Goal: Task Accomplishment & Management: Use online tool/utility

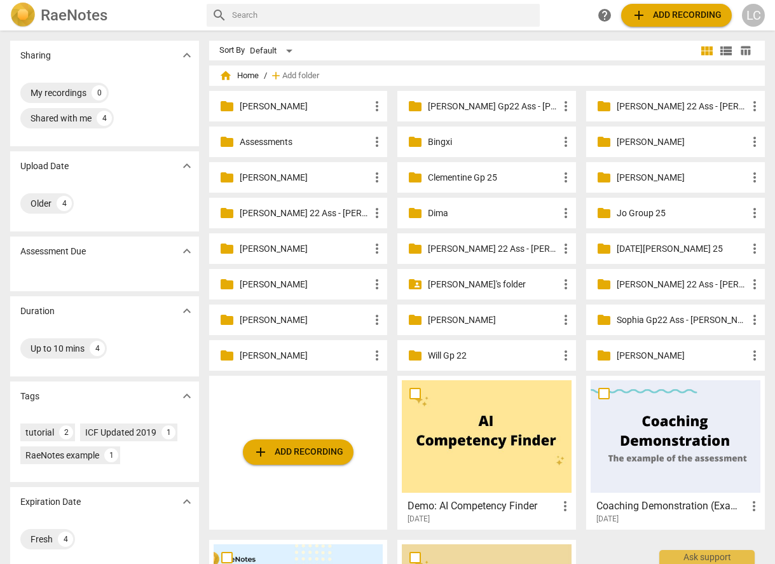
click at [481, 288] on p "[PERSON_NAME]'s folder" at bounding box center [493, 284] width 130 height 13
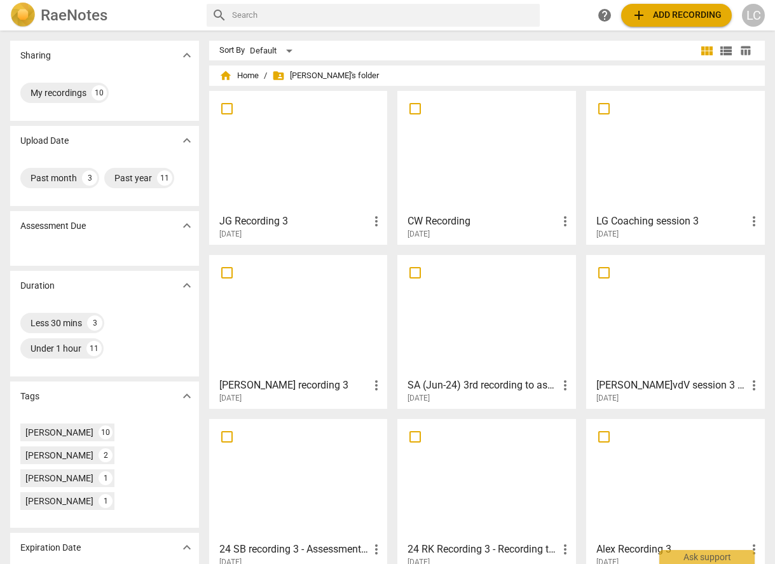
click at [491, 188] on div at bounding box center [487, 151] width 170 height 113
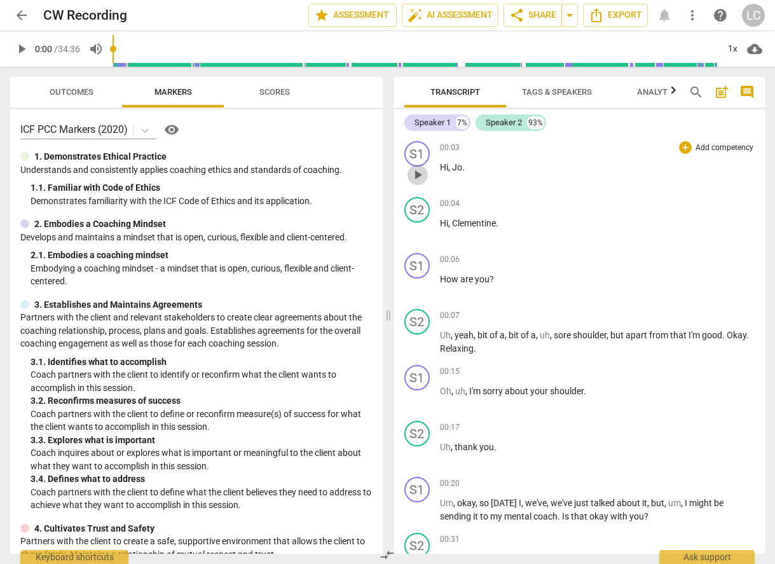
drag, startPoint x: 418, startPoint y: 176, endPoint x: 439, endPoint y: 174, distance: 21.1
click at [418, 176] on span "play_arrow" at bounding box center [417, 174] width 15 height 15
click at [732, 46] on div "1x" at bounding box center [733, 49] width 24 height 20
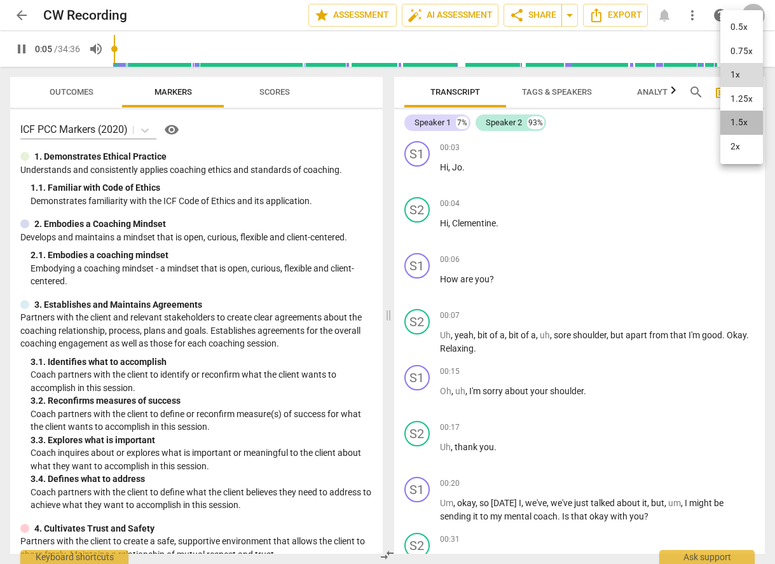
click at [739, 123] on li "1.5x" at bounding box center [742, 123] width 43 height 24
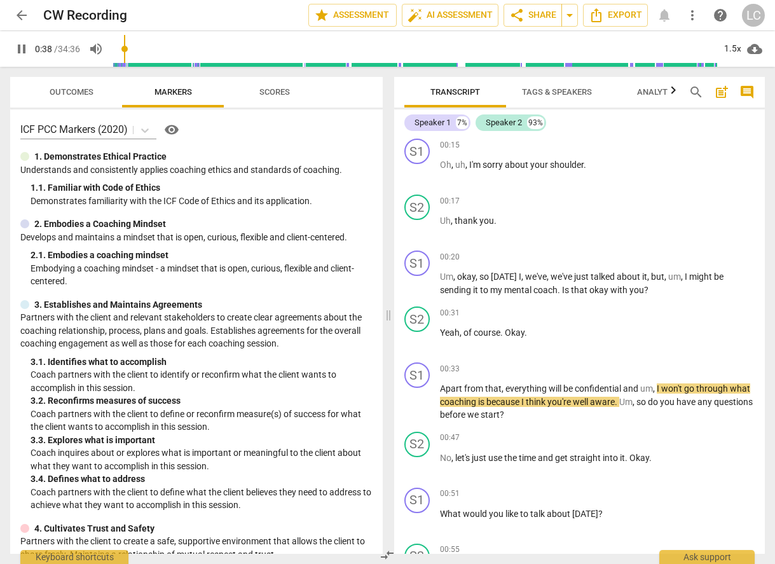
scroll to position [253, 0]
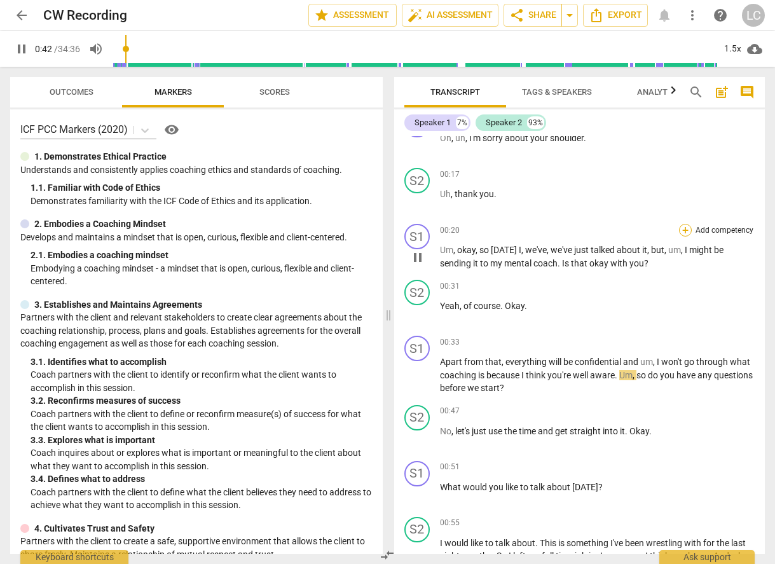
click at [680, 228] on div "+" at bounding box center [685, 230] width 13 height 13
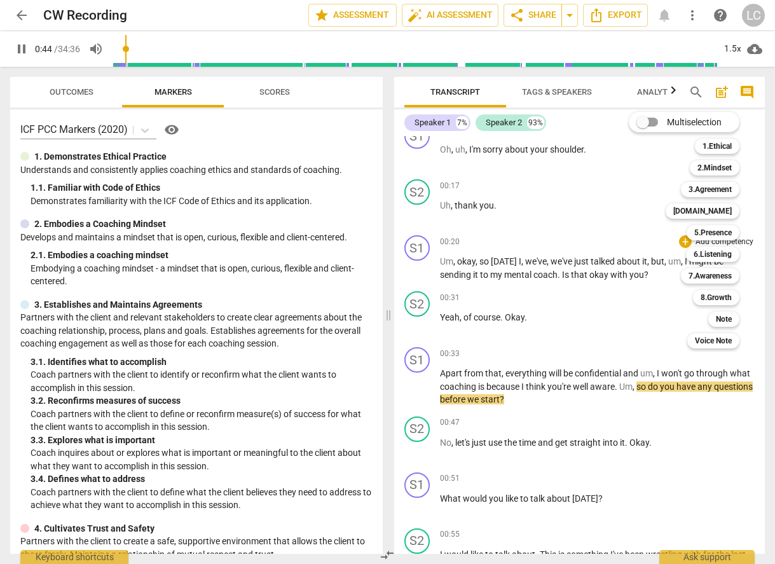
scroll to position [249, 0]
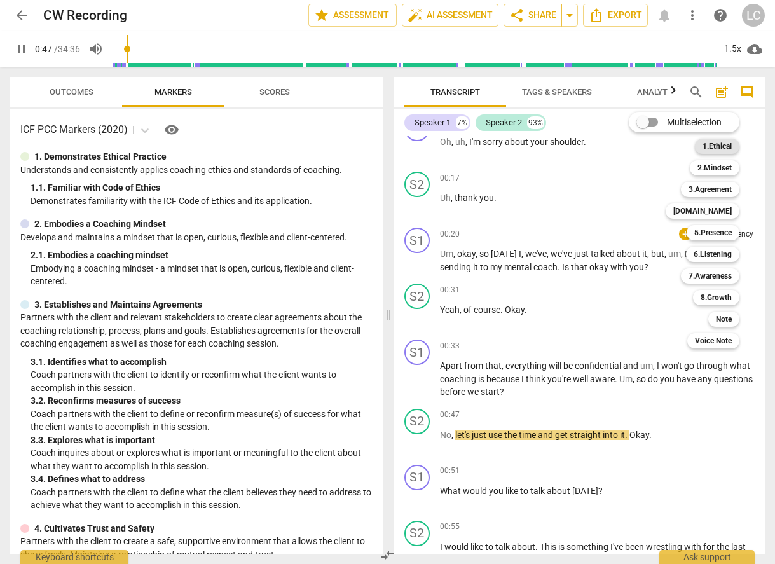
click at [721, 145] on b "1.Ethical" at bounding box center [717, 146] width 29 height 15
type input "48"
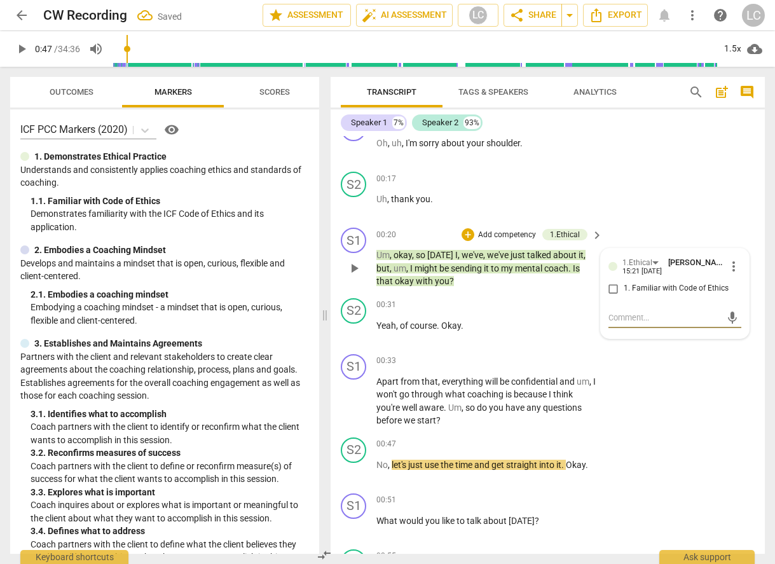
click at [611, 289] on input "1. Familiar with Code of Ethics" at bounding box center [614, 288] width 20 height 15
checkbox input "true"
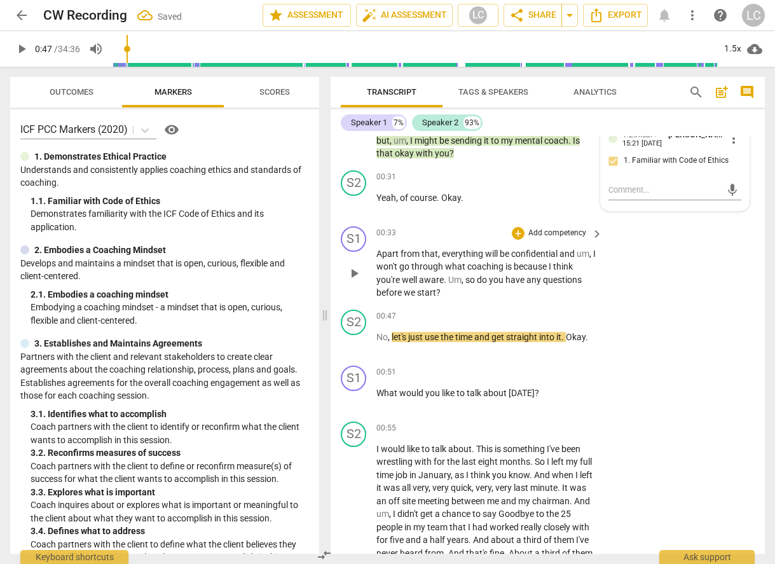
scroll to position [394, 0]
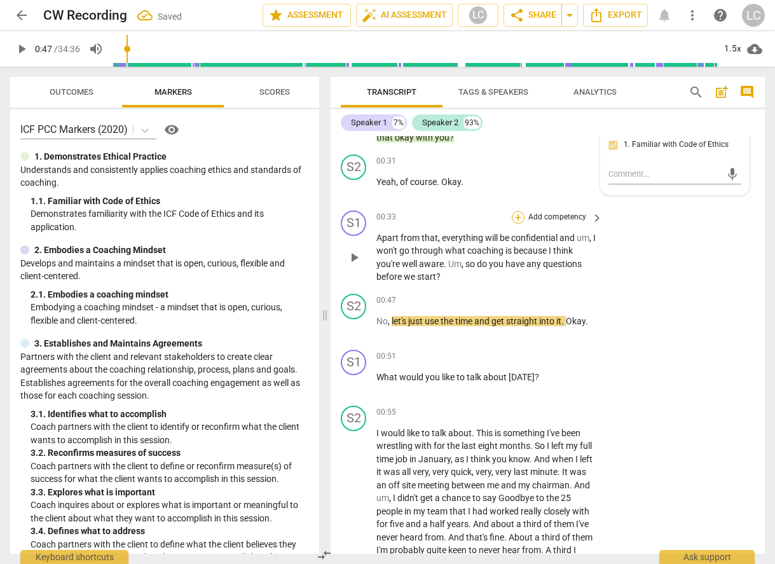
click at [520, 216] on div "+" at bounding box center [518, 217] width 13 height 13
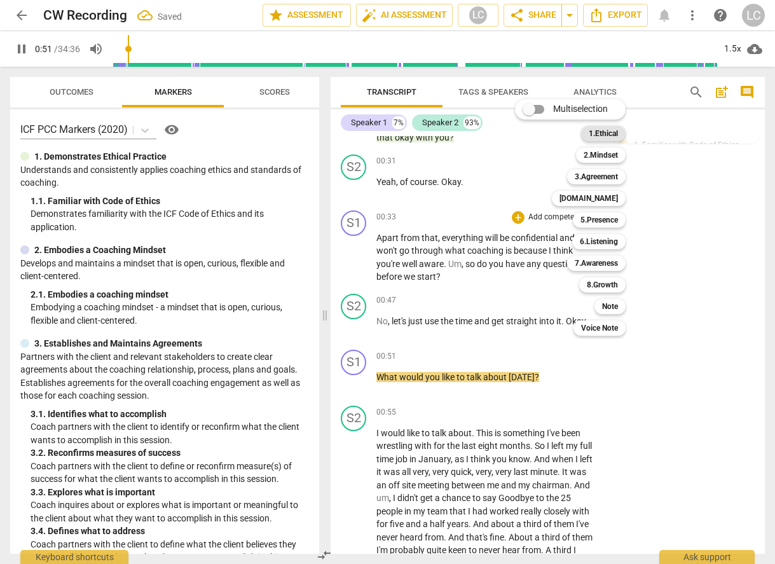
click at [609, 134] on b "1.Ethical" at bounding box center [603, 133] width 29 height 15
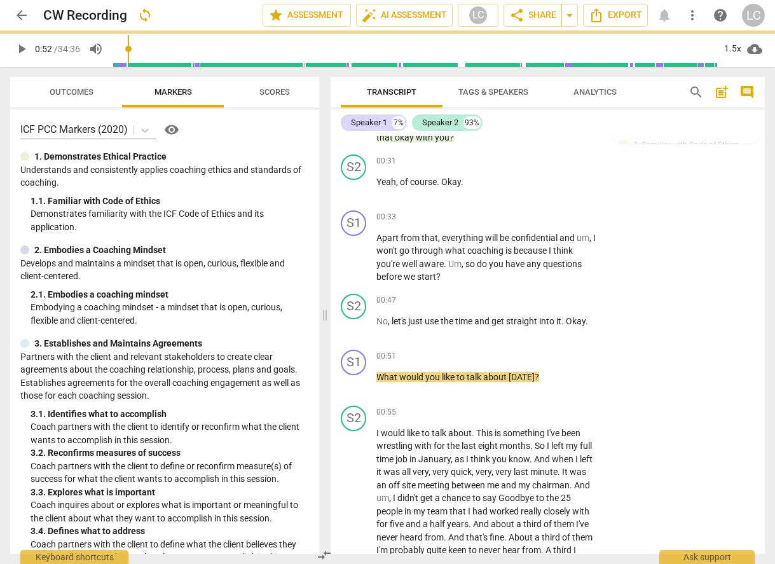
type input "52"
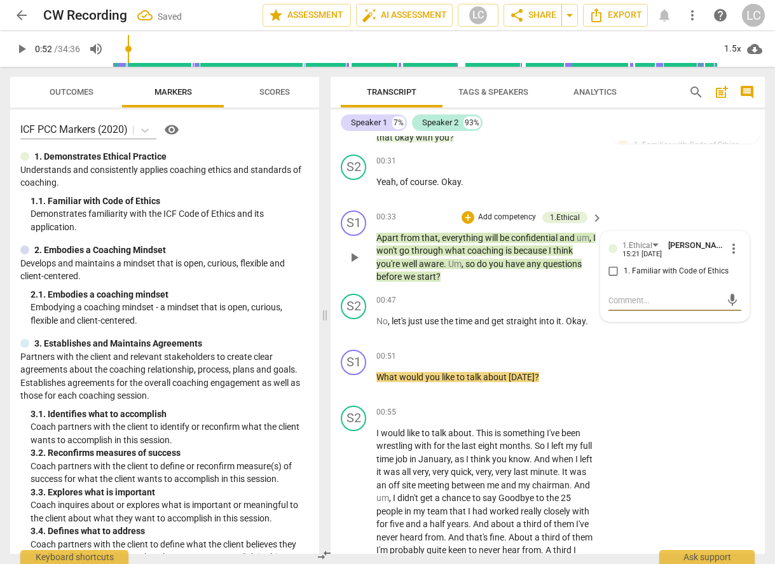
click at [610, 272] on input "1. Familiar with Code of Ethics" at bounding box center [614, 271] width 20 height 15
checkbox input "true"
click at [515, 357] on div "+" at bounding box center [518, 356] width 13 height 13
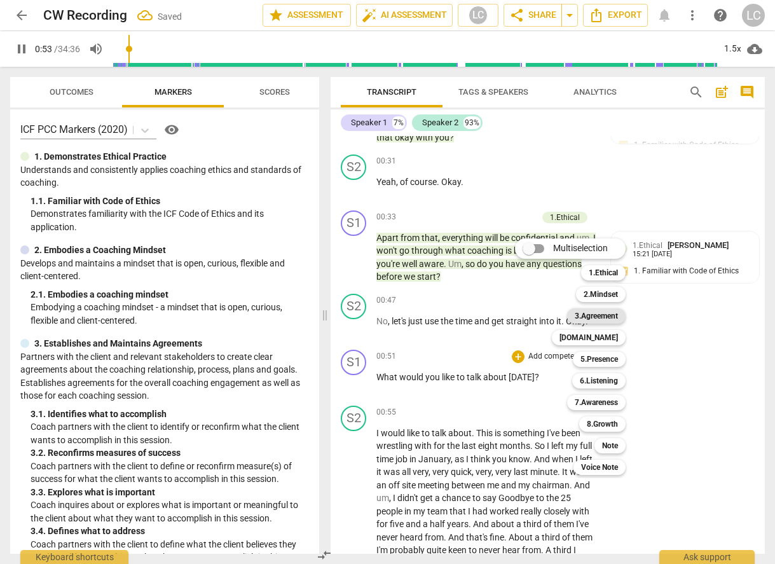
click at [580, 314] on b "3.Agreement" at bounding box center [596, 316] width 43 height 15
type input "54"
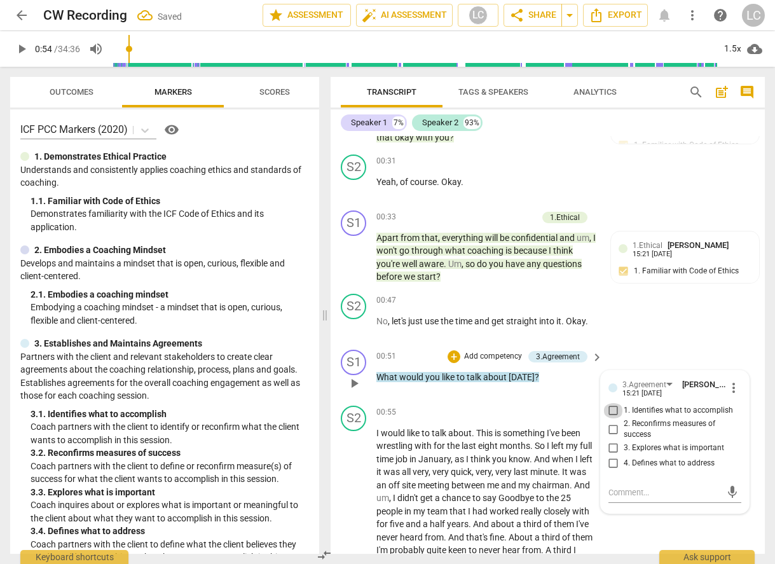
click at [610, 410] on input "1. Identifies what to accomplish" at bounding box center [614, 410] width 20 height 15
checkbox input "true"
click at [453, 359] on div "+" at bounding box center [454, 356] width 13 height 13
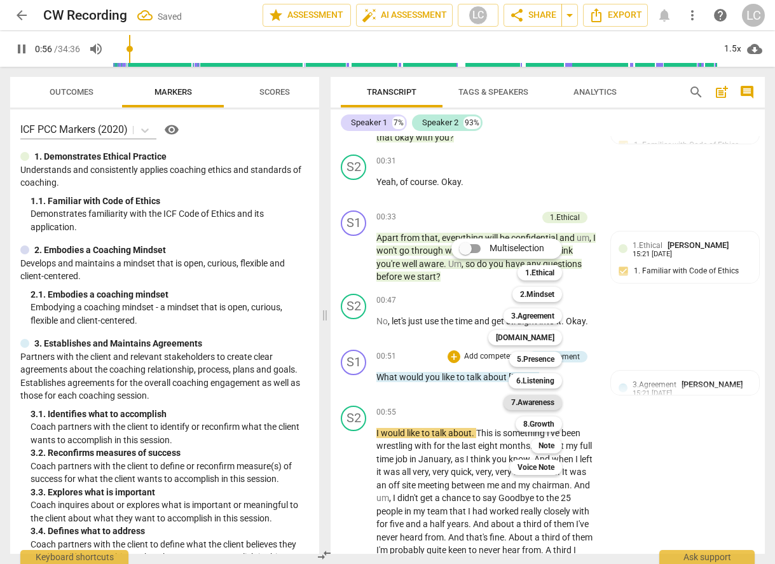
click at [550, 403] on b "7.Awareness" at bounding box center [532, 402] width 43 height 15
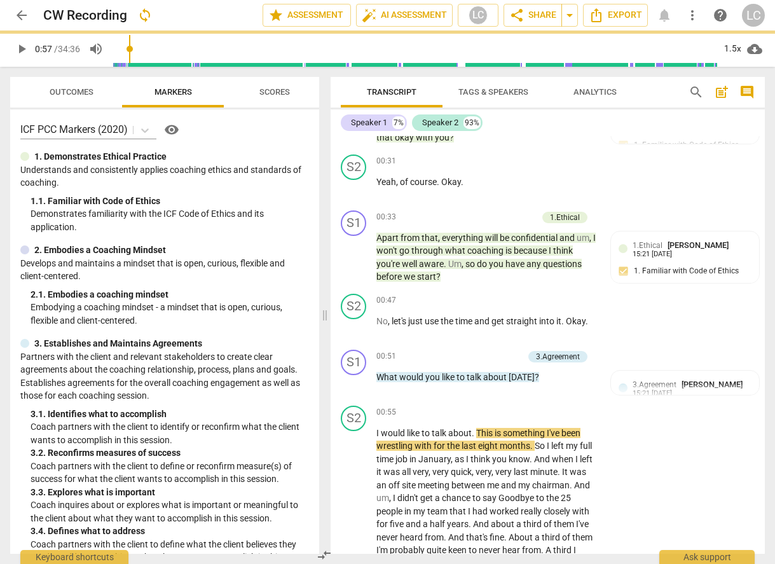
type input "57"
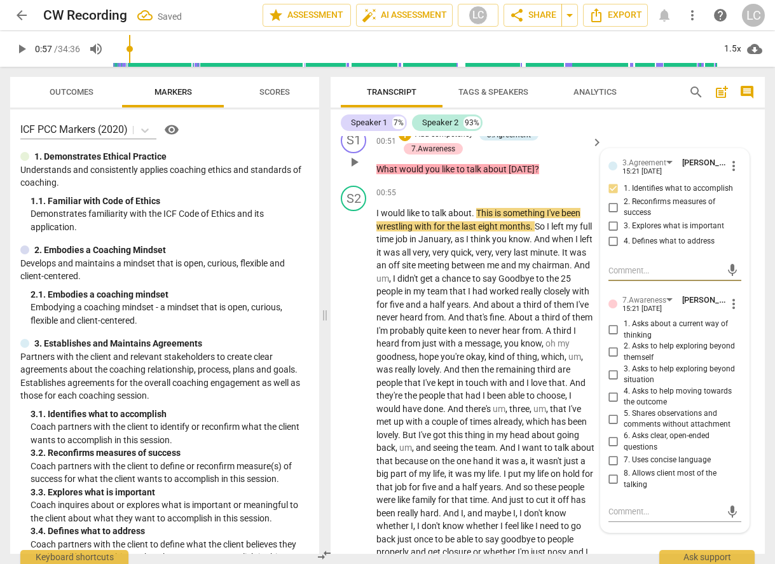
scroll to position [625, 0]
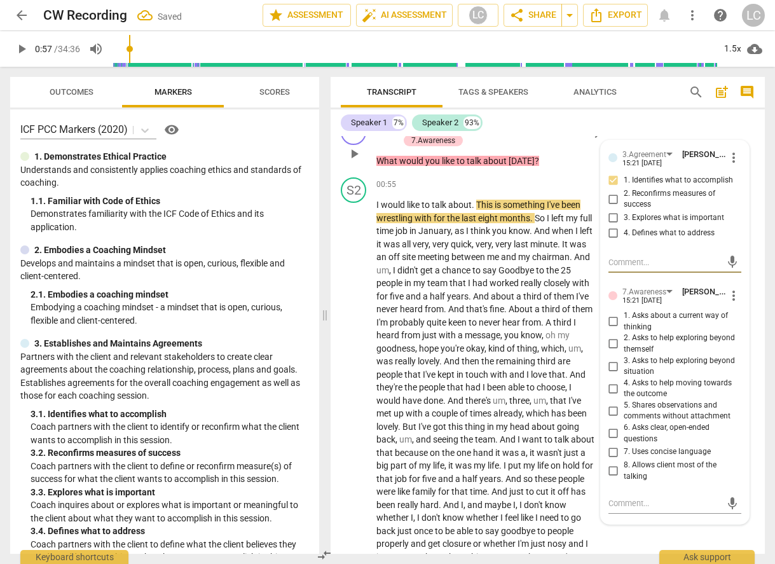
click at [613, 433] on input "6. Asks clear, open-ended questions" at bounding box center [614, 433] width 20 height 15
checkbox input "true"
click at [611, 454] on input "7. Uses concise language" at bounding box center [614, 452] width 20 height 15
checkbox input "true"
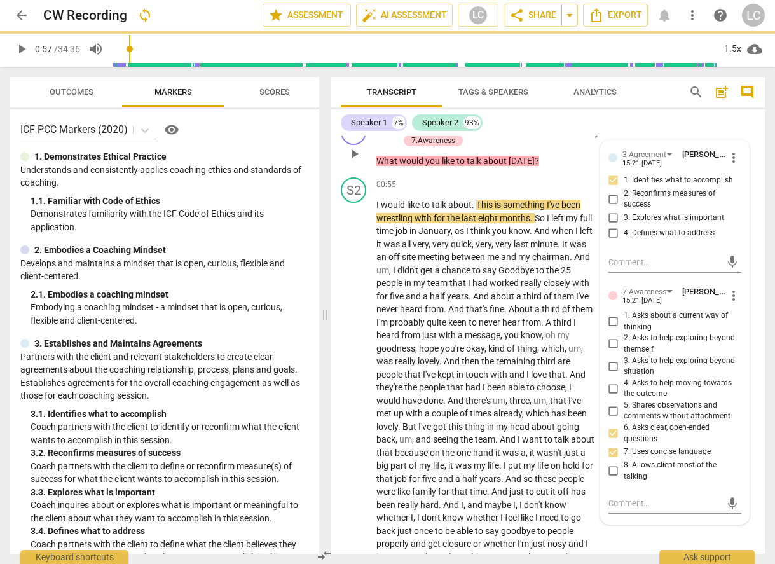
click at [609, 471] on input "8. Allows client most of the talking" at bounding box center [614, 471] width 20 height 15
checkbox input "true"
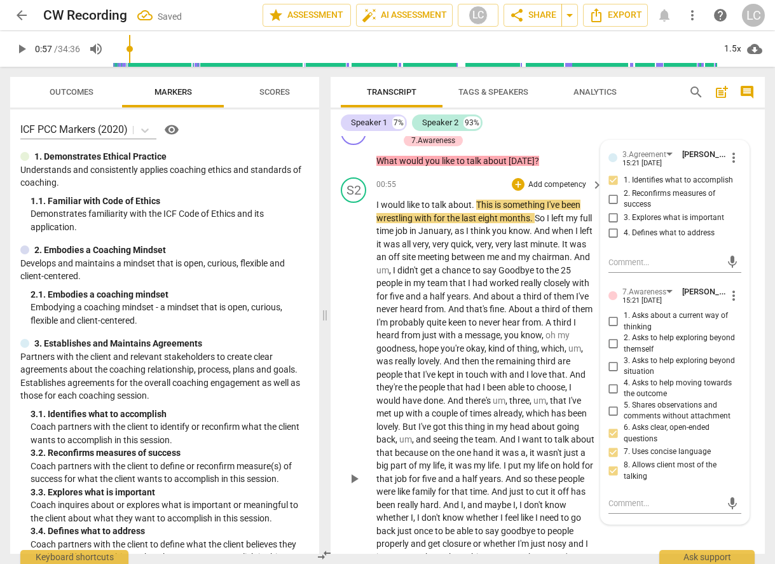
click at [536, 262] on p "I would like to talk about . This is something I've been wrestling with for the…" at bounding box center [487, 478] width 220 height 561
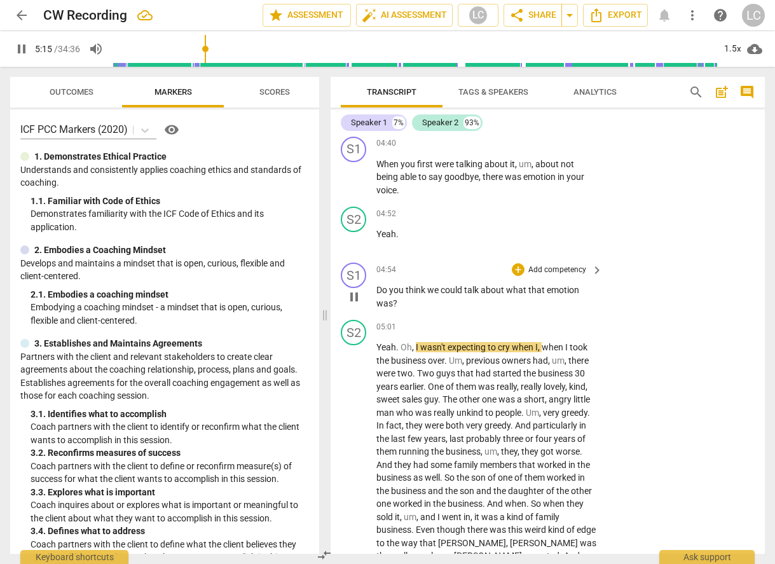
scroll to position [1375, 0]
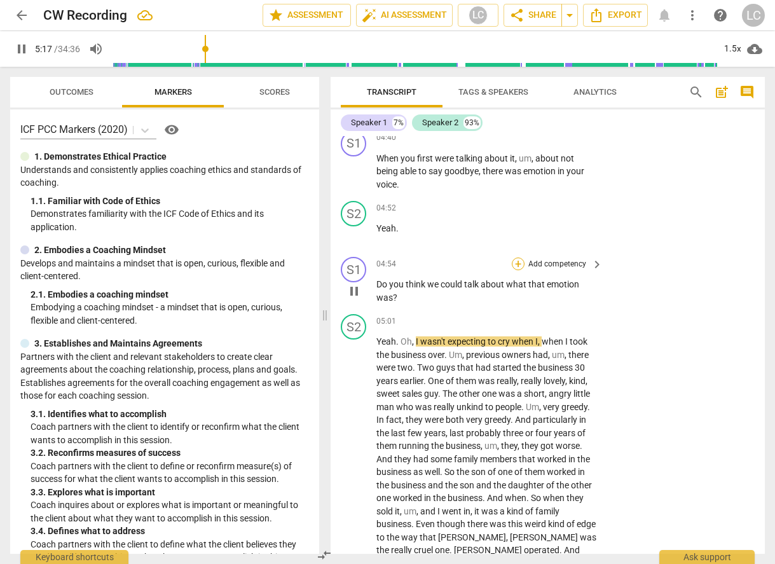
click at [517, 261] on div "+" at bounding box center [518, 264] width 13 height 13
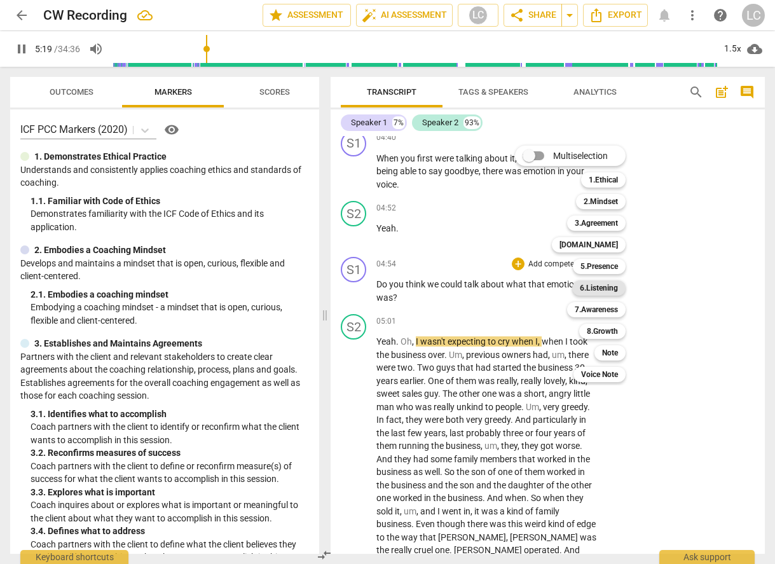
click at [597, 287] on b "6.Listening" at bounding box center [599, 288] width 38 height 15
type input "320"
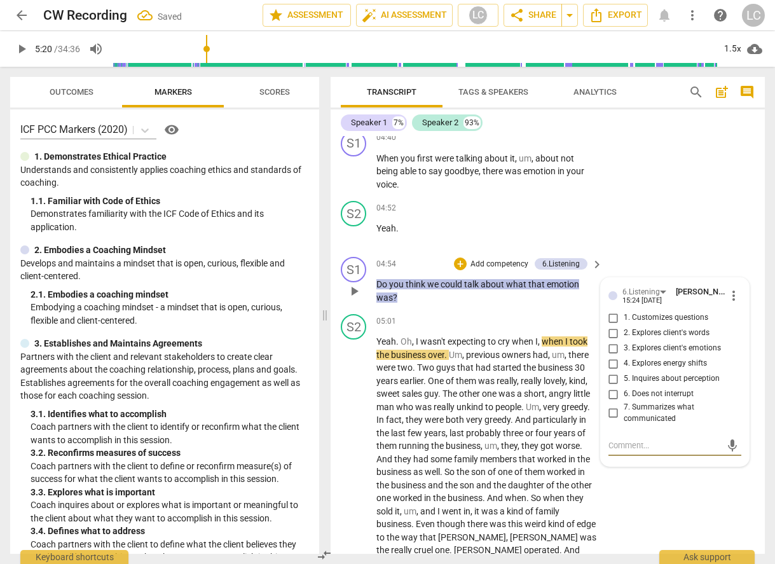
click at [613, 350] on input "3. Explores client's emotions" at bounding box center [614, 348] width 20 height 15
checkbox input "true"
click at [459, 261] on div "+" at bounding box center [460, 264] width 13 height 13
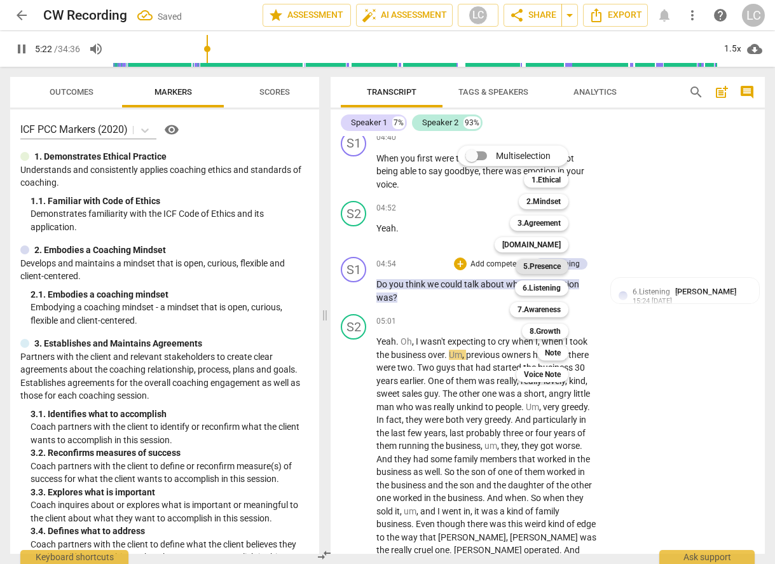
click at [538, 265] on b "5.Presence" at bounding box center [543, 266] width 38 height 15
type input "323"
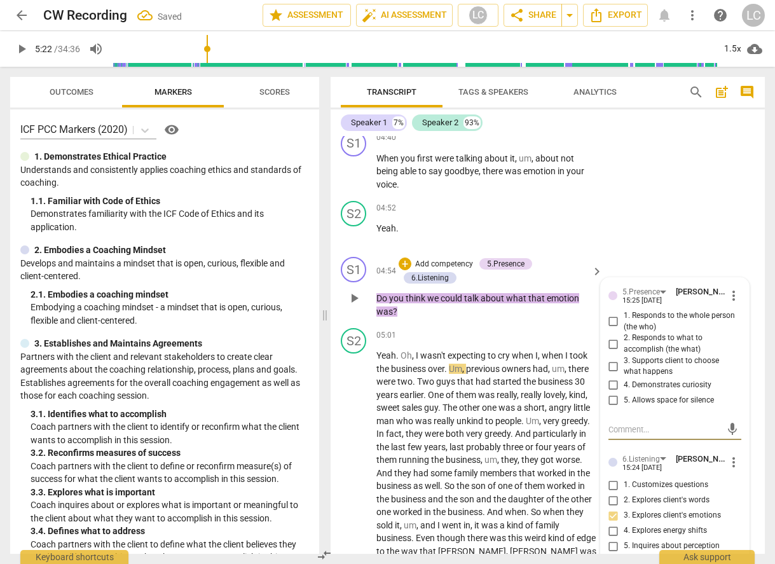
click at [611, 365] on input "3. Supports client to choose what happens" at bounding box center [614, 366] width 20 height 15
checkbox input "true"
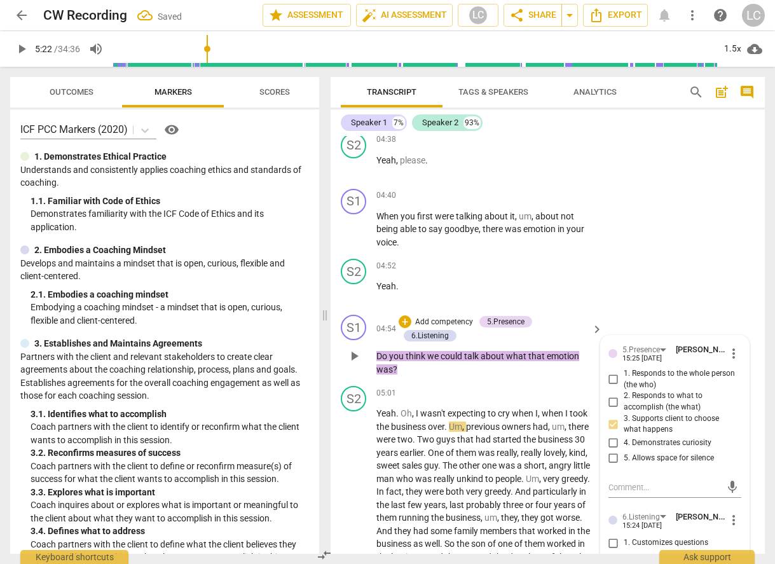
scroll to position [1311, 0]
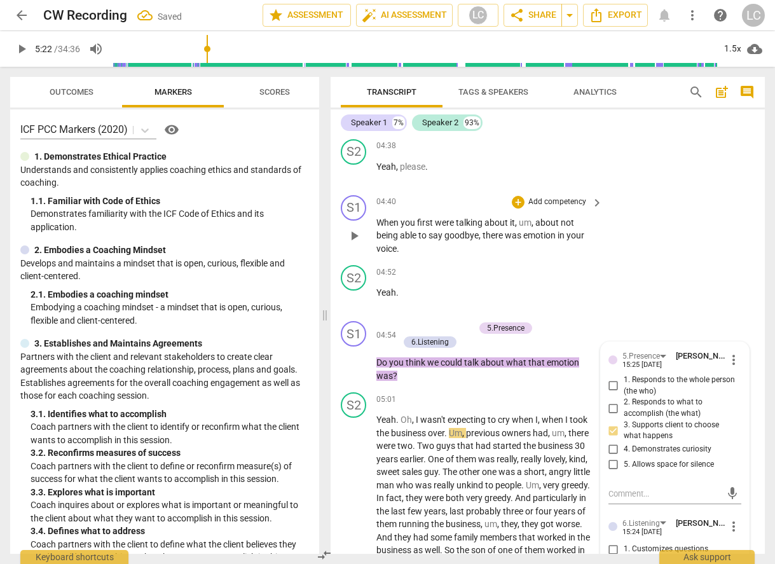
click at [406, 221] on span "you" at bounding box center [409, 223] width 17 height 10
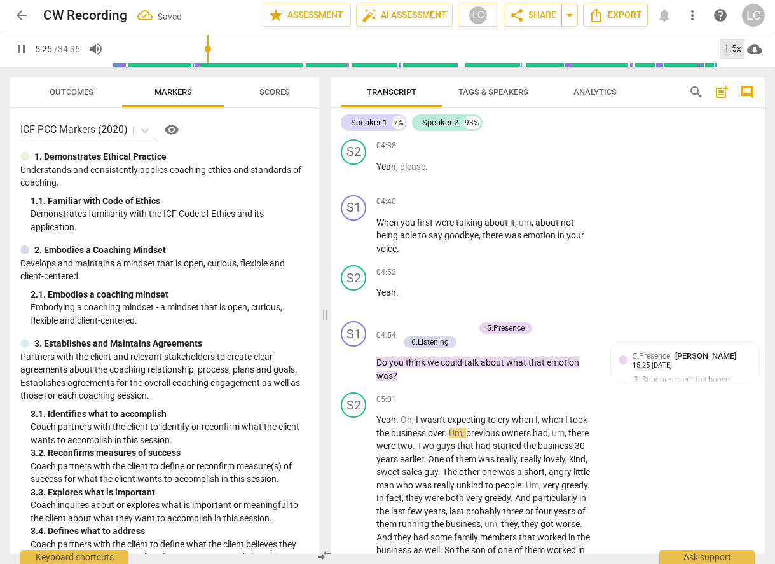
click at [735, 45] on div "1.5x" at bounding box center [733, 49] width 24 height 20
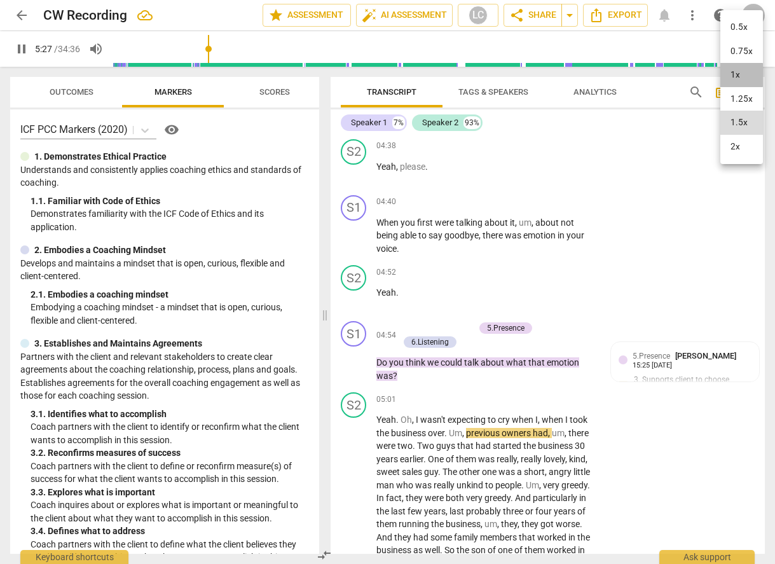
click at [730, 75] on li "1x" at bounding box center [742, 75] width 43 height 24
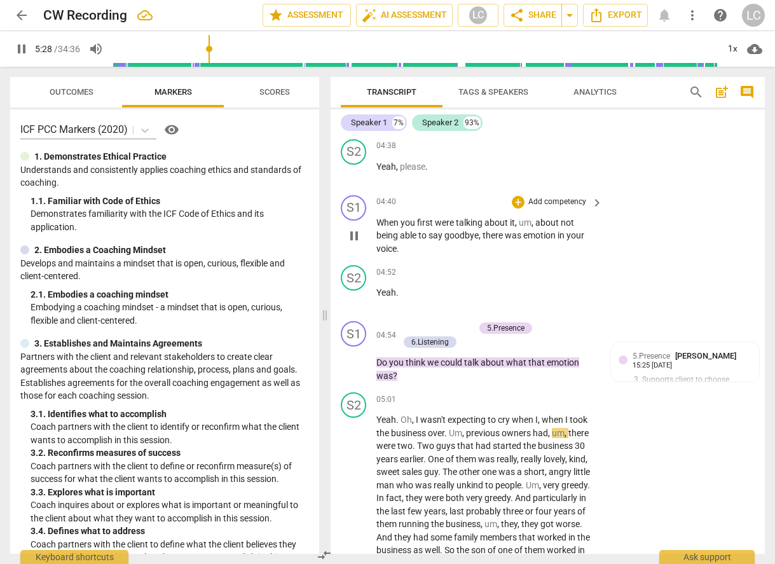
click at [384, 227] on span "When" at bounding box center [389, 223] width 24 height 10
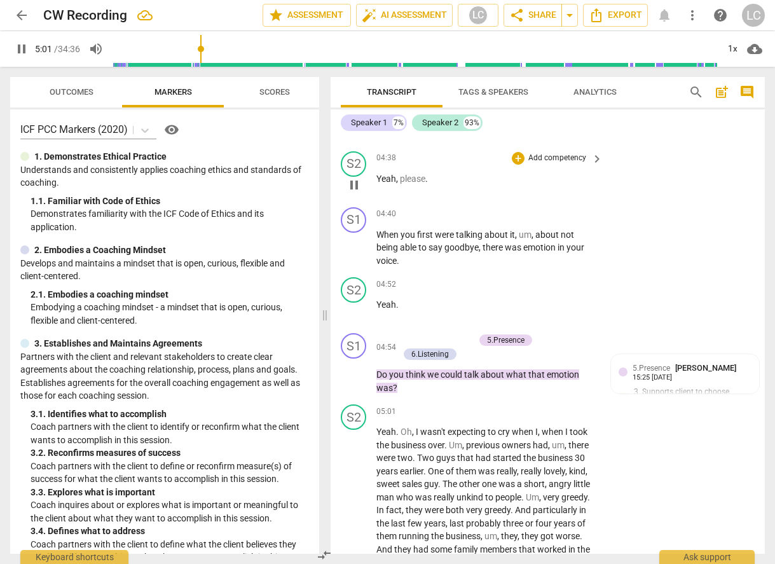
scroll to position [1315, 0]
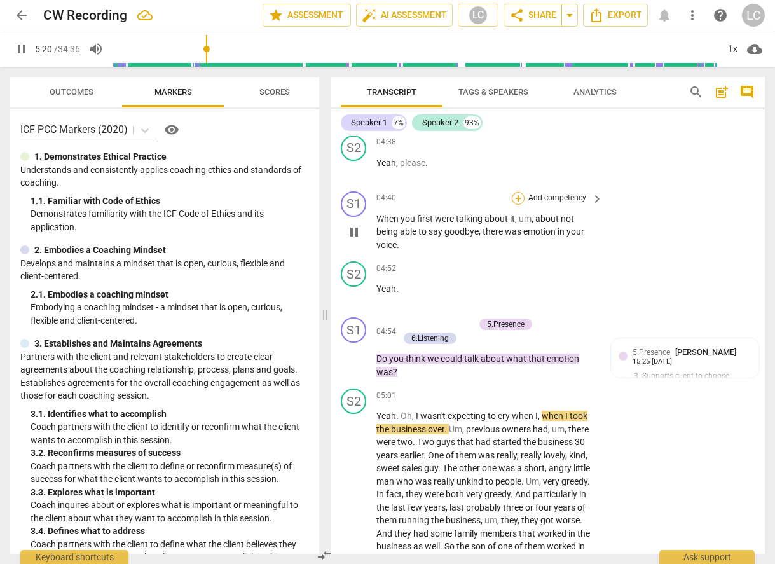
click at [517, 198] on div "+" at bounding box center [518, 198] width 13 height 13
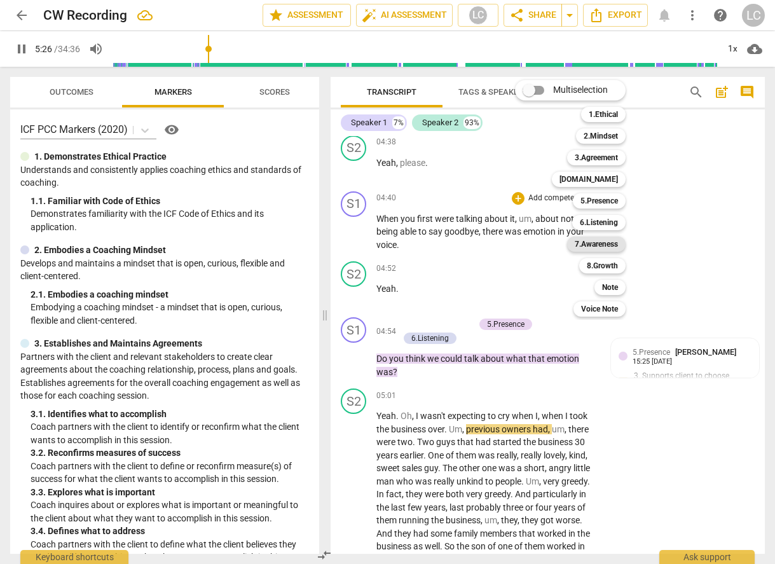
click at [599, 241] on b "7.Awareness" at bounding box center [596, 244] width 43 height 15
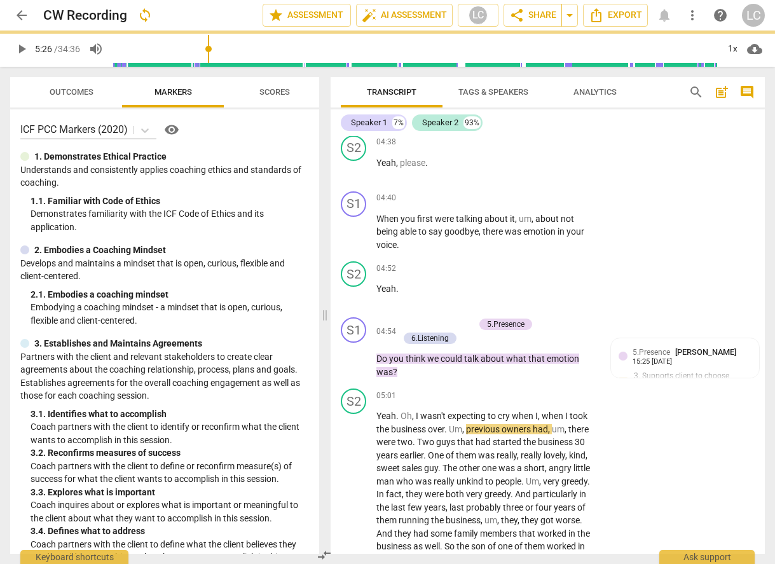
type input "327"
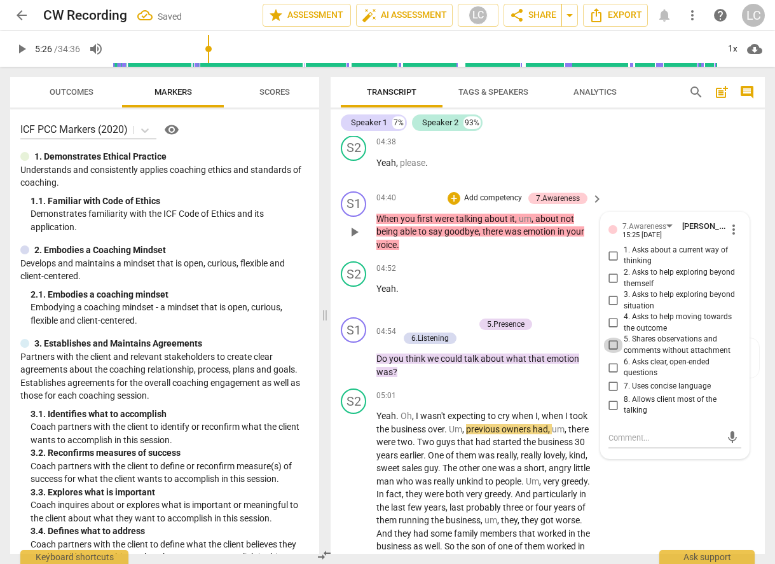
click at [614, 344] on input "5. Shares observations and comments without attachment" at bounding box center [614, 345] width 20 height 15
checkbox input "true"
click at [469, 265] on div "04:52 + Add competency keyboard_arrow_right" at bounding box center [491, 268] width 228 height 14
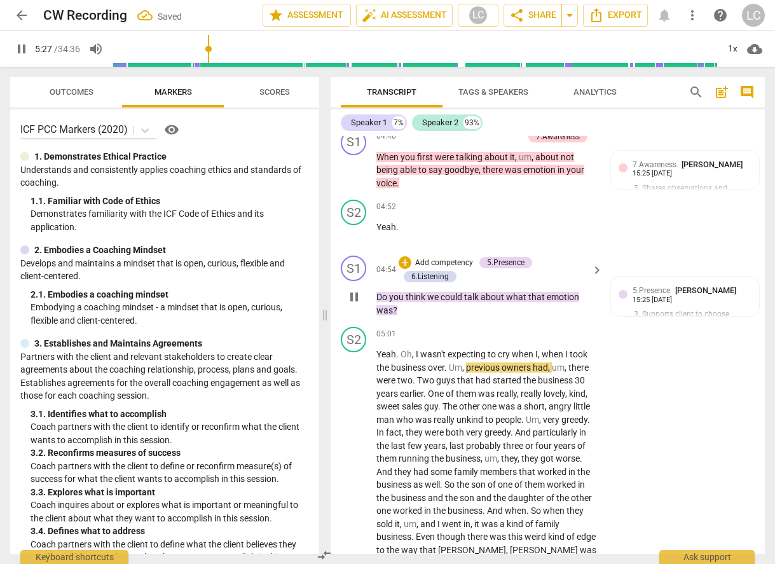
scroll to position [1403, 0]
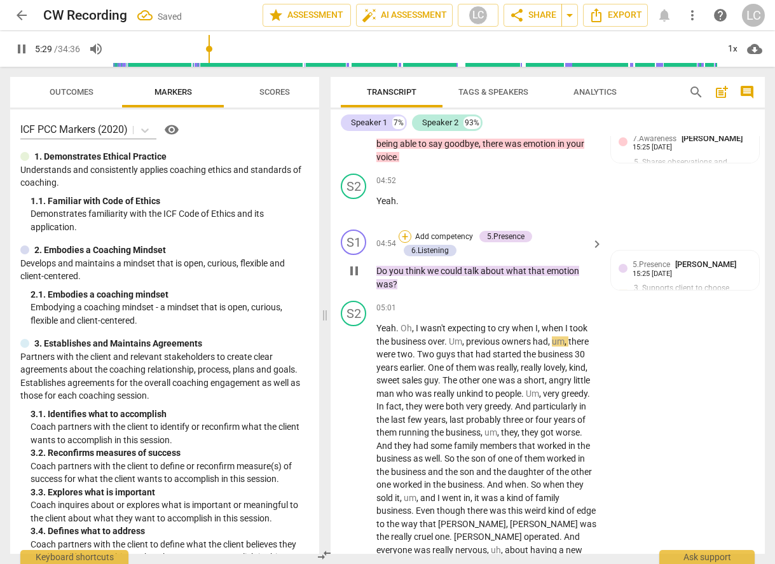
click at [405, 233] on div "+" at bounding box center [405, 236] width 13 height 13
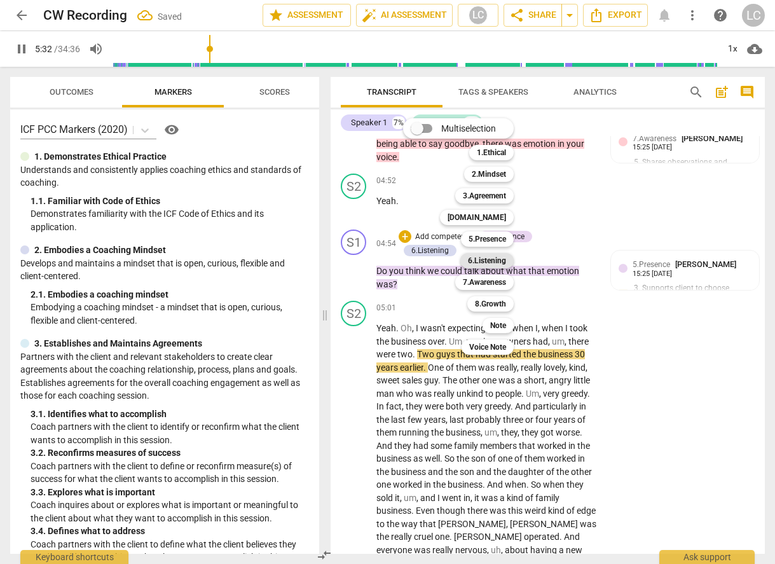
click at [490, 257] on b "6.Listening" at bounding box center [487, 260] width 38 height 15
type input "333"
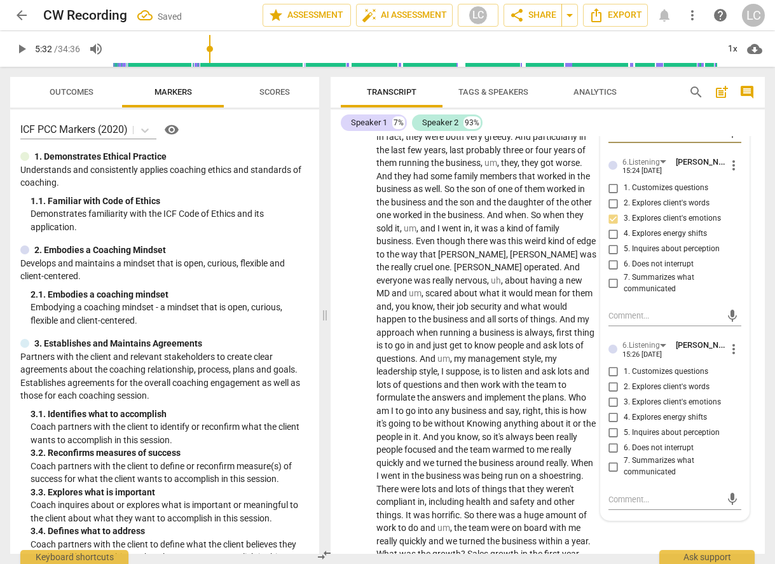
scroll to position [1676, 0]
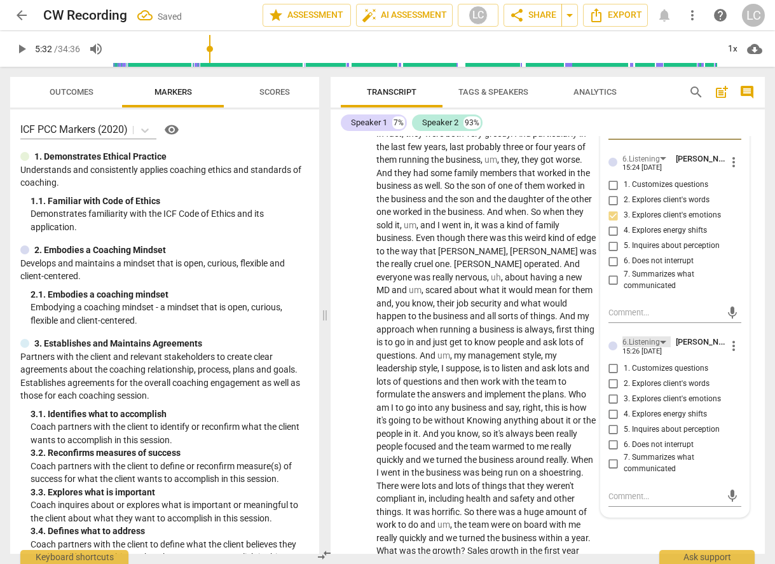
click at [644, 345] on div "6.Listening" at bounding box center [642, 343] width 38 height 12
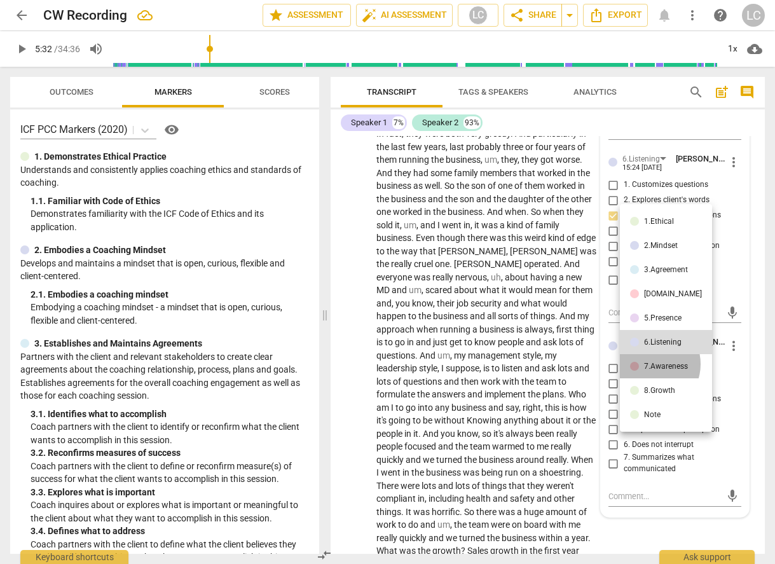
click at [649, 364] on div "7.Awareness" at bounding box center [666, 367] width 44 height 8
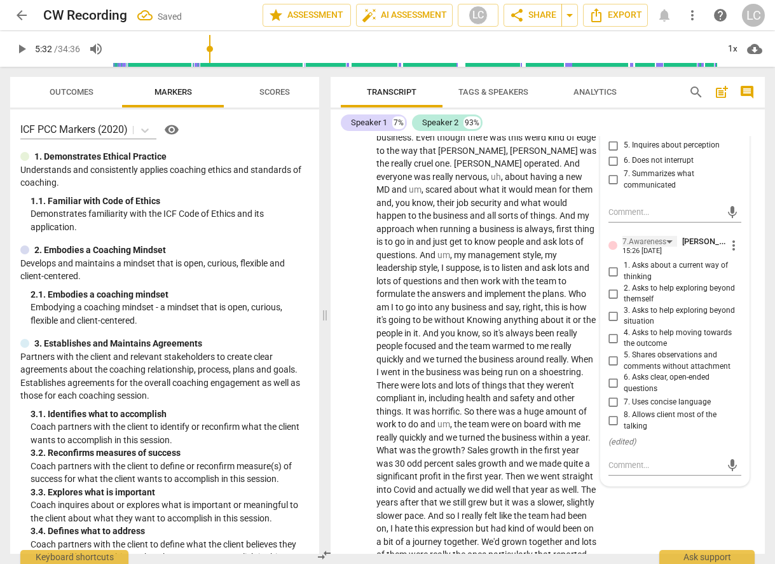
scroll to position [1785, 0]
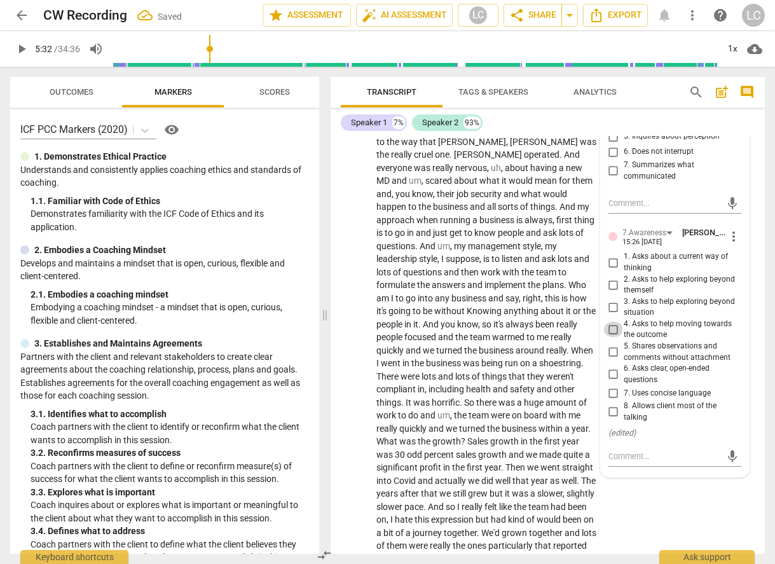
click at [613, 328] on input "4. Asks to help moving towards the outcome" at bounding box center [614, 329] width 20 height 15
click at [612, 328] on input "4. Asks to help moving towards the outcome" at bounding box center [614, 329] width 20 height 15
checkbox input "true"
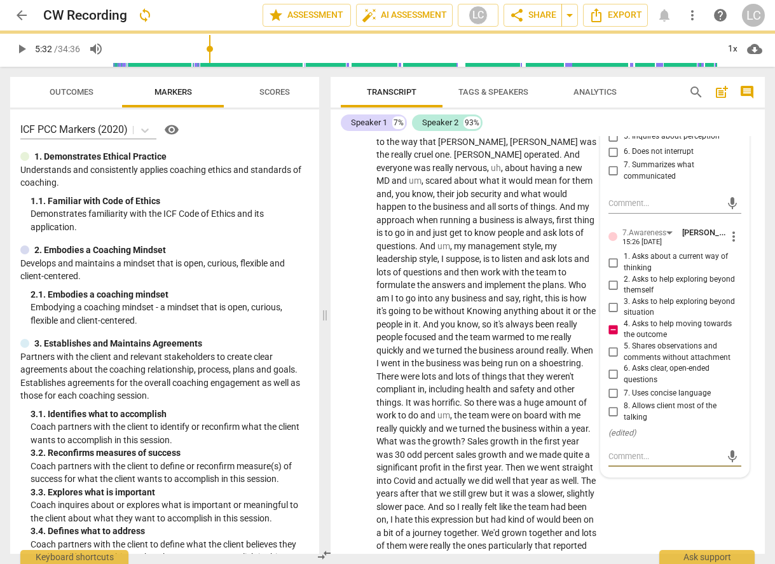
click at [623, 453] on textarea at bounding box center [665, 456] width 113 height 12
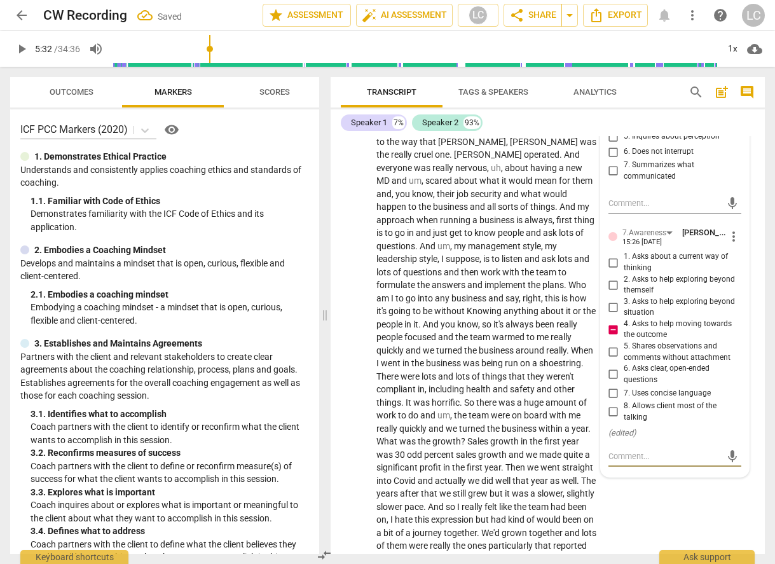
type textarea "N"
type textarea "Ne"
type textarea "Nee"
type textarea "Need"
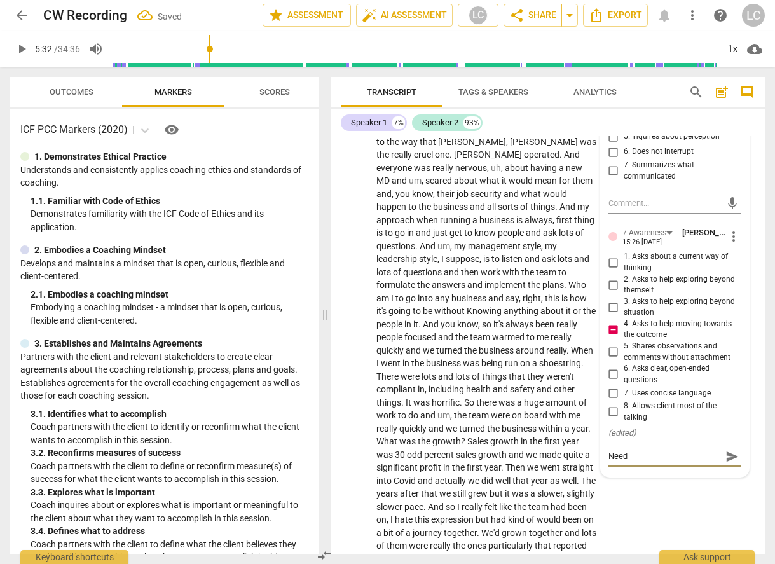
type textarea "Need"
type textarea "Need a"
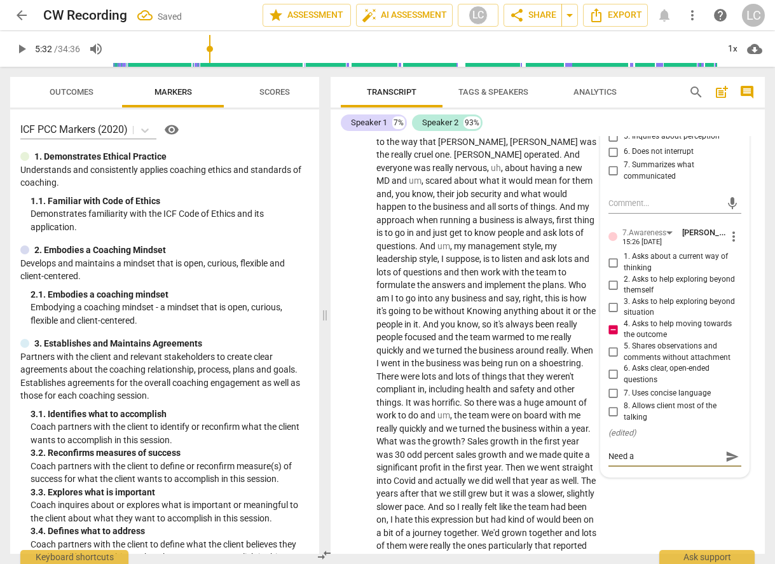
type textarea "Need a c"
type textarea "Need a cl"
type textarea "Need a cle"
type textarea "Need a clea"
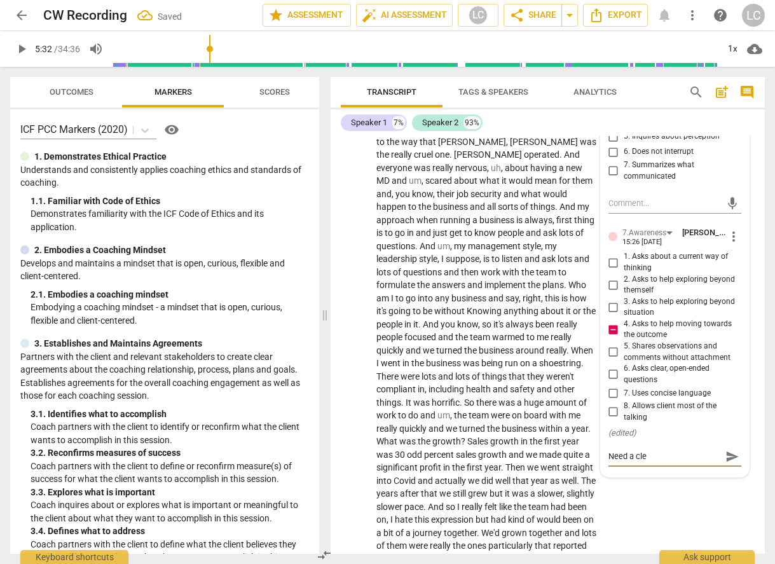
type textarea "Need a clea"
type textarea "Need a clear"
type textarea "Need a clear o"
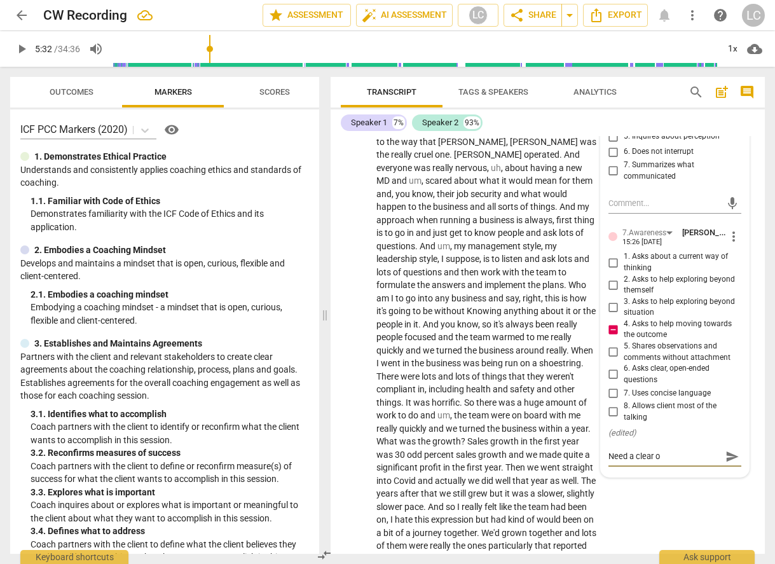
type textarea "Need a clear ou"
type textarea "Need a clear out"
type textarea "Need a clear outc"
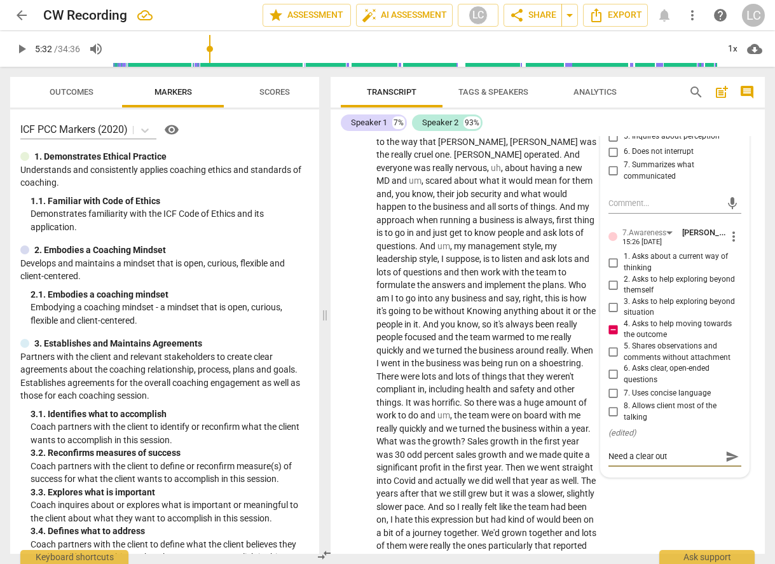
type textarea "Need a clear outc"
type textarea "Need a clear outco"
type textarea "Need a clear outcom"
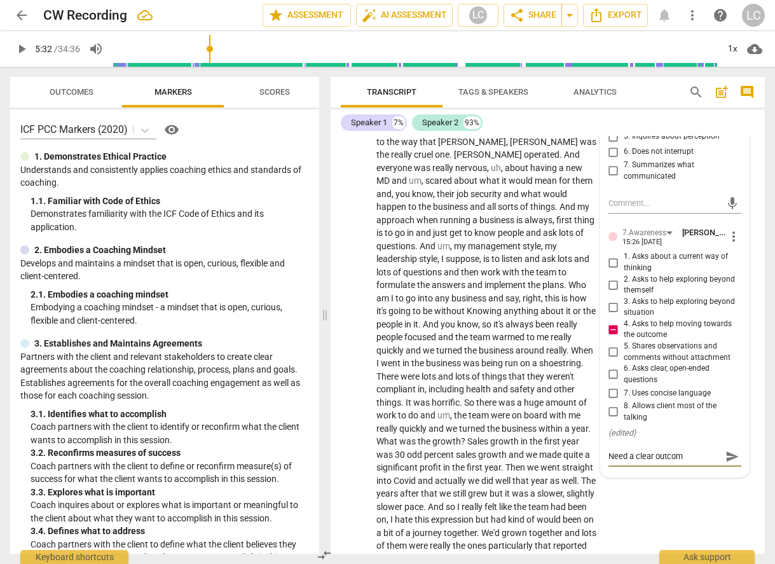
type textarea "Need a clear outcome"
type textarea "Need a clear outcome t"
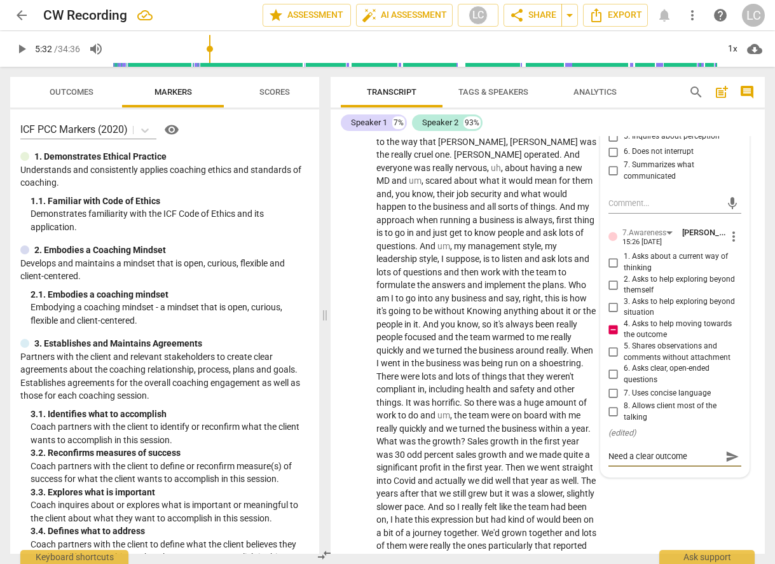
type textarea "Need a clear outcome t"
type textarea "Need a clear outcome to"
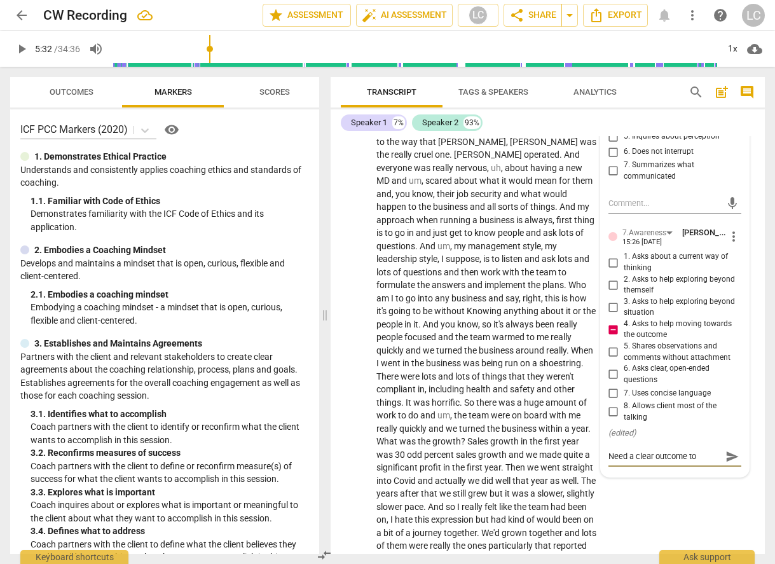
type textarea "Need a clear outcome to"
type textarea "Need a clear outcome t"
type textarea "Need a clear outcome"
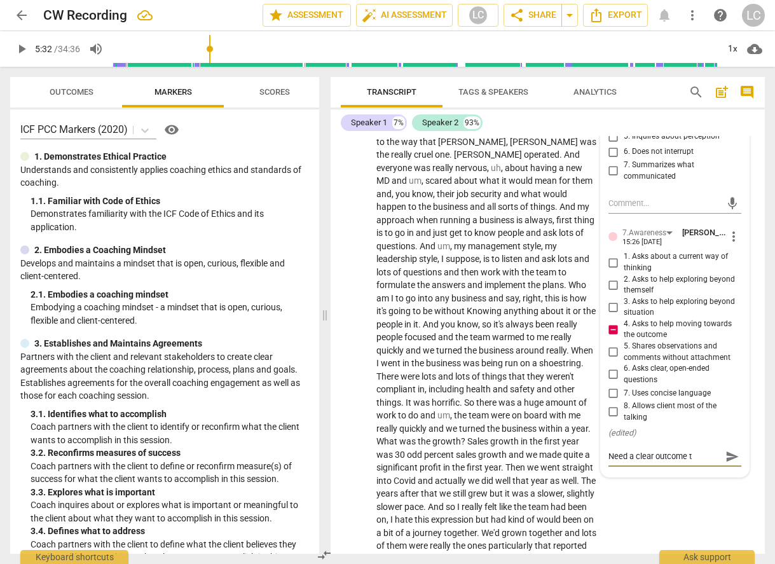
type textarea "Need a clear outcome"
type textarea "Need a clear outcome f"
type textarea "Need a clear outcome fo"
type textarea "Need a clear outcome for"
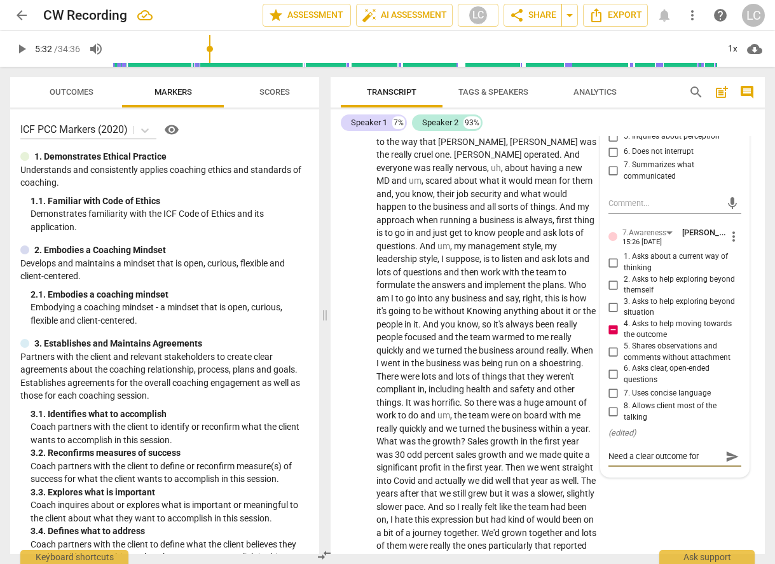
type textarea "Need a clear outcome for"
type textarea "Need a clear outcome for t"
type textarea "Need a clear outcome for th"
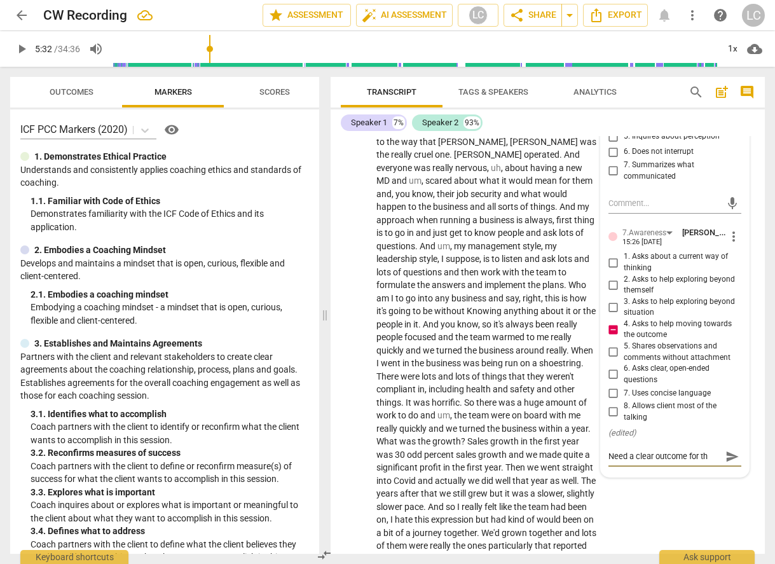
type textarea "Need a clear outcome for thi"
type textarea "Need a clear outcome for this"
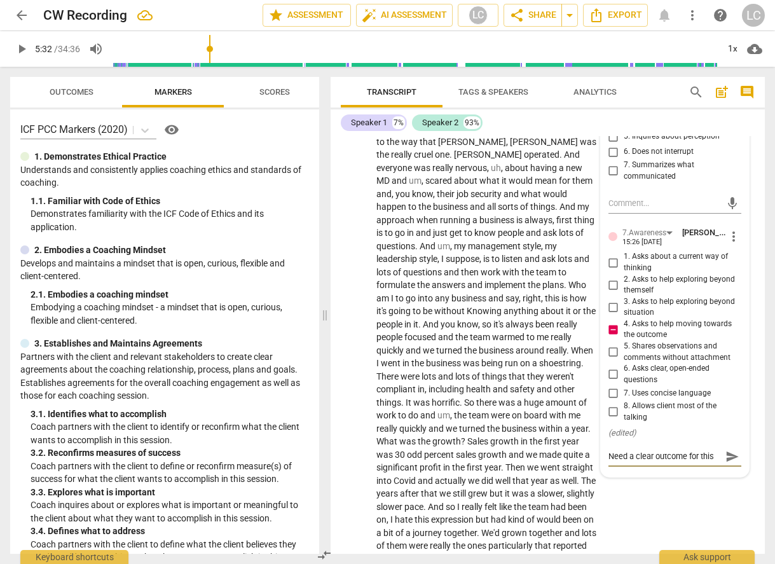
type textarea "Need a clear outcome for this m"
type textarea "Need a clear outcome for this ma"
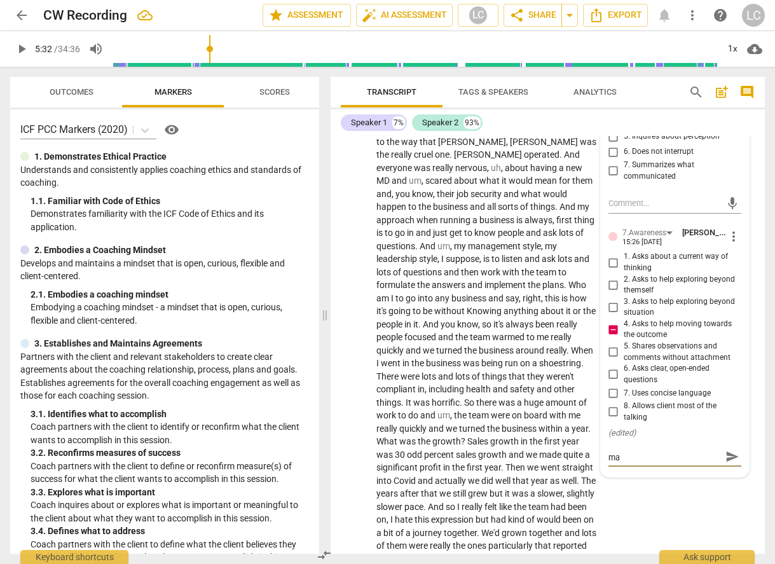
type textarea "Need a clear outcome for this mar"
type textarea "Need a clear outcome for this mark"
type textarea "Need a clear outcome for this marke"
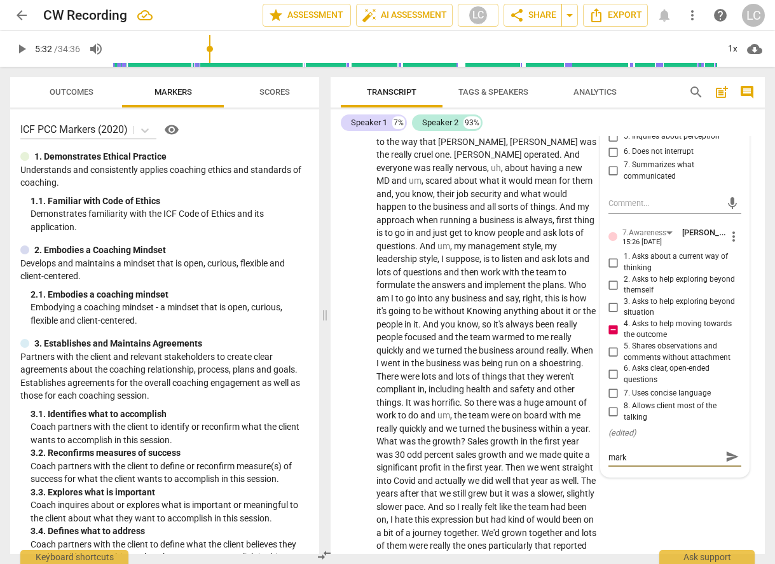
type textarea "Need a clear outcome for this marke"
type textarea "Need a clear outcome for this marker"
drag, startPoint x: 689, startPoint y: 458, endPoint x: 699, endPoint y: 459, distance: 10.3
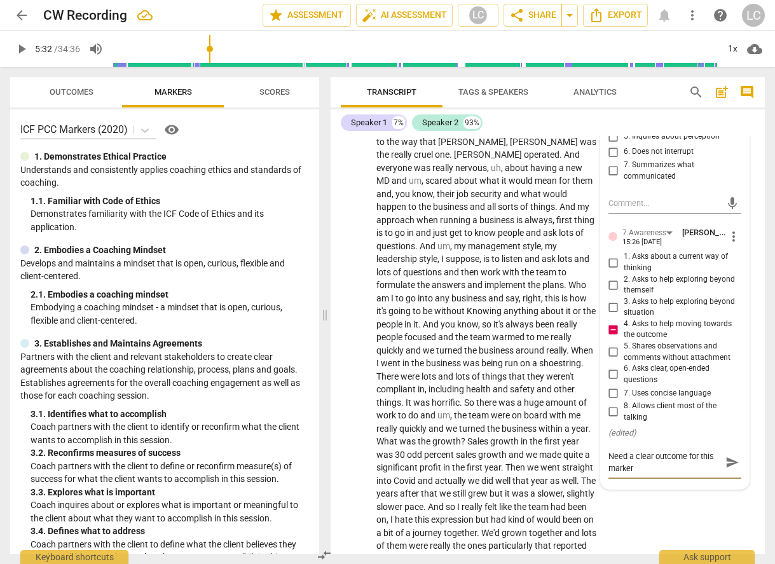
click at [699, 459] on textarea "Need a clear outcome for this marker" at bounding box center [665, 462] width 113 height 24
type textarea "Need a clear outcome forthis marker"
type textarea "Need a clear outcome fothis marker"
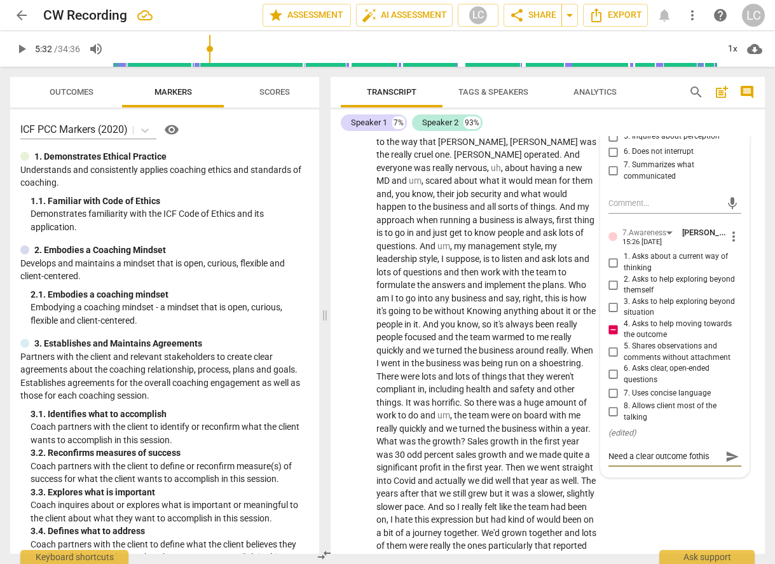
type textarea "Need a clear outcome fthis marker"
type textarea "Need a clear outcome this marker"
type textarea "Need a clear outcome tthis marker"
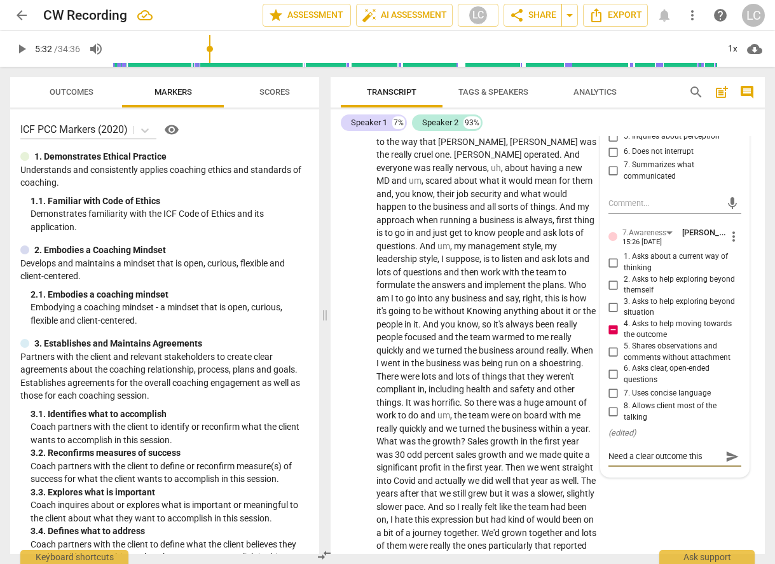
type textarea "Need a clear outcome tthis marker"
type textarea "Need a clear outcome tothis marker"
type textarea "Need a clear outcome to this marker"
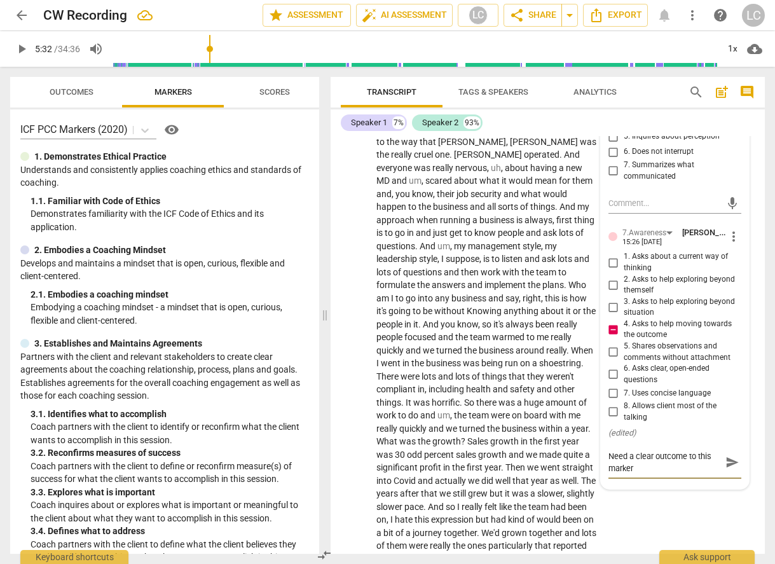
type textarea "Need a clear outcome to bthis marker"
type textarea "Need a clear outcome to bethis marker"
type textarea "Need a clear outcome to be this marker"
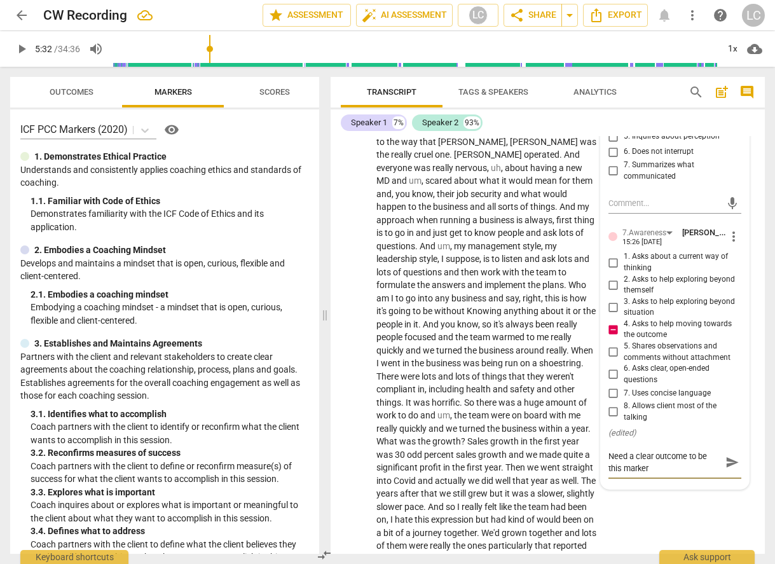
type textarea "Need a clear outcome to be athis marker"
type textarea "Need a clear outcome to be abthis marker"
type textarea "Need a clear outcome to be ablthis marker"
type textarea "Need a clear outcome to be ablethis marker"
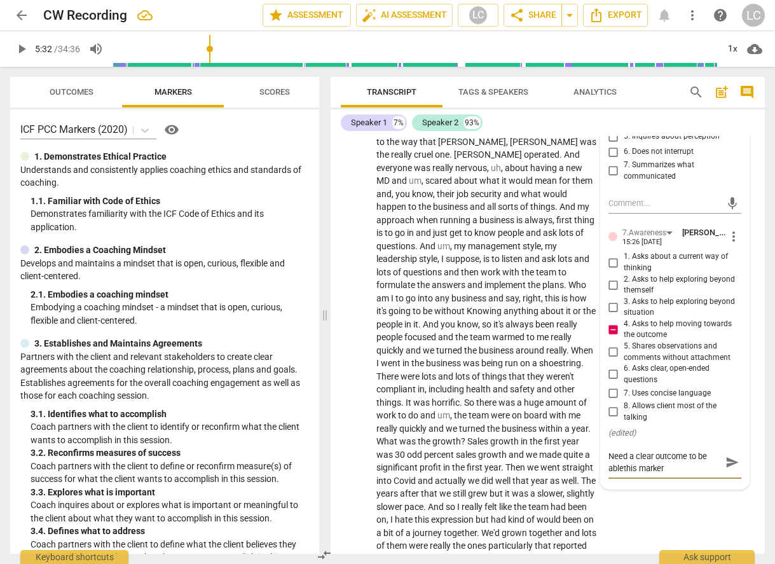
type textarea "Need a clear outcome to be able this marker"
type textarea "Need a clear outcome to be able tthis marker"
type textarea "Need a clear outcome to be able tothis marker"
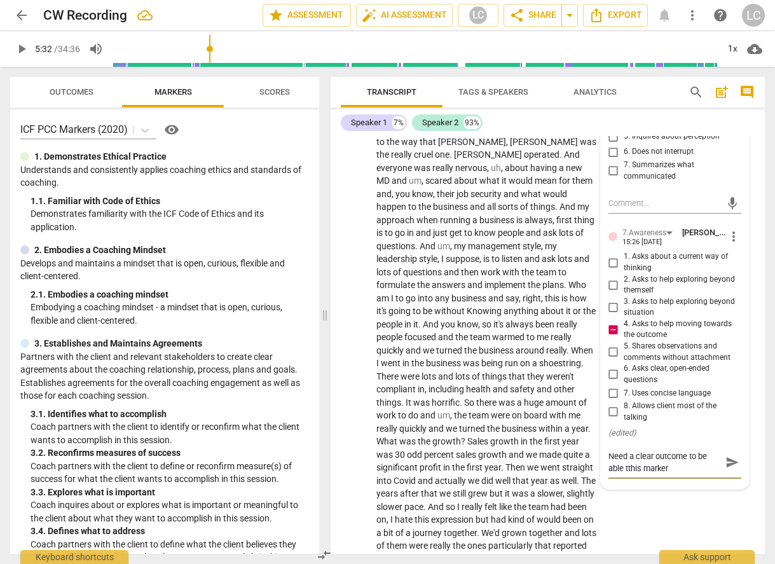
type textarea "Need a clear outcome to be able tothis marker"
type textarea "Need a clear outcome to be able to this marker"
type textarea "Need a clear outcome to be able to tthis marker"
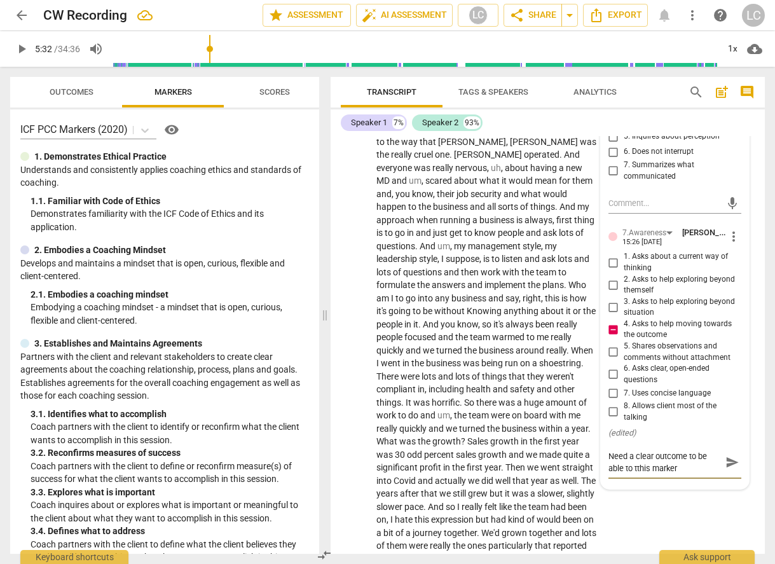
type textarea "Need a clear outcome to be able to tithis marker"
type textarea "Need a clear outcome to be able to ticthis marker"
type textarea "Need a clear outcome to be able to tickthis marker"
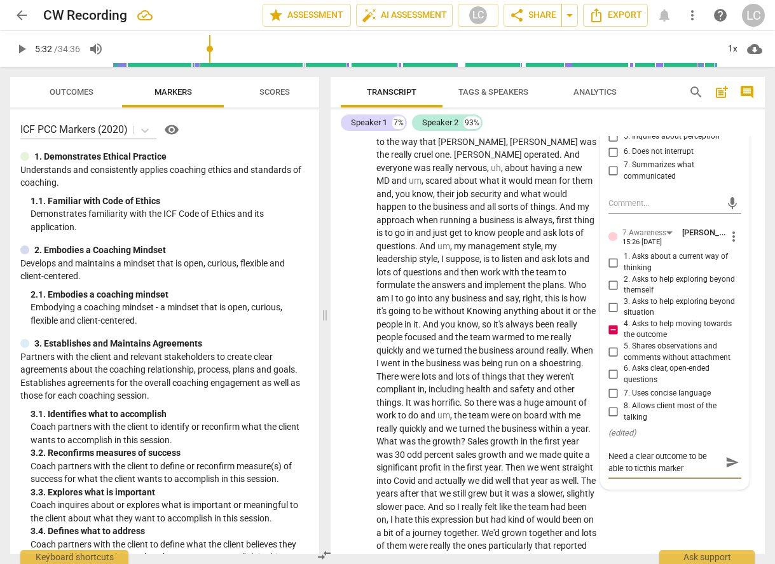
type textarea "Need a clear outcome to be able to tickthis marker"
type textarea "Need a clear outcome to be able to tick this marker"
type textarea "Need a clear outcome to be able to tick othis marker"
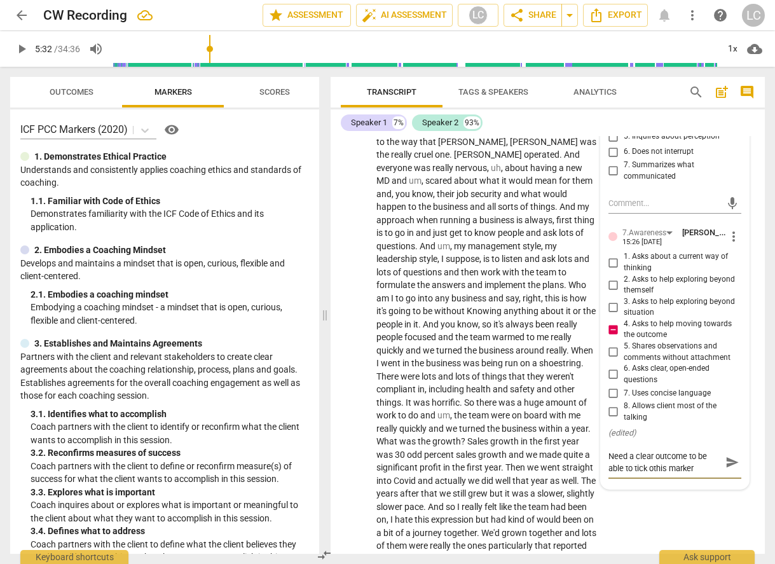
type textarea "Need a clear outcome to be able to tick ofthis marker"
type textarea "Need a clear outcome to be able to tick offthis marker"
type textarea "Need a clear outcome to be able to tick off this marker"
type textarea "Need a clear outcome to be able to tick off tthis marker"
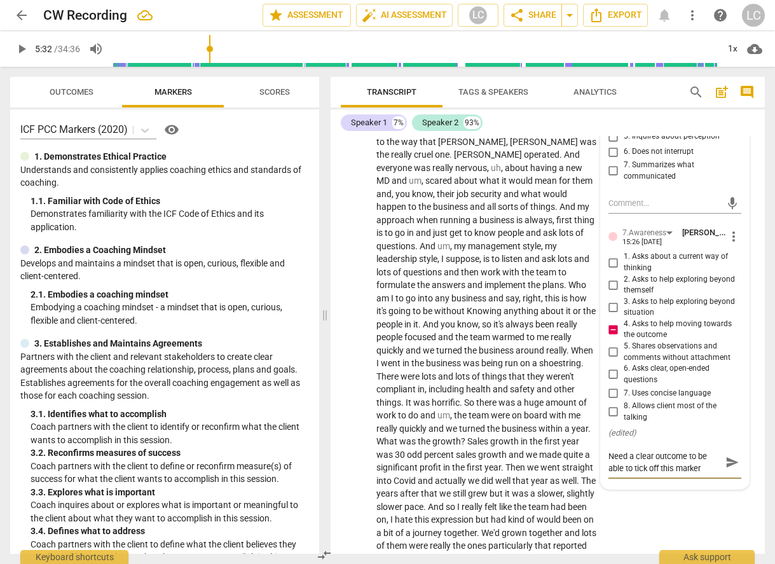
type textarea "Need a clear outcome to be able to tick off tthis marker"
type textarea "Need a clear outcome to be able to tick off ththis marker"
type textarea "Need a clear outcome to be able to tick off thithis marker"
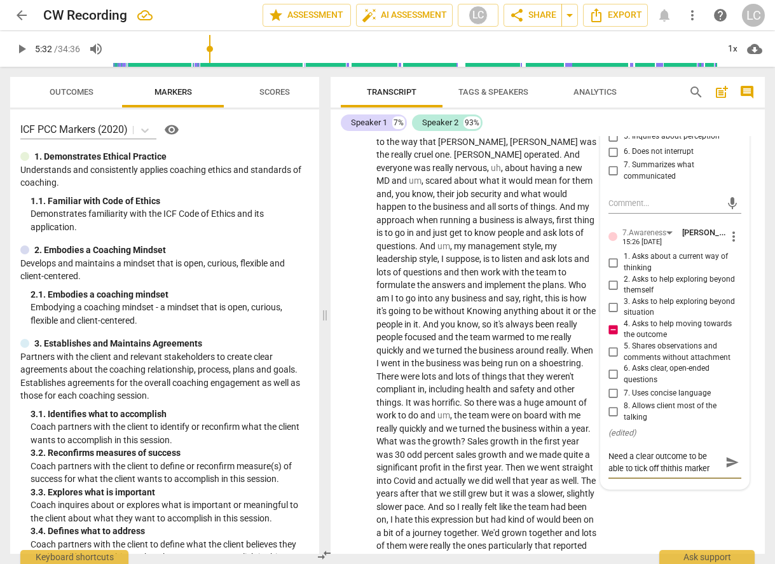
type textarea "Need a clear outcome to be able to tick off thisthis marker"
type textarea "Need a clear outcome to be able to tick off thithis marker"
type textarea "Need a clear outcome to be able to tick off ththis marker"
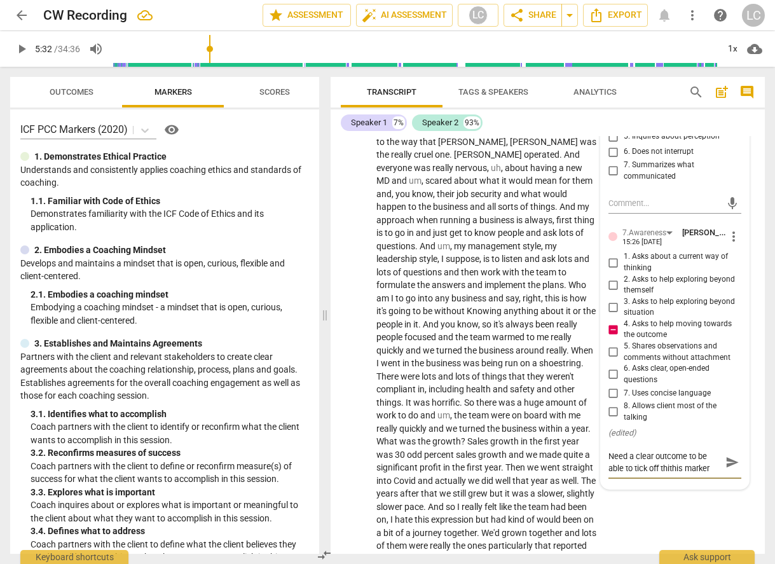
type textarea "Need a clear outcome to be able to tick off ththis marker"
type textarea "Need a clear outcome to be able to tick off tthis marker"
type textarea "Need a clear outcome to be able to tick off this marker"
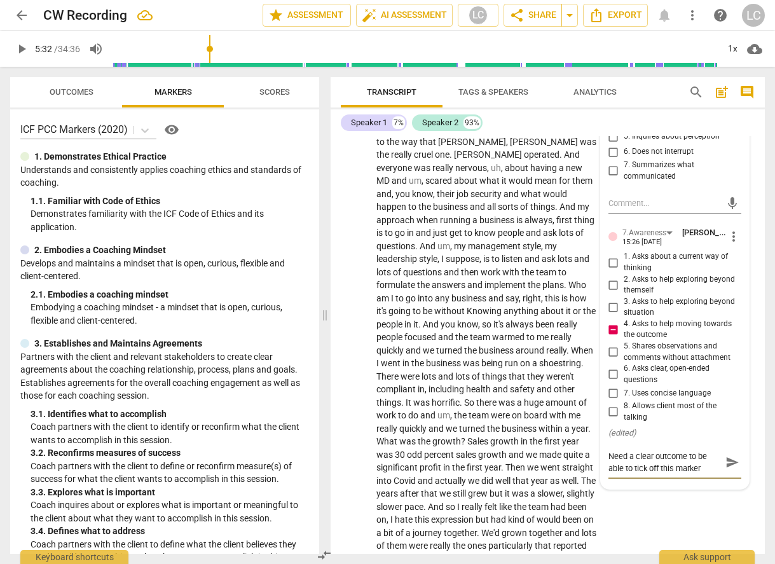
click at [726, 463] on span "send" at bounding box center [733, 462] width 14 height 14
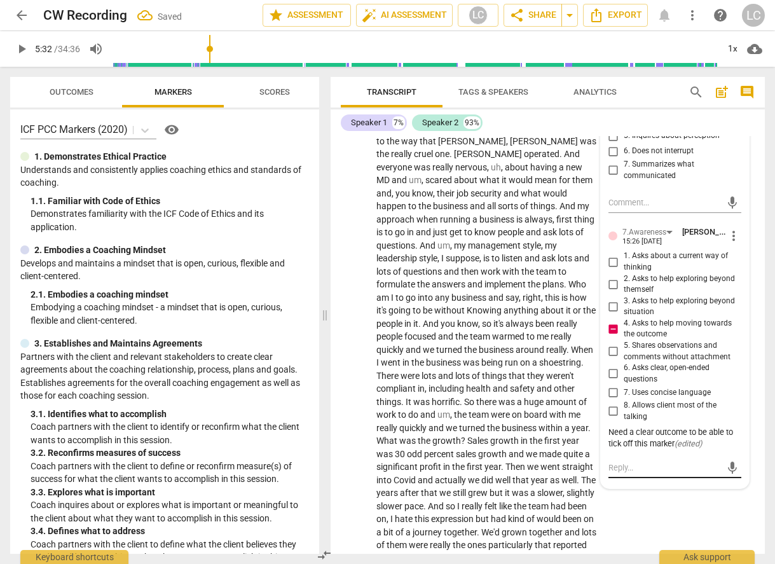
scroll to position [1782, 0]
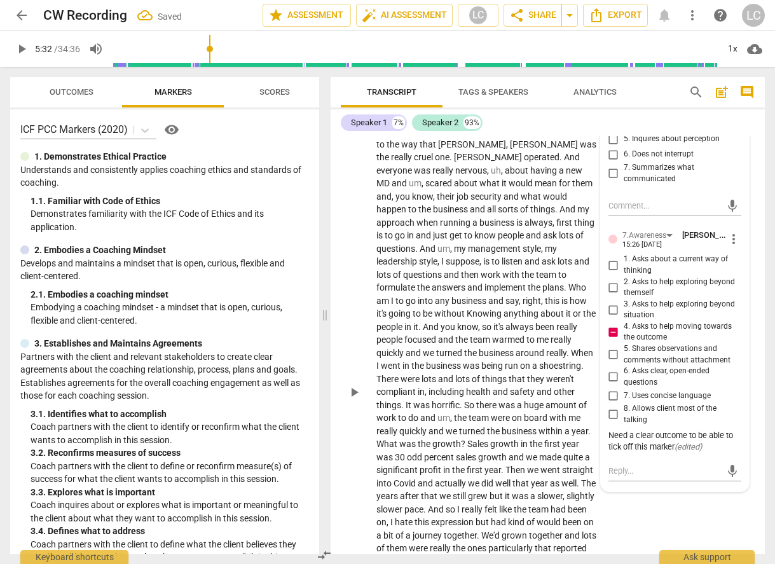
click at [433, 439] on span "the" at bounding box center [425, 444] width 15 height 10
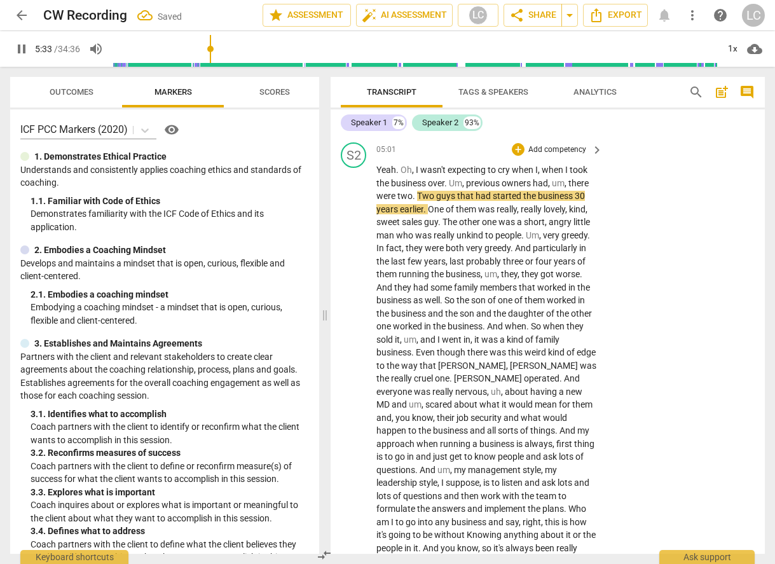
scroll to position [1557, 0]
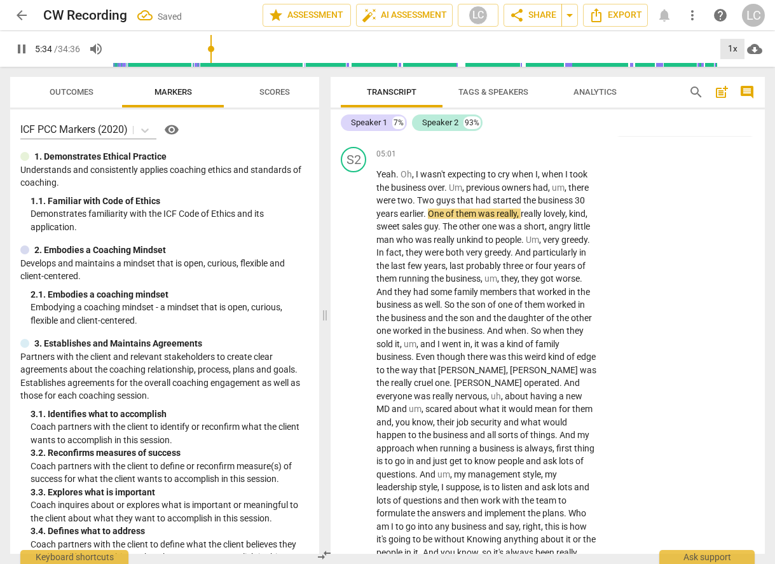
click at [733, 52] on div "1x" at bounding box center [733, 49] width 24 height 20
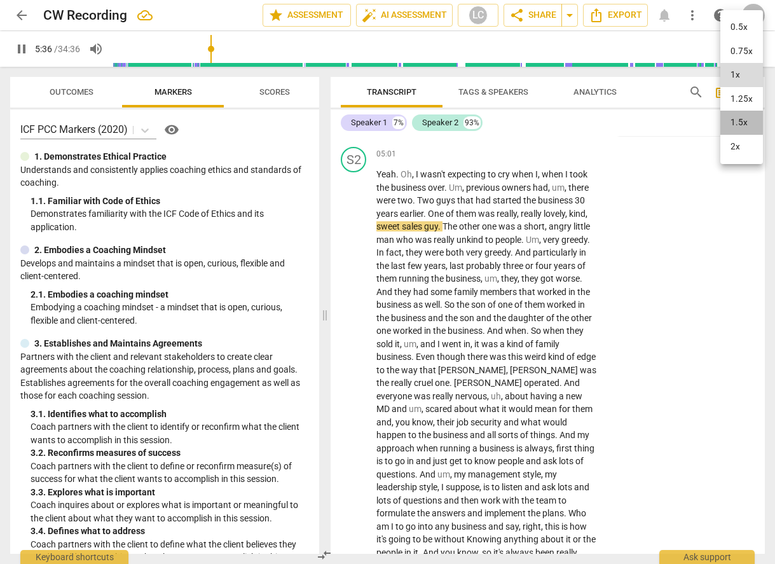
click at [740, 120] on li "1.5x" at bounding box center [742, 123] width 43 height 24
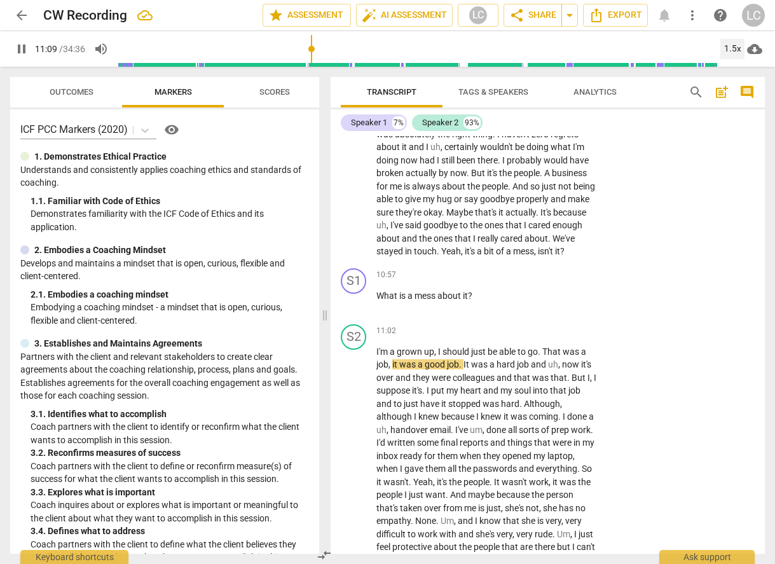
scroll to position [2369, 0]
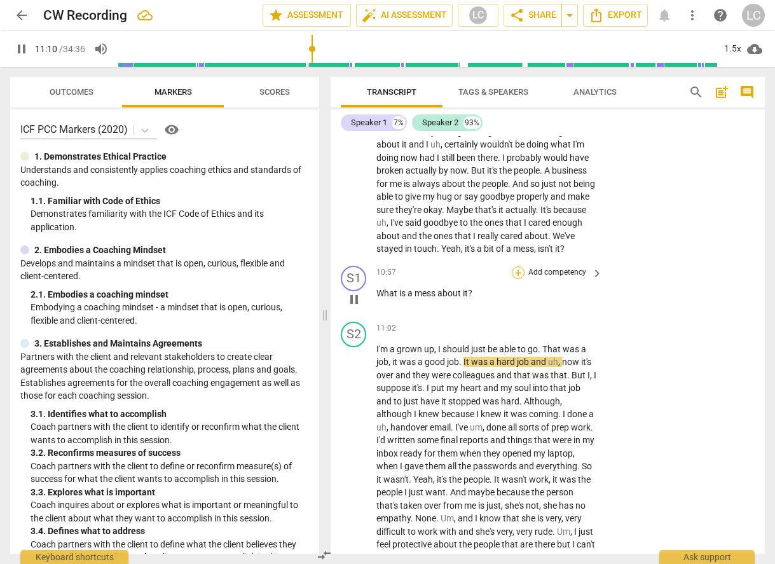
click at [517, 279] on div "+" at bounding box center [518, 273] width 13 height 13
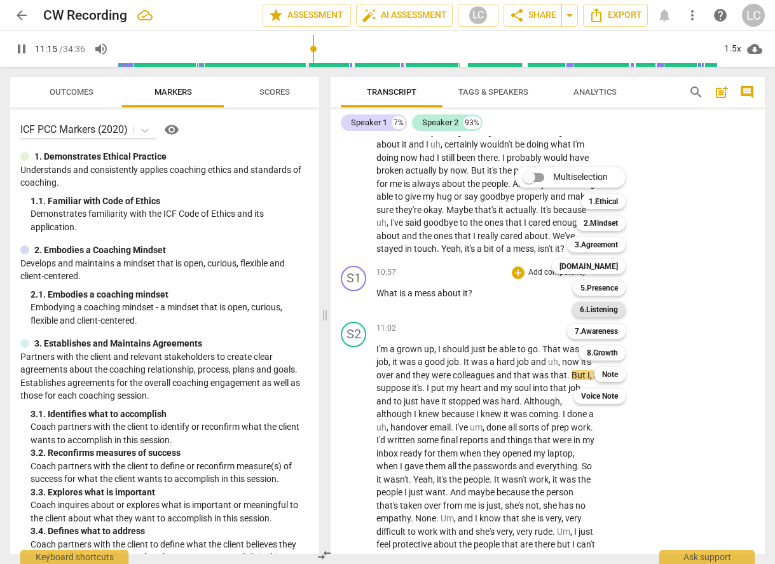
click at [583, 310] on b "6.Listening" at bounding box center [599, 309] width 38 height 15
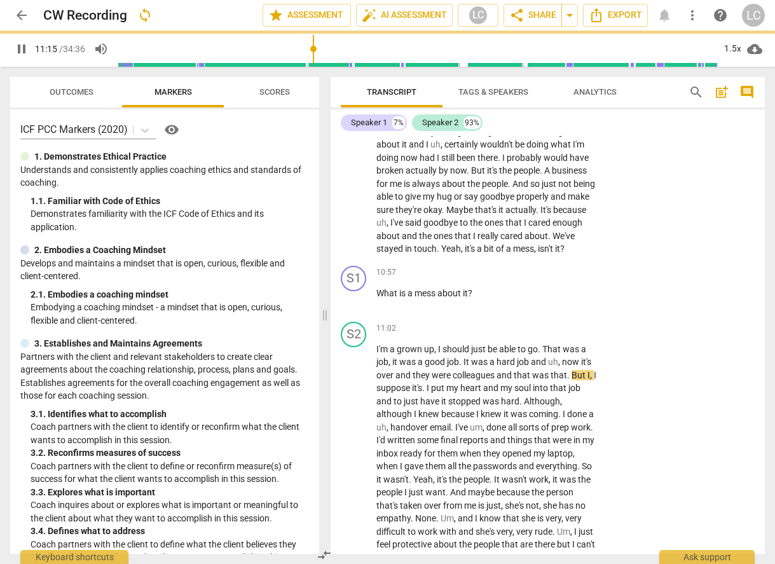
type input "676"
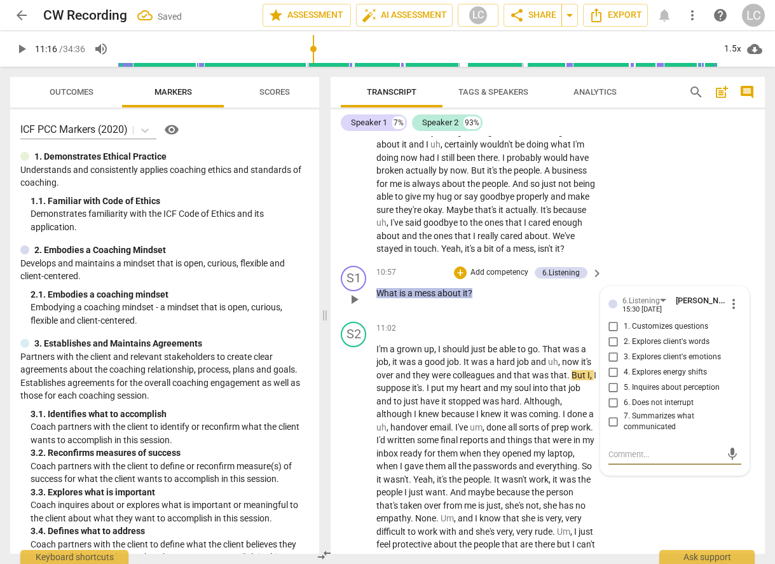
click at [610, 335] on input "1. Customizes questions" at bounding box center [614, 326] width 20 height 15
checkbox input "true"
click at [459, 279] on div "+" at bounding box center [460, 273] width 13 height 13
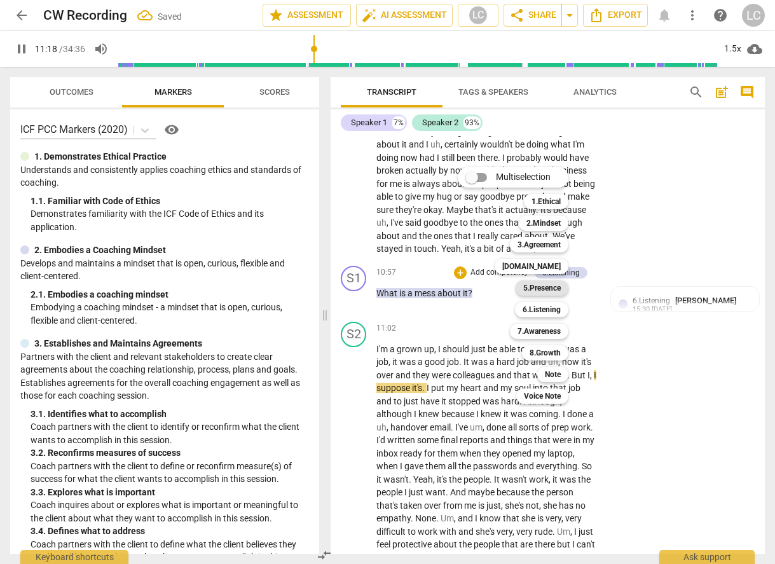
click at [529, 285] on b "5.Presence" at bounding box center [543, 288] width 38 height 15
type input "678"
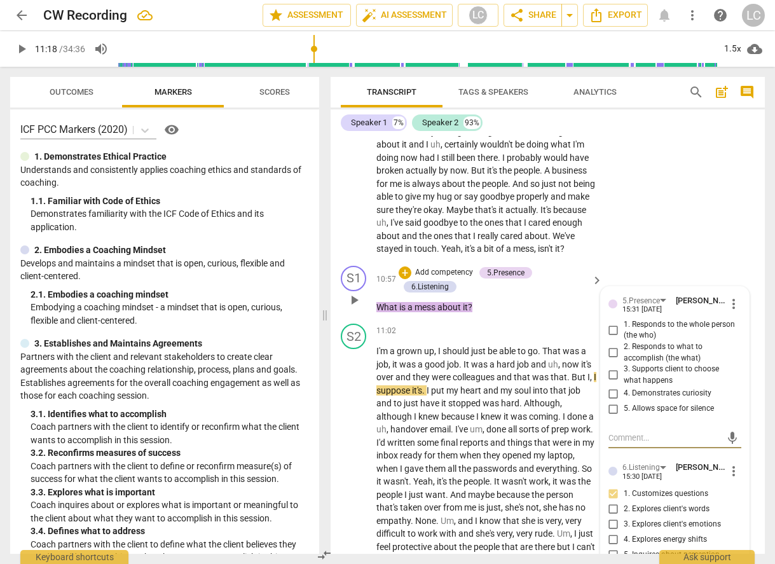
click at [611, 401] on input "4. Demonstrates curiosity" at bounding box center [614, 393] width 20 height 15
checkbox input "true"
drag, startPoint x: 612, startPoint y: 422, endPoint x: 598, endPoint y: 417, distance: 14.9
click at [611, 417] on input "5. Allows space for silence" at bounding box center [614, 408] width 20 height 15
checkbox input "true"
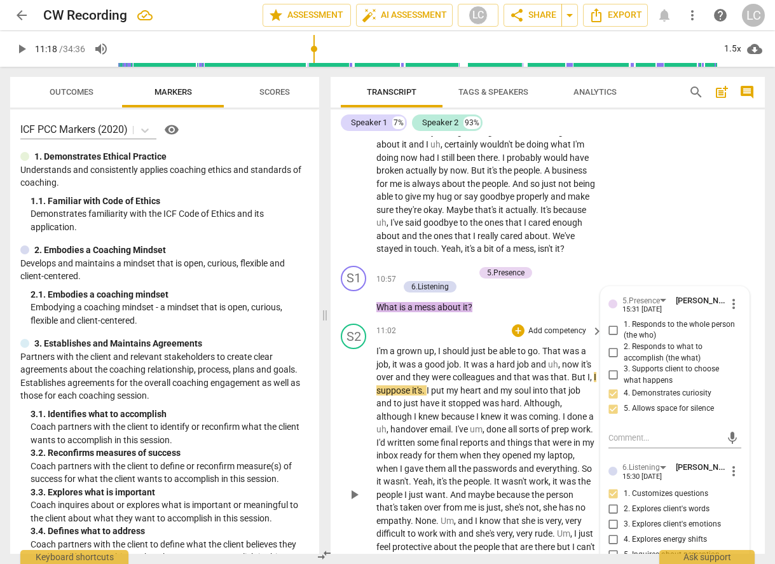
click at [467, 338] on div "11:02 + Add competency keyboard_arrow_right" at bounding box center [491, 331] width 228 height 14
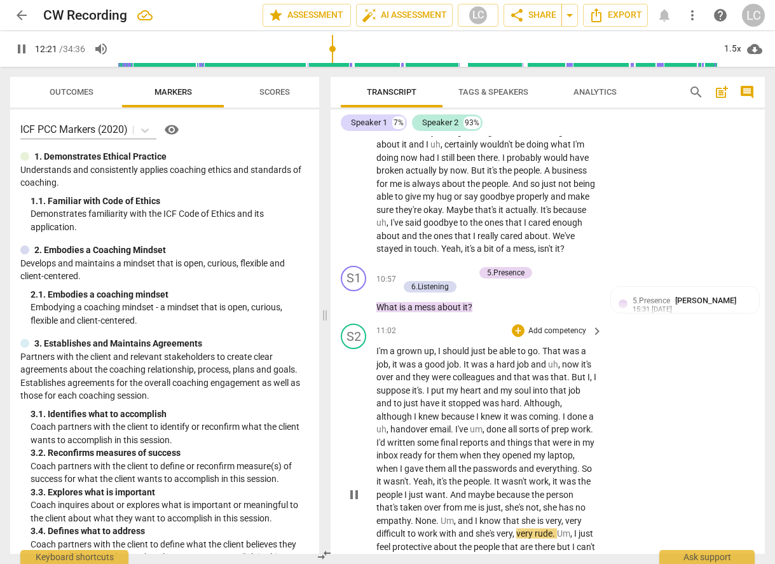
scroll to position [2787, 0]
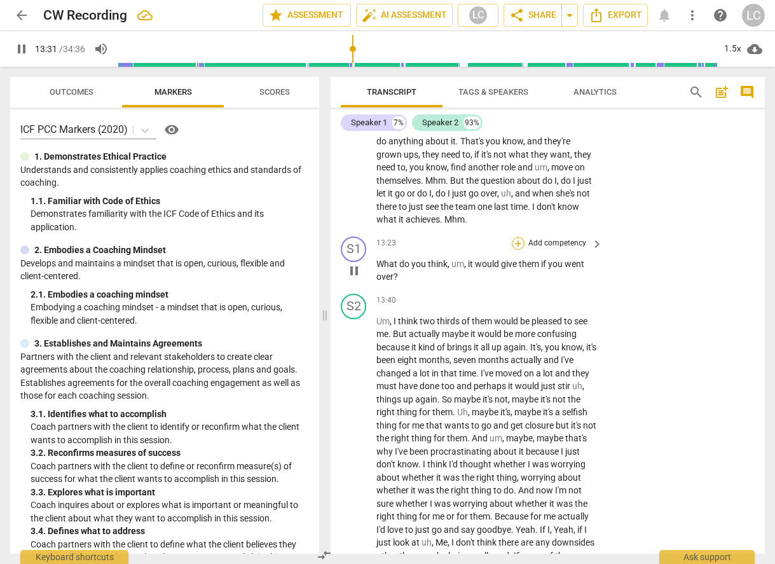
click at [516, 250] on div "+" at bounding box center [518, 243] width 13 height 13
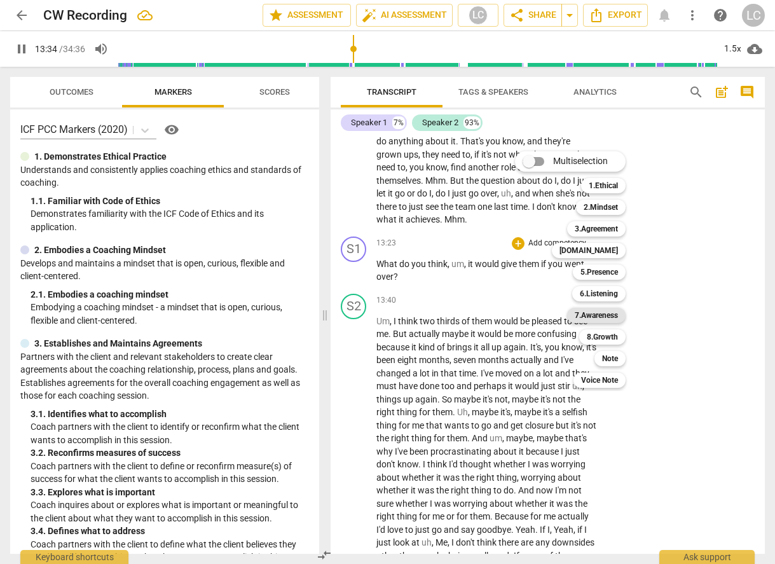
click at [583, 316] on b "7.Awareness" at bounding box center [596, 315] width 43 height 15
type input "815"
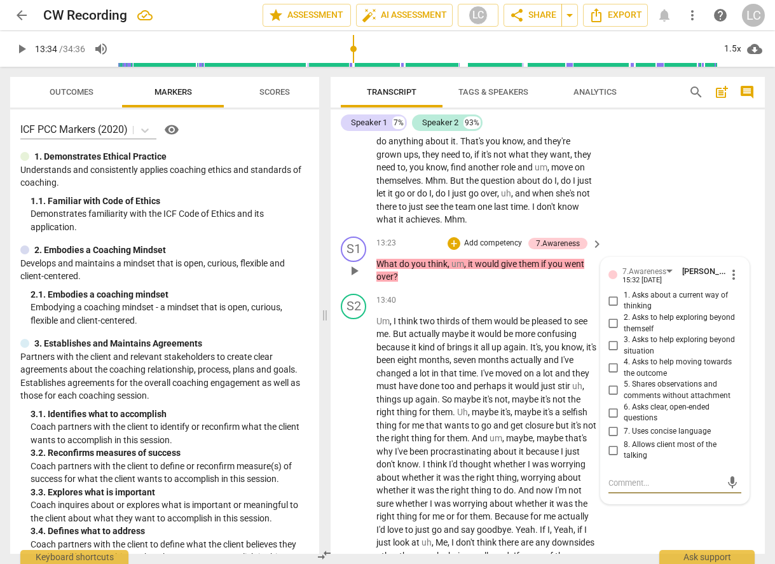
click at [613, 309] on input "1. Asks about a current way of thinking" at bounding box center [614, 300] width 20 height 15
checkbox input "true"
click at [452, 250] on div "+" at bounding box center [454, 243] width 13 height 13
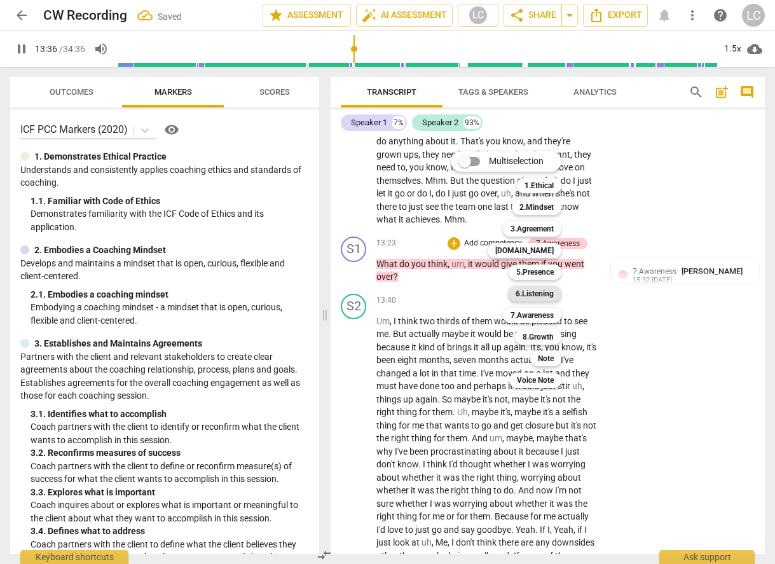
click at [535, 289] on b "6.Listening" at bounding box center [535, 293] width 38 height 15
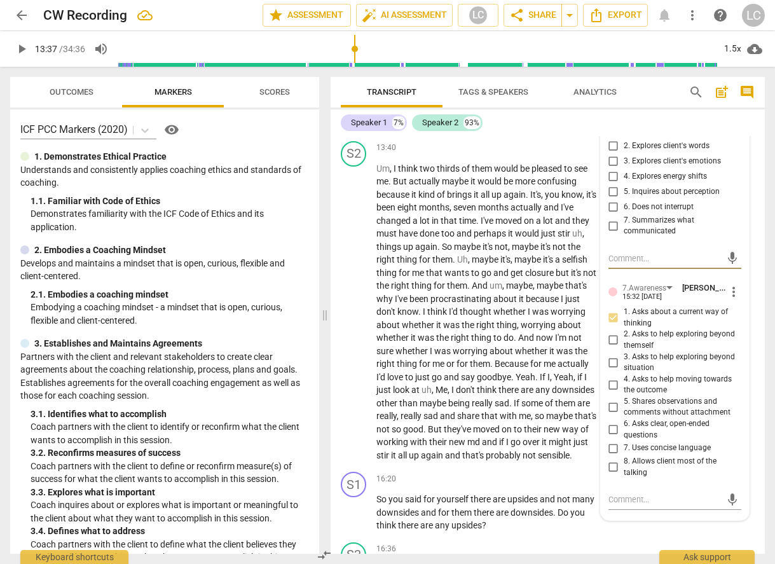
scroll to position [2959, 0]
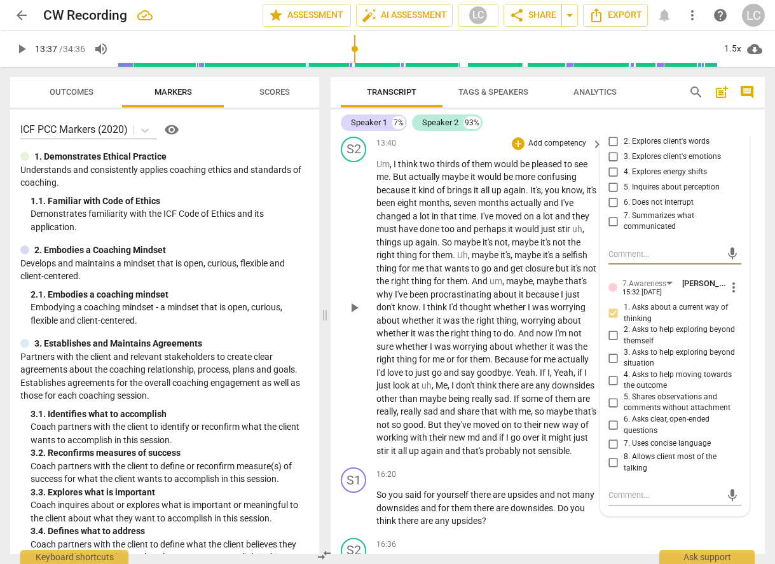
click at [454, 208] on span "," at bounding box center [452, 203] width 4 height 10
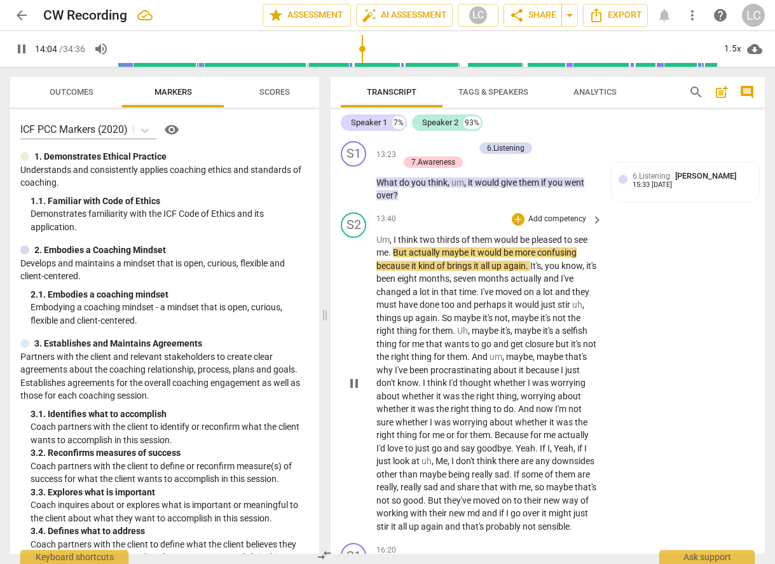
scroll to position [2882, 0]
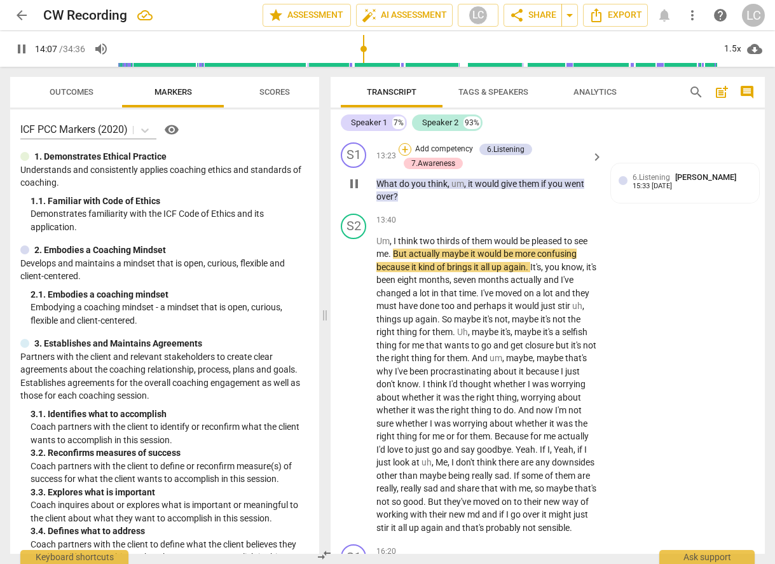
click at [406, 156] on div "+" at bounding box center [405, 149] width 13 height 13
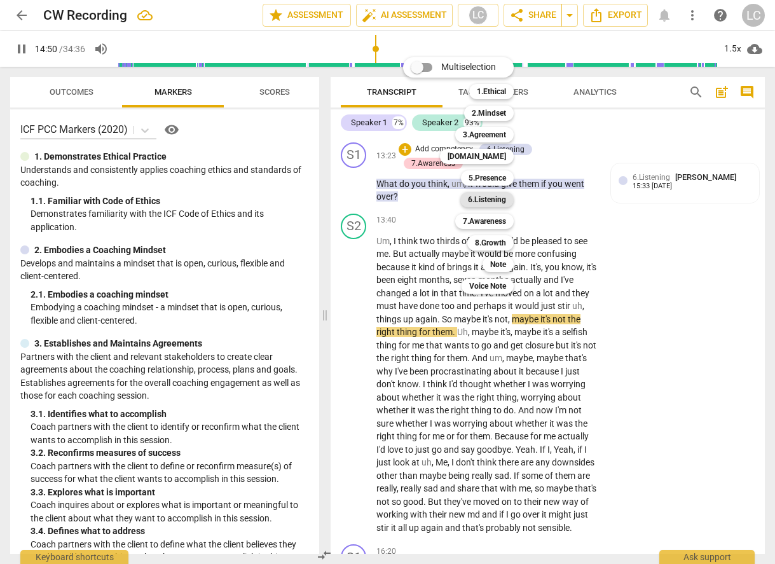
click at [491, 202] on b "6.Listening" at bounding box center [487, 199] width 38 height 15
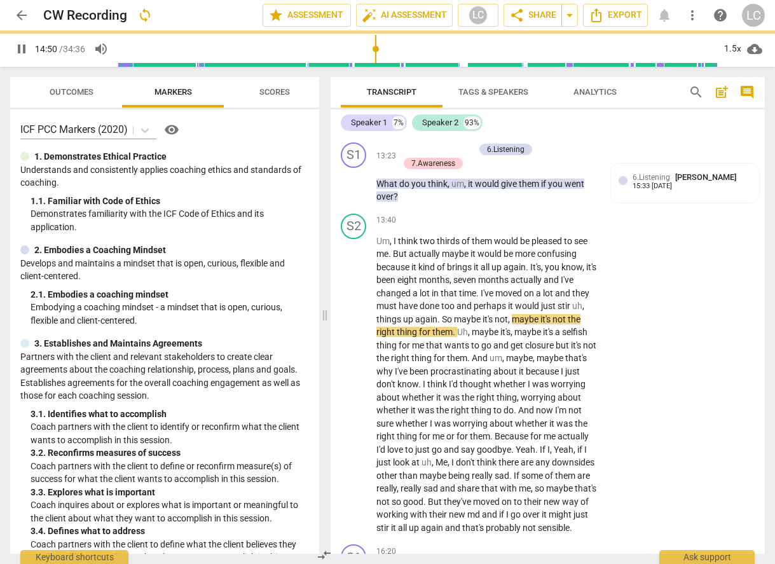
type input "891"
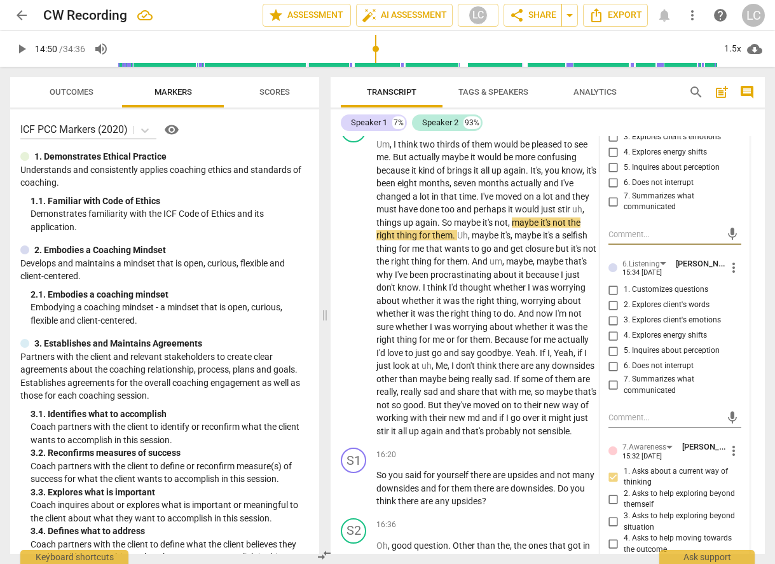
scroll to position [2932, 0]
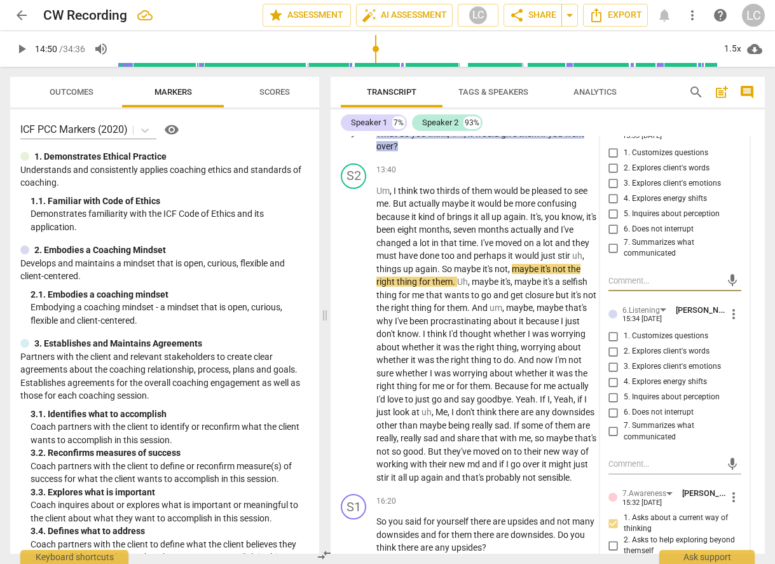
click at [650, 134] on div "6.Listening" at bounding box center [642, 127] width 38 height 12
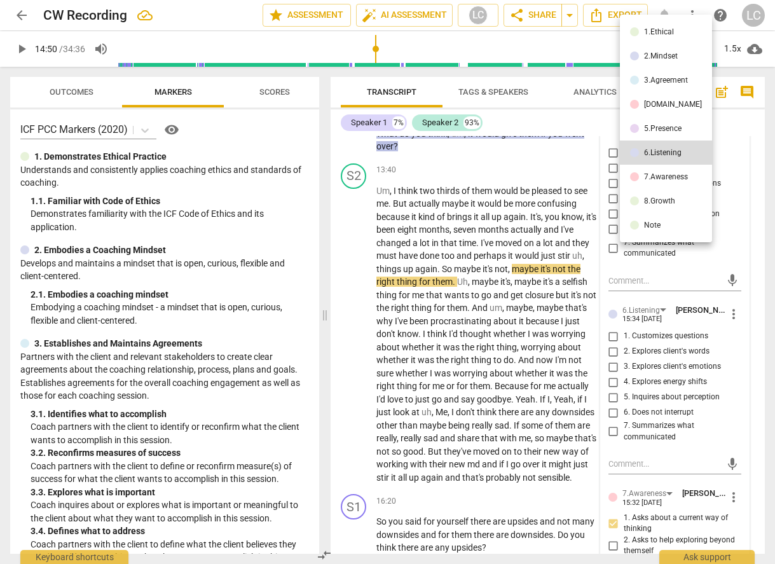
click at [648, 126] on div "5.Presence" at bounding box center [663, 129] width 38 height 8
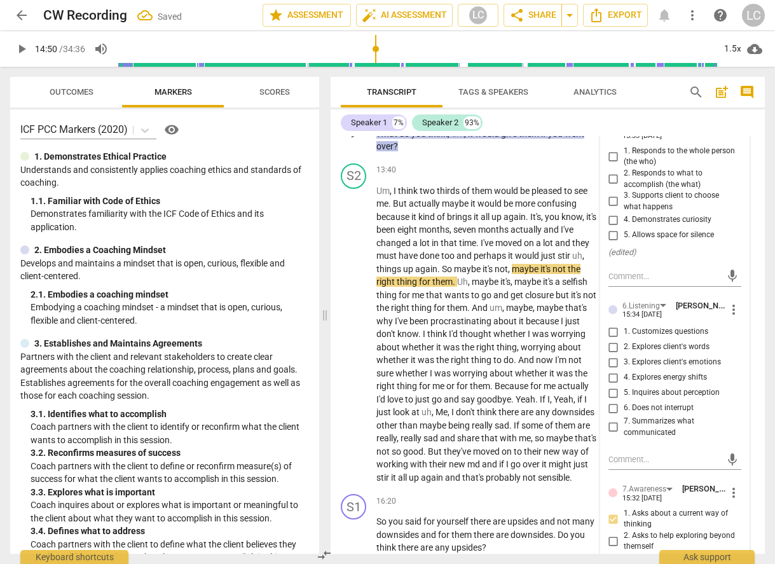
click at [613, 243] on input "5. Allows space for silence" at bounding box center [614, 235] width 20 height 15
checkbox input "true"
click at [732, 317] on span "more_vert" at bounding box center [733, 309] width 15 height 15
click at [740, 356] on li "Delete" at bounding box center [743, 359] width 44 height 24
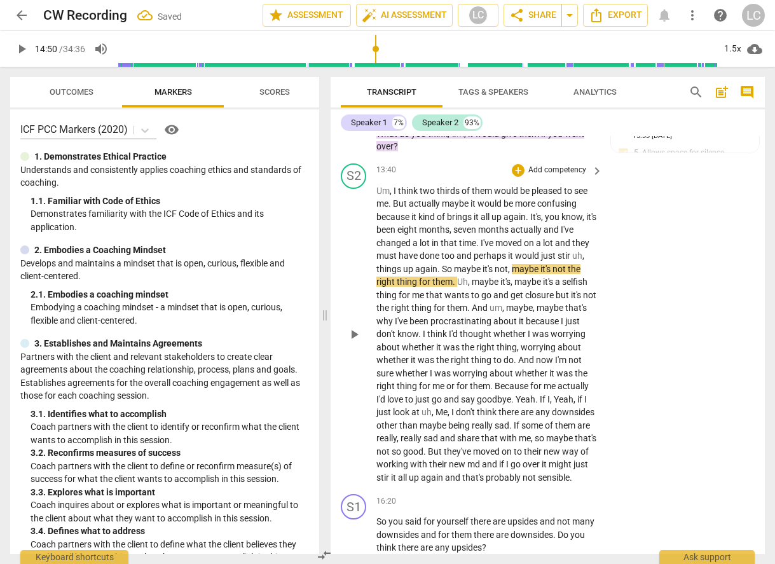
click at [356, 342] on span "play_arrow" at bounding box center [354, 334] width 15 height 15
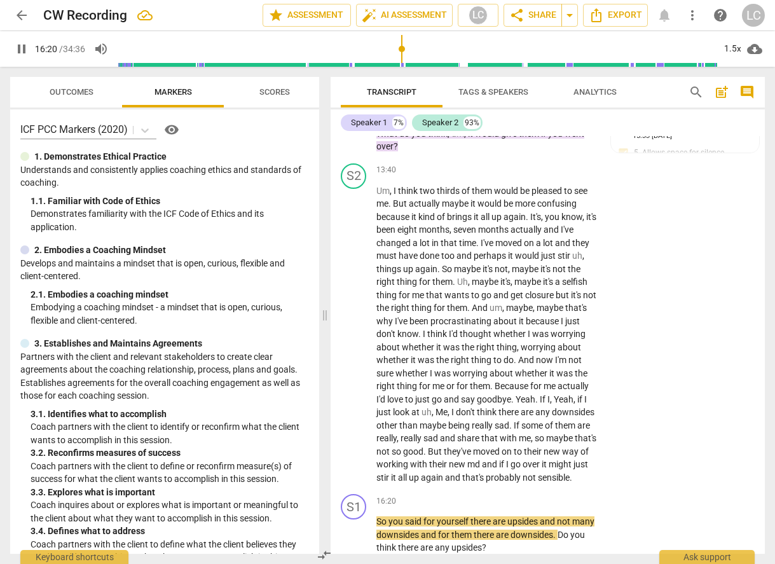
scroll to position [3351, 0]
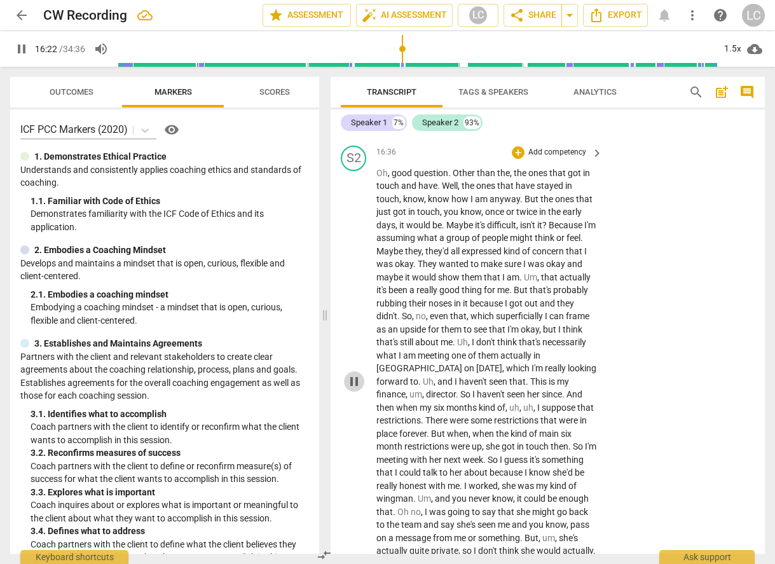
click at [354, 389] on span "pause" at bounding box center [354, 381] width 15 height 15
type input "983"
click at [19, 15] on span "arrow_back" at bounding box center [21, 15] width 15 height 15
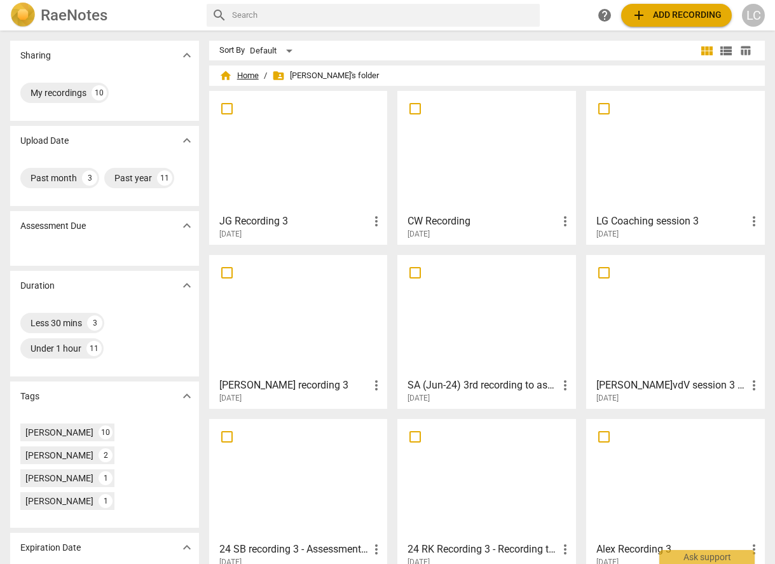
click at [240, 72] on span "home Home" at bounding box center [238, 75] width 39 height 13
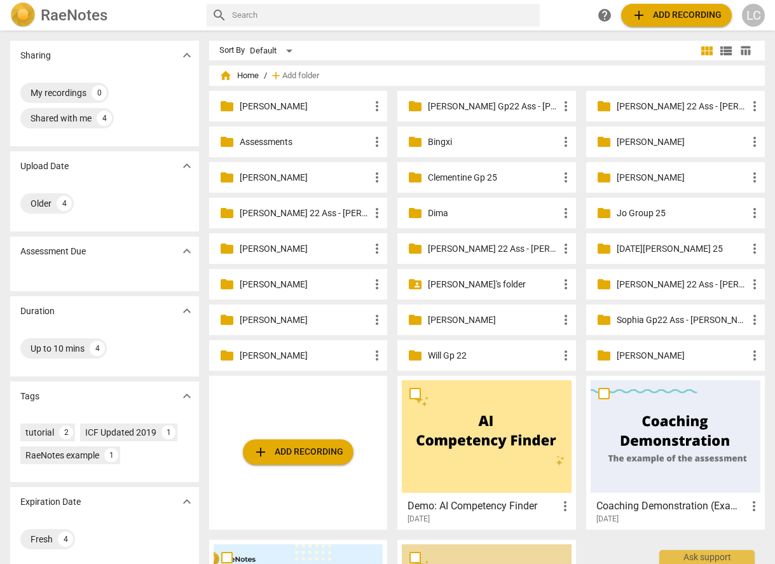
click at [644, 136] on p "[PERSON_NAME]" at bounding box center [682, 141] width 130 height 13
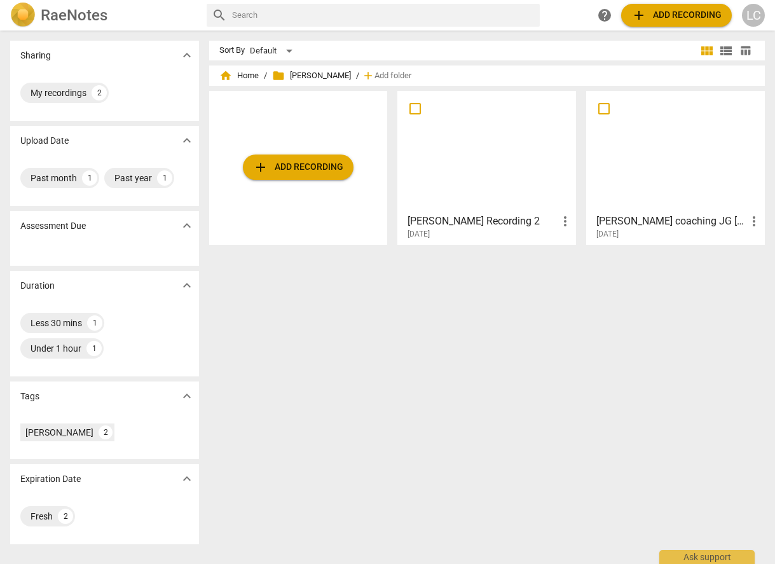
click at [500, 179] on div at bounding box center [487, 151] width 170 height 113
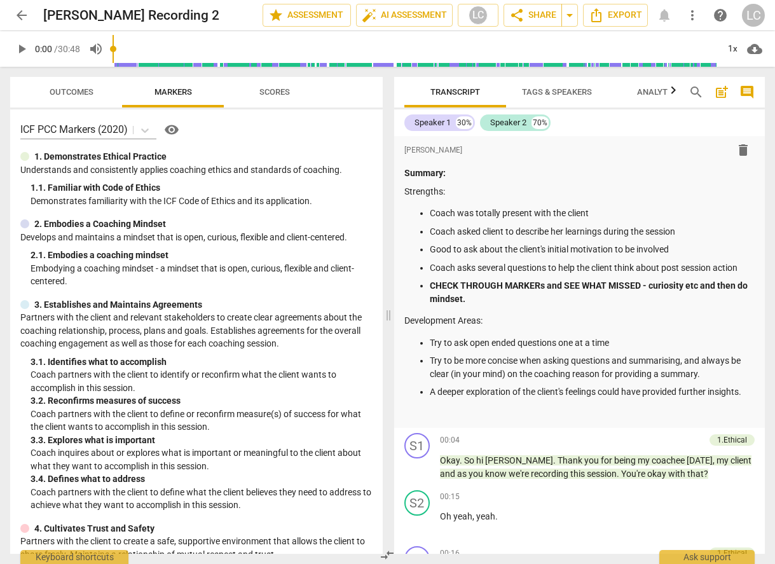
click at [22, 17] on span "arrow_back" at bounding box center [21, 15] width 15 height 15
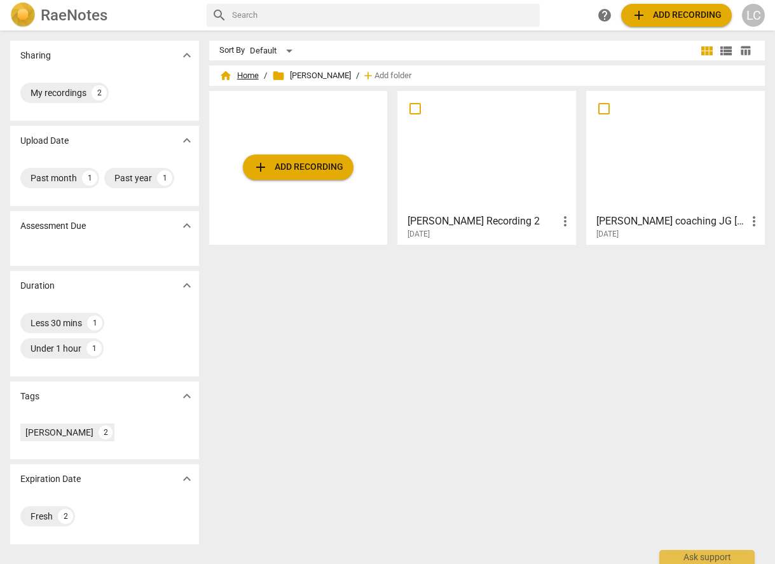
click at [245, 76] on span "home Home" at bounding box center [238, 75] width 39 height 13
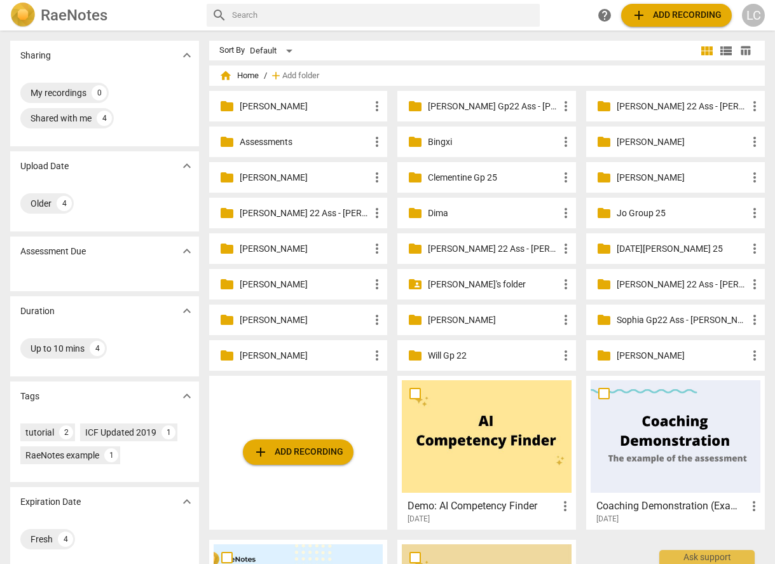
click at [454, 287] on p "[PERSON_NAME]'s folder" at bounding box center [493, 284] width 130 height 13
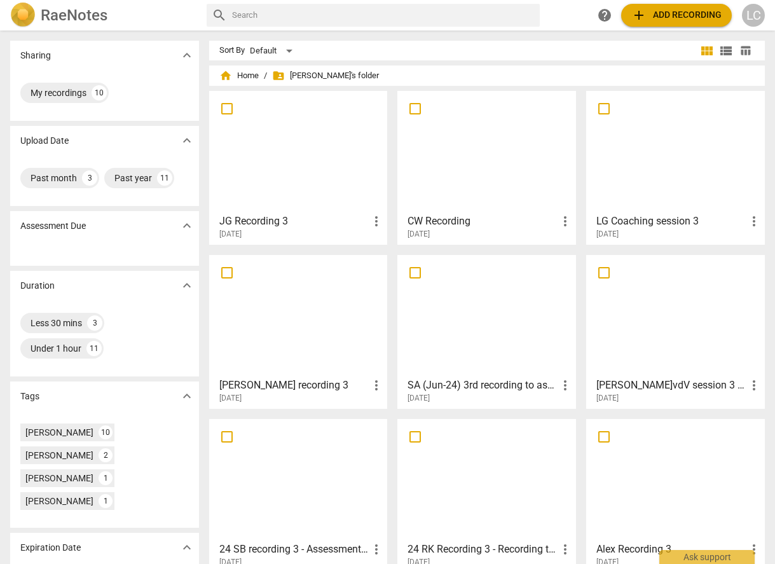
click at [452, 182] on div at bounding box center [487, 151] width 170 height 113
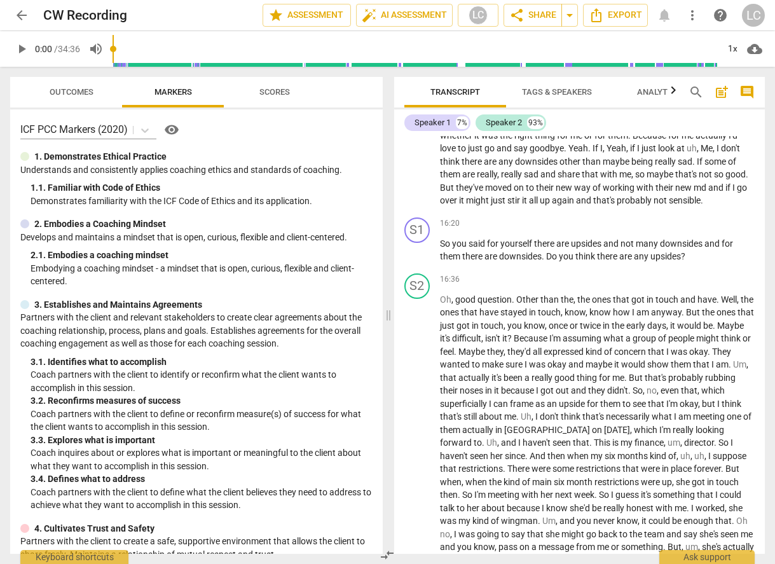
scroll to position [2519, 0]
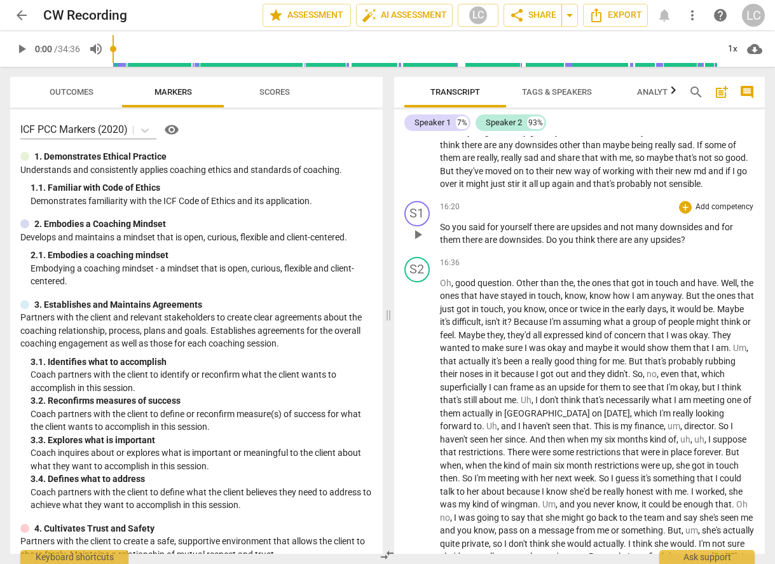
click at [420, 242] on span "play_arrow" at bounding box center [417, 234] width 15 height 15
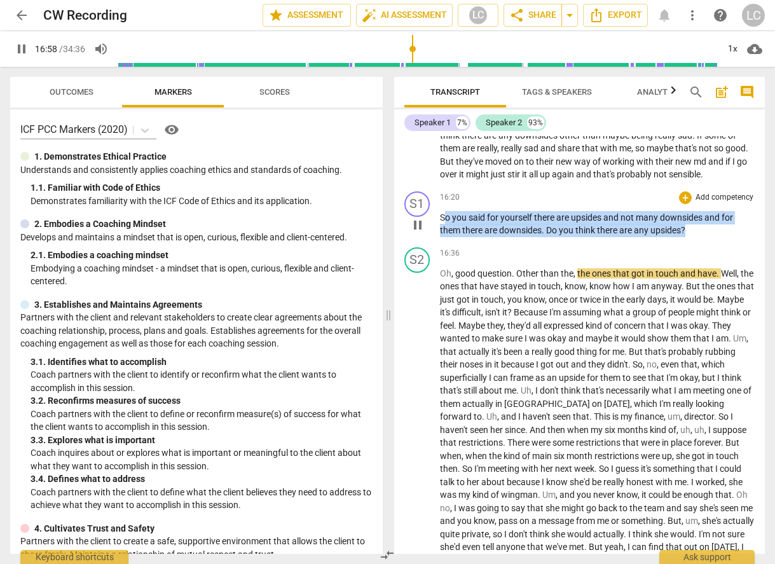
scroll to position [2524, 0]
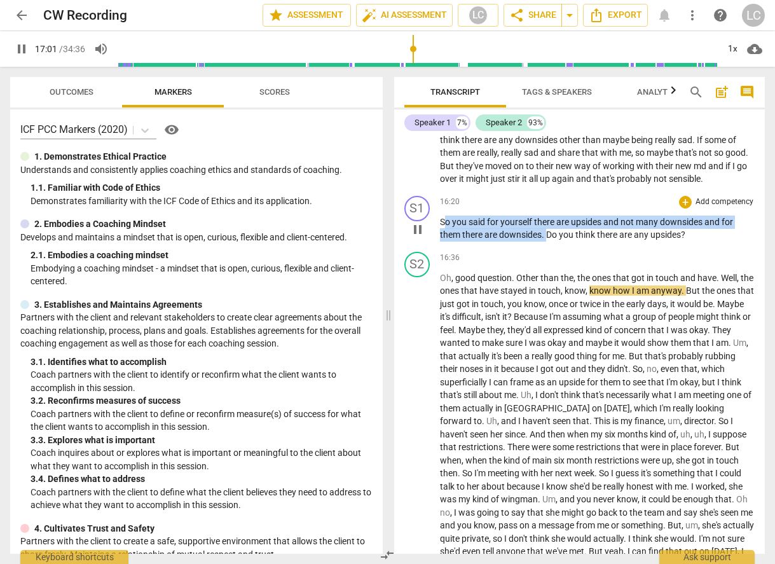
drag, startPoint x: 443, startPoint y: 246, endPoint x: 546, endPoint y: 263, distance: 105.1
click at [546, 242] on p "So you said for yourself there are upsides and not many downsides and for them …" at bounding box center [598, 229] width 316 height 26
click at [684, 209] on div "+" at bounding box center [685, 202] width 13 height 13
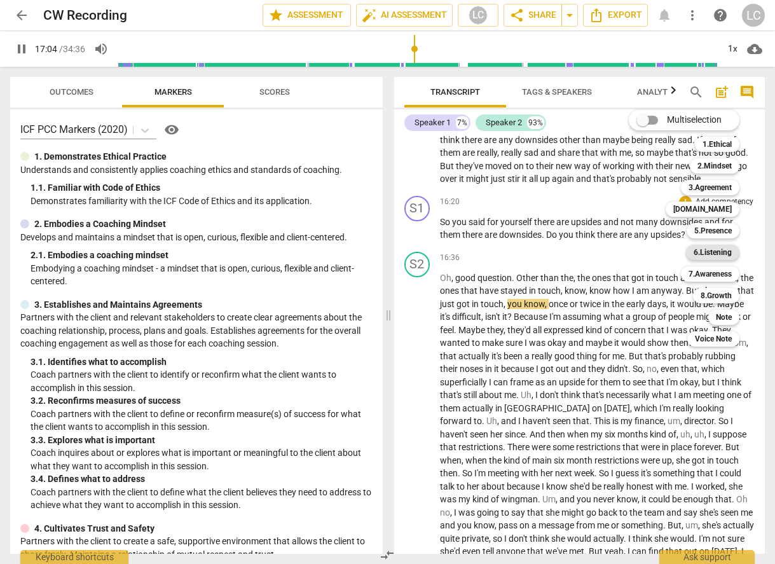
click at [718, 255] on b "6.Listening" at bounding box center [713, 252] width 38 height 15
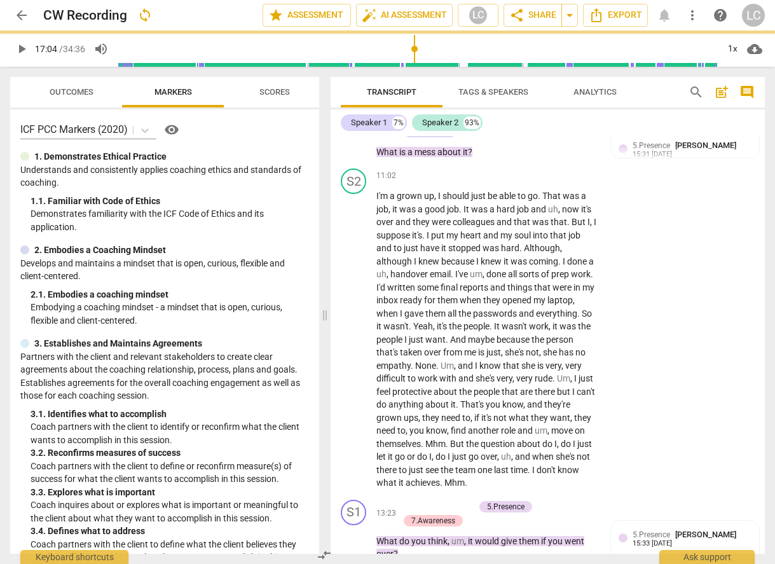
type input "1025"
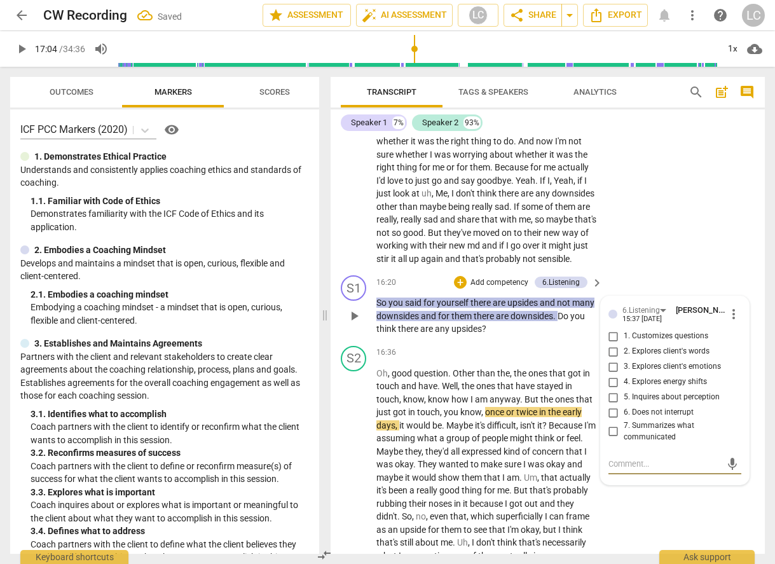
click at [611, 440] on input "7. Summarizes what communicated" at bounding box center [614, 431] width 20 height 15
checkbox input "true"
click at [420, 334] on span "there" at bounding box center [409, 329] width 22 height 10
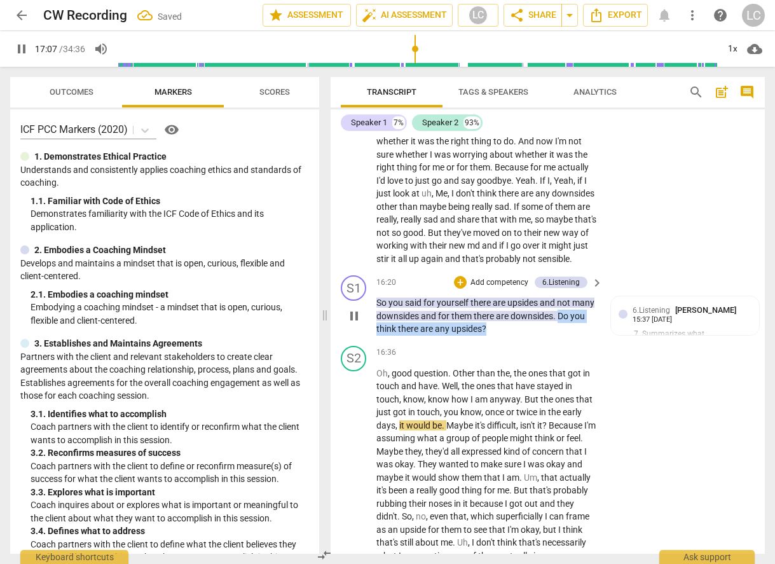
drag, startPoint x: 585, startPoint y: 354, endPoint x: 596, endPoint y: 368, distance: 18.1
click at [596, 336] on div "So you said for yourself there are upsides and not many downsides and for them …" at bounding box center [491, 315] width 228 height 39
click at [516, 352] on div "+" at bounding box center [514, 351] width 13 height 13
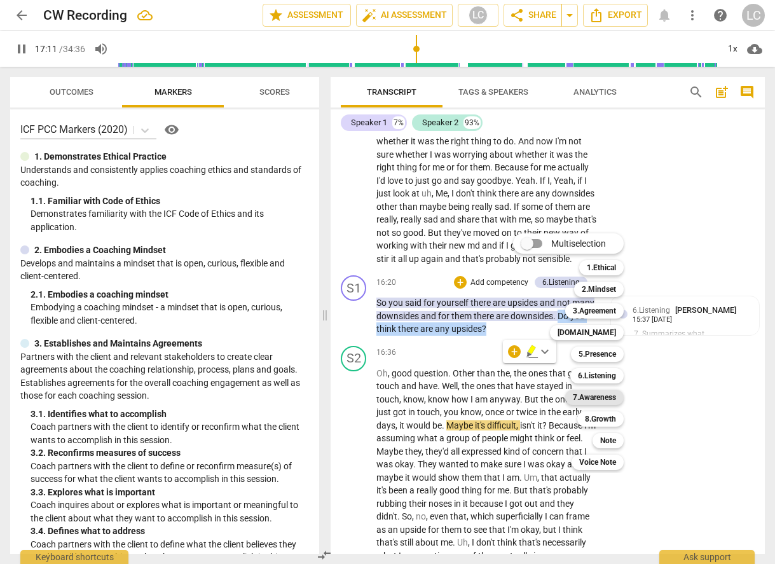
click at [590, 399] on b "7.Awareness" at bounding box center [594, 397] width 43 height 15
type input "1032"
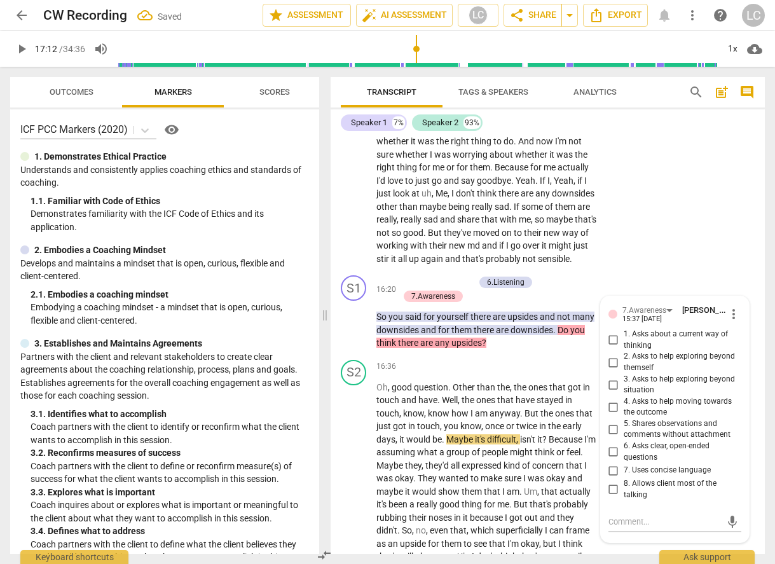
scroll to position [3367, 0]
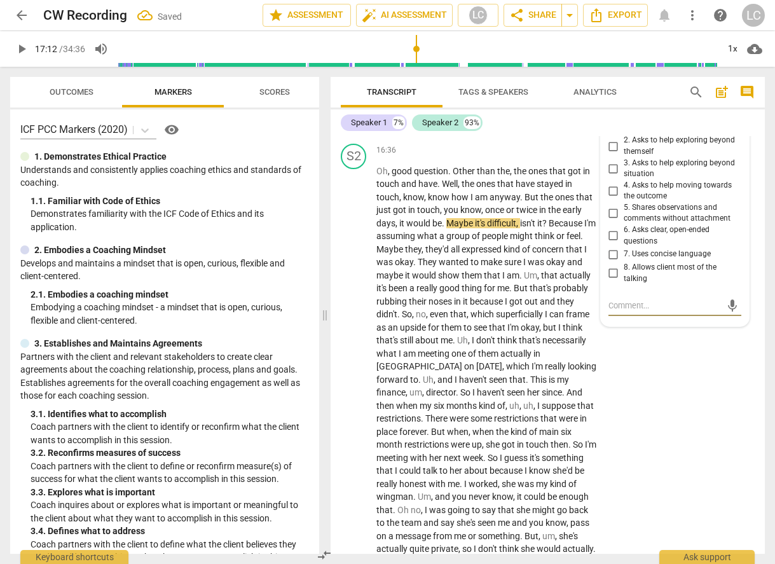
click at [612, 176] on input "3. Asks to help exploring beyond situation" at bounding box center [614, 168] width 20 height 15
checkbox input "true"
click at [482, 158] on div "16:36 + Add competency keyboard_arrow_right" at bounding box center [491, 151] width 228 height 14
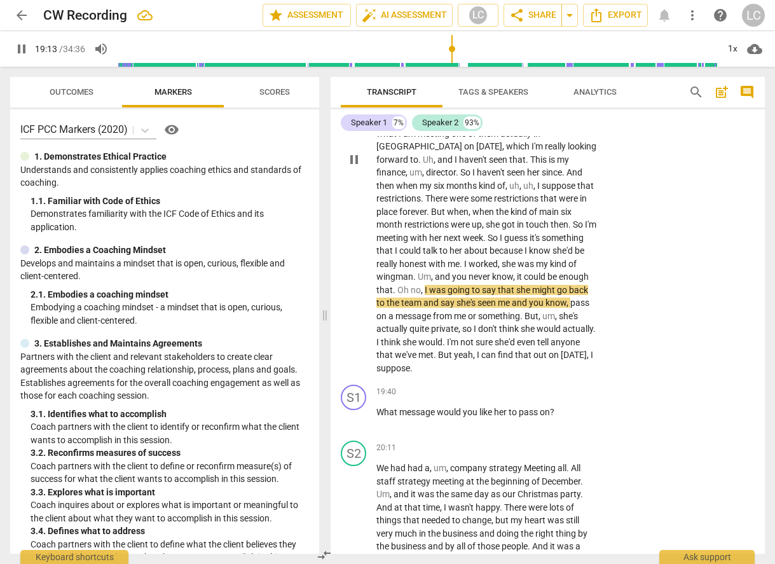
scroll to position [3590, 0]
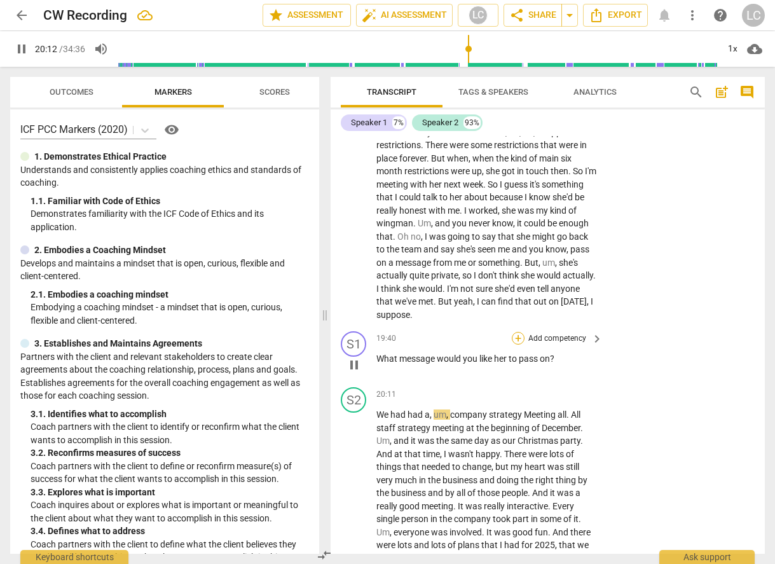
click at [516, 345] on div "+" at bounding box center [518, 338] width 13 height 13
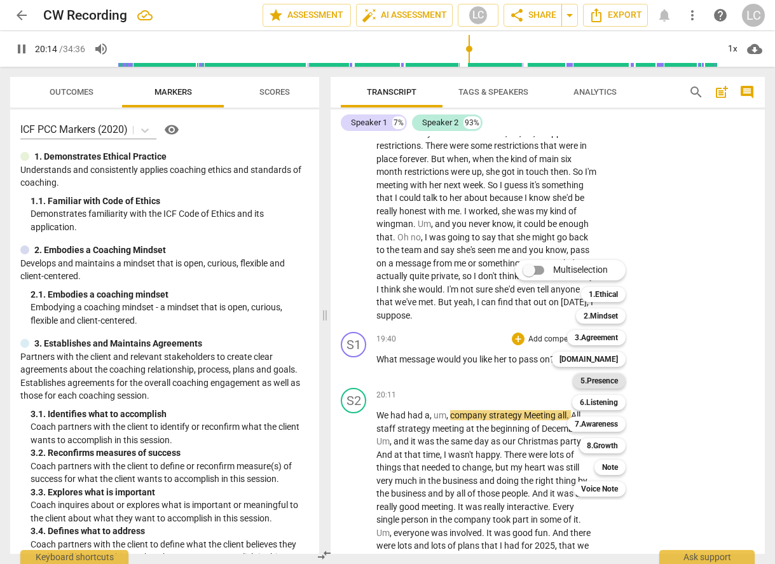
click at [589, 380] on b "5.Presence" at bounding box center [600, 380] width 38 height 15
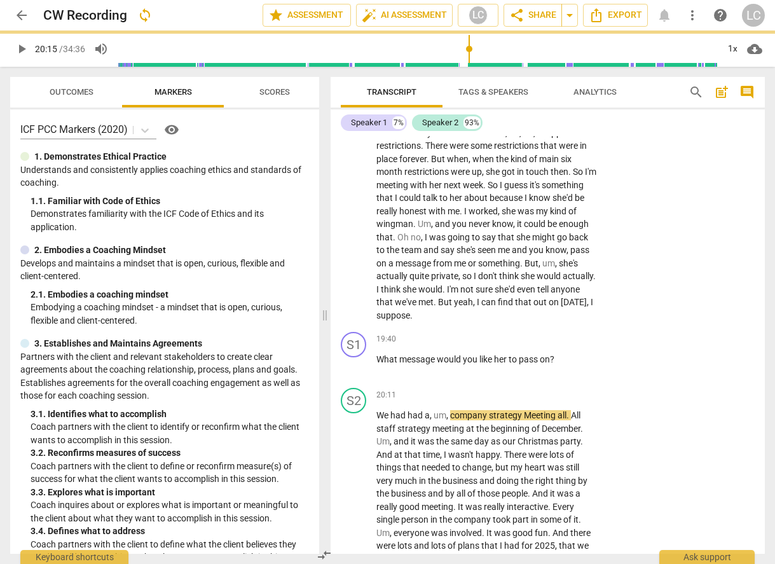
type input "1215"
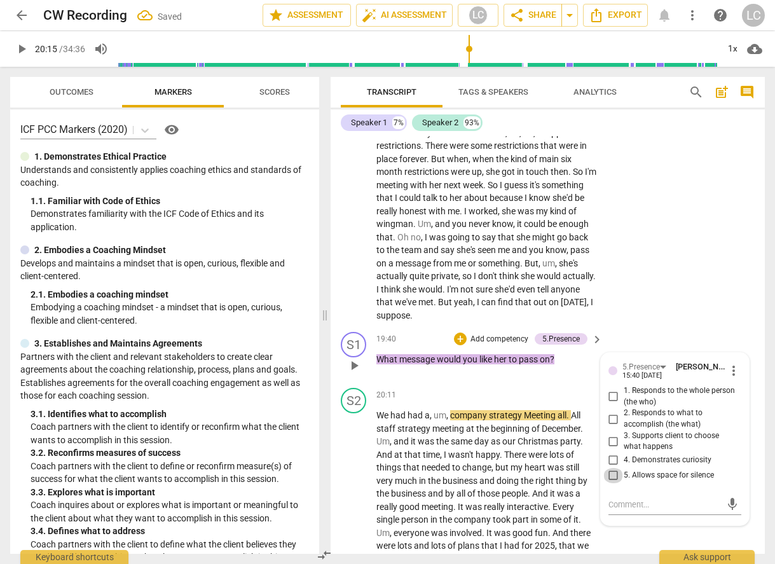
click at [611, 483] on input "5. Allows space for silence" at bounding box center [614, 475] width 20 height 15
checkbox input "true"
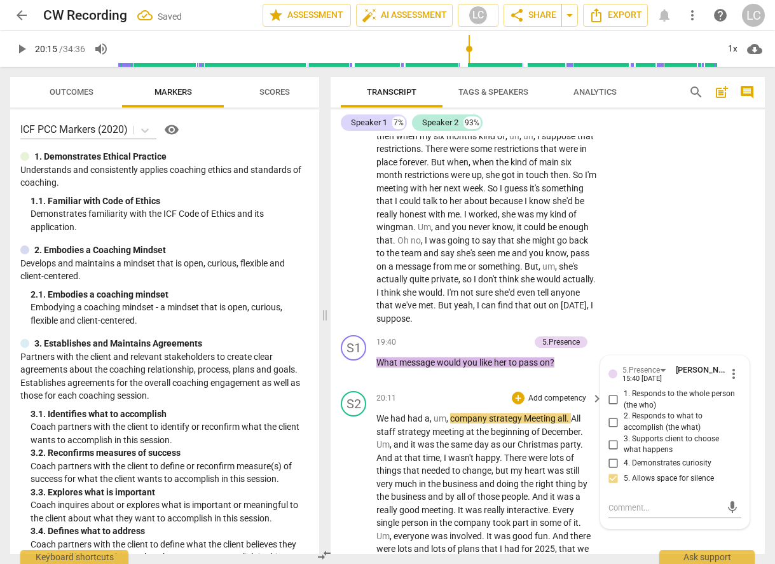
scroll to position [3633, 0]
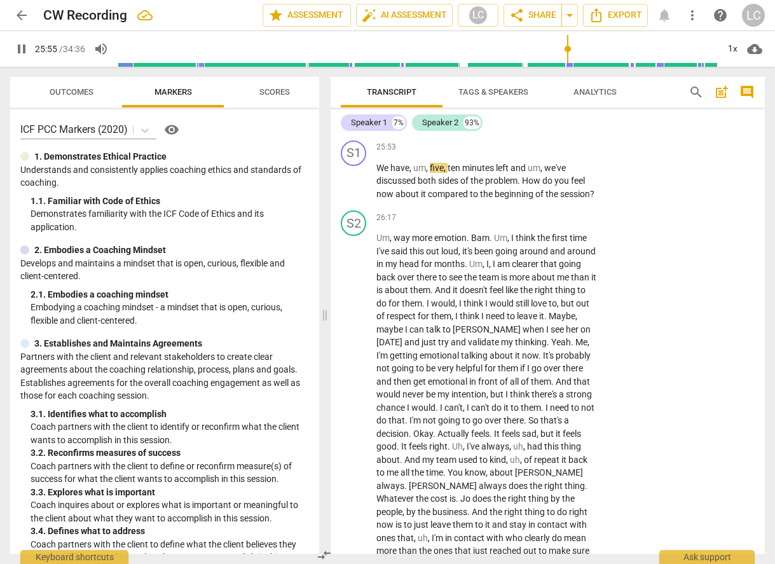
scroll to position [4717, 0]
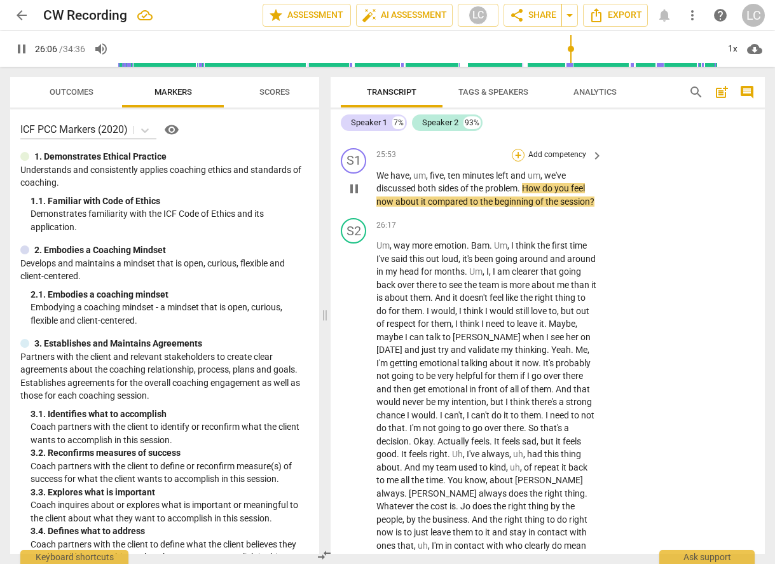
click at [518, 162] on div "+" at bounding box center [518, 155] width 13 height 13
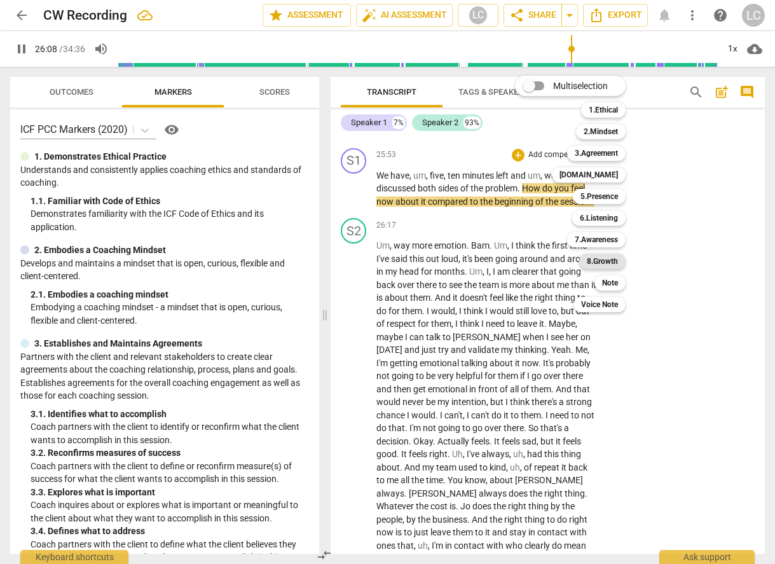
click at [603, 261] on b "8.Growth" at bounding box center [602, 261] width 31 height 15
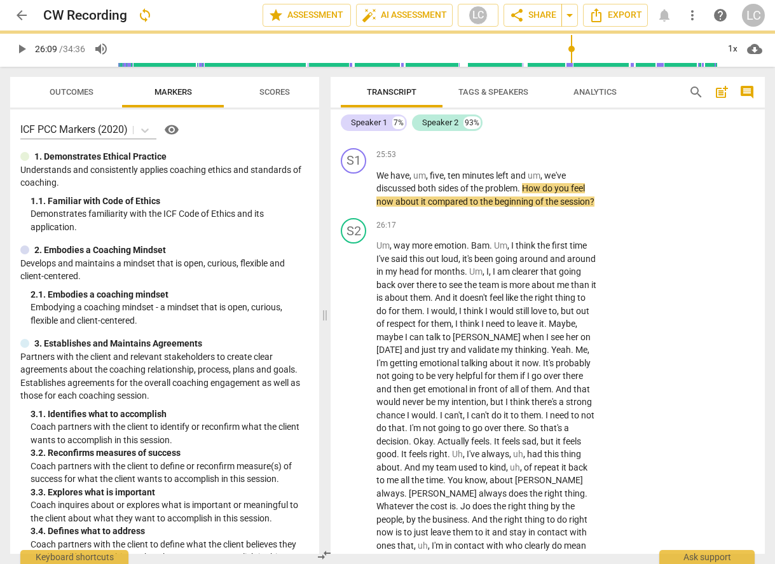
type input "1569"
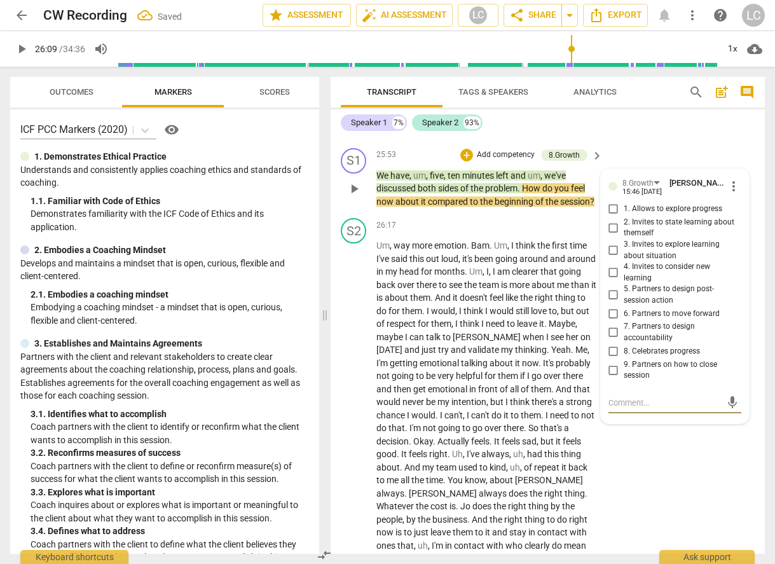
click at [609, 217] on input "1. Allows to explore progress" at bounding box center [614, 209] width 20 height 15
checkbox input "true"
click at [491, 209] on p "We have , um , five , ten minutes left and um , we've discussed both sides of t…" at bounding box center [487, 188] width 220 height 39
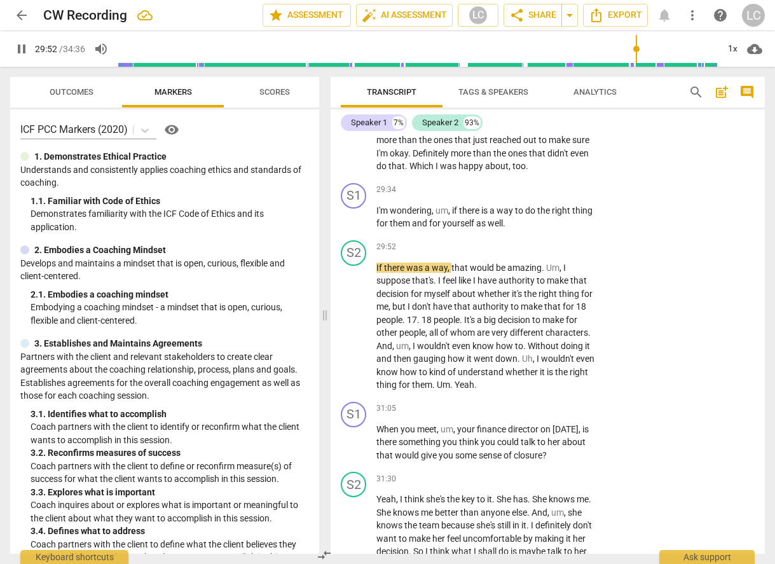
scroll to position [5132, 0]
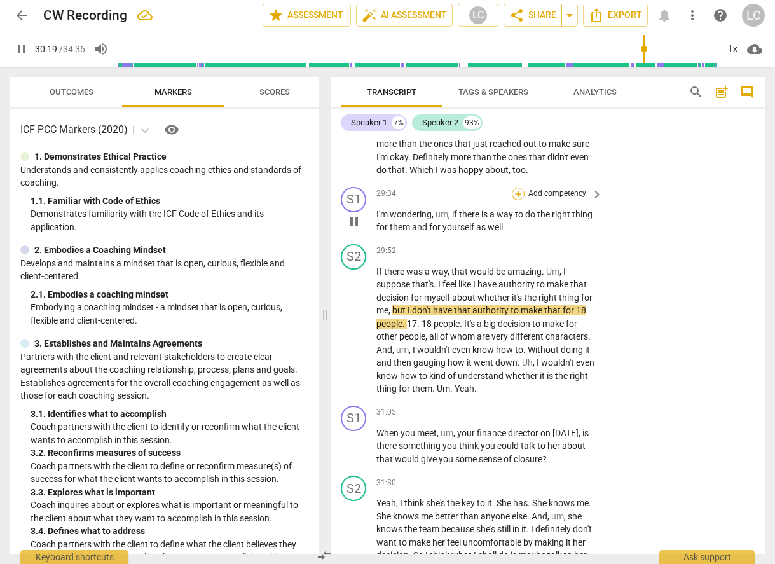
click at [518, 200] on div "+" at bounding box center [518, 194] width 13 height 13
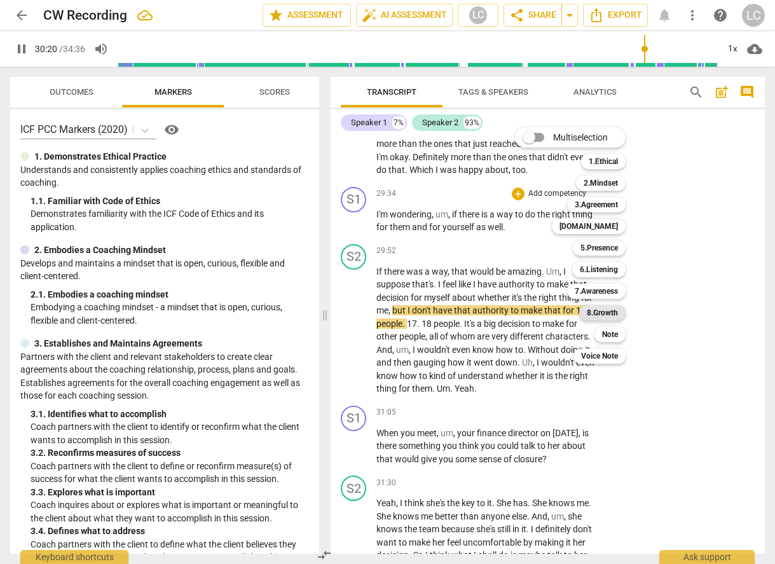
click at [599, 312] on b "8.Growth" at bounding box center [602, 312] width 31 height 15
type input "1821"
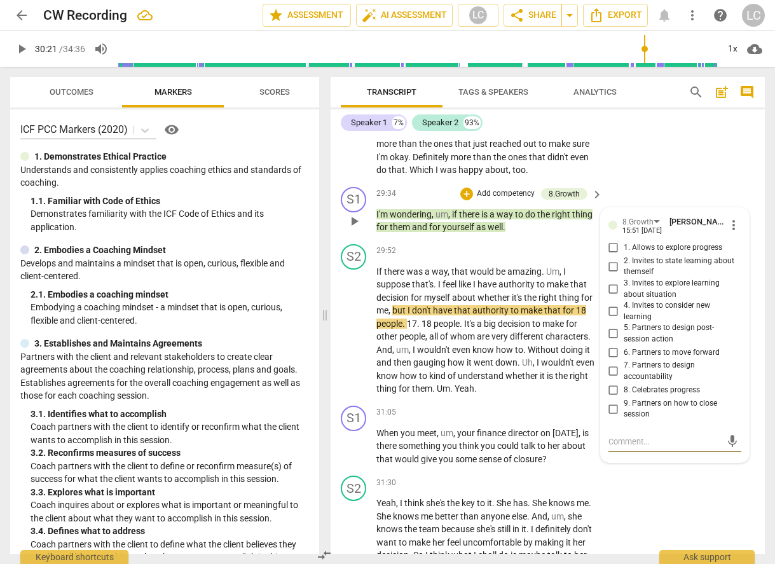
click at [613, 342] on input "5. Partners to design post-session action" at bounding box center [614, 333] width 20 height 15
checkbox input "true"
click at [496, 258] on div "29:52 + Add competency keyboard_arrow_right" at bounding box center [491, 251] width 228 height 14
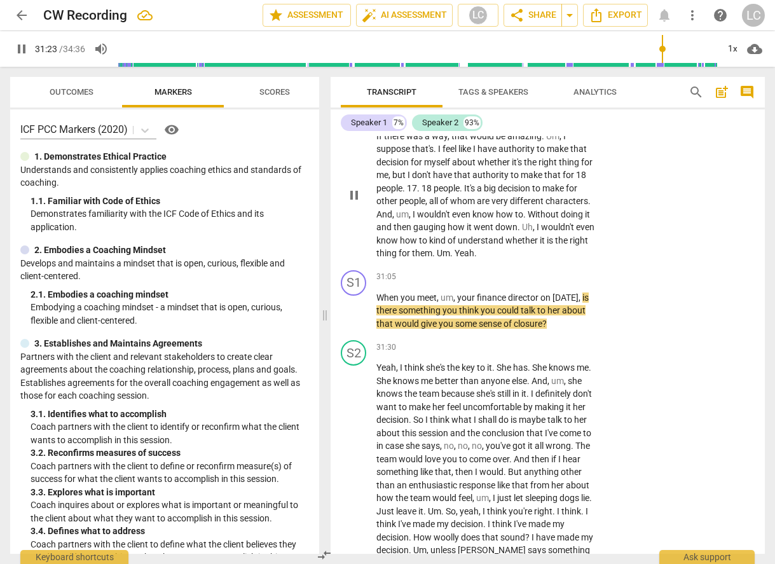
scroll to position [5262, 0]
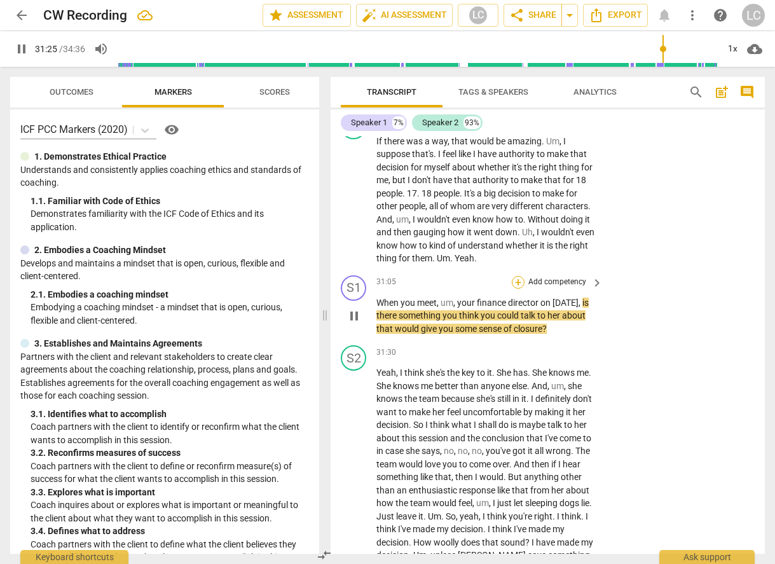
click at [520, 289] on div "+" at bounding box center [518, 282] width 13 height 13
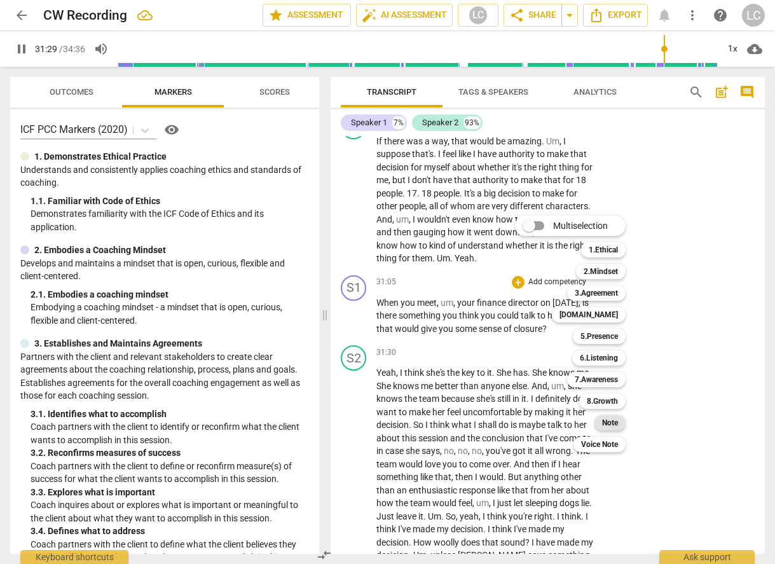
click at [614, 426] on b "Note" at bounding box center [610, 422] width 16 height 15
type input "1890"
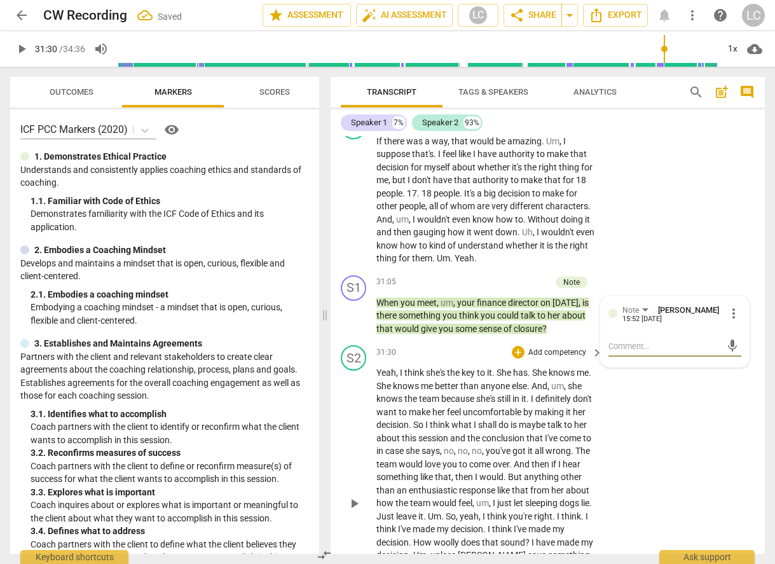
type textarea "W"
type textarea "Wa"
type textarea "Wat"
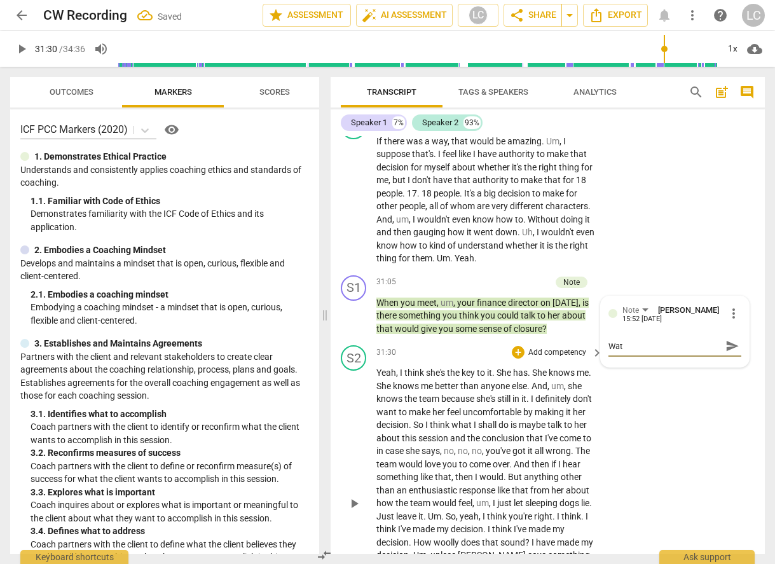
type textarea "Watc"
type textarea "Watch"
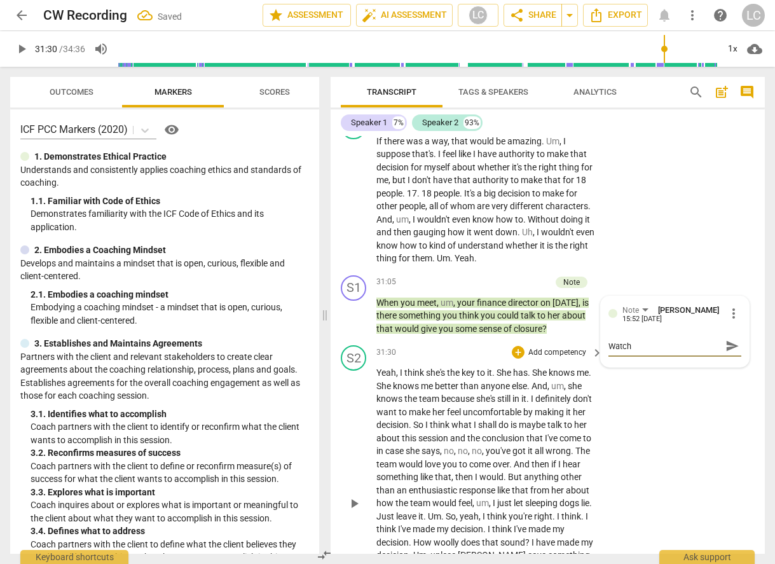
type textarea "Watch"
type textarea "Watch o"
type textarea "Watch ou"
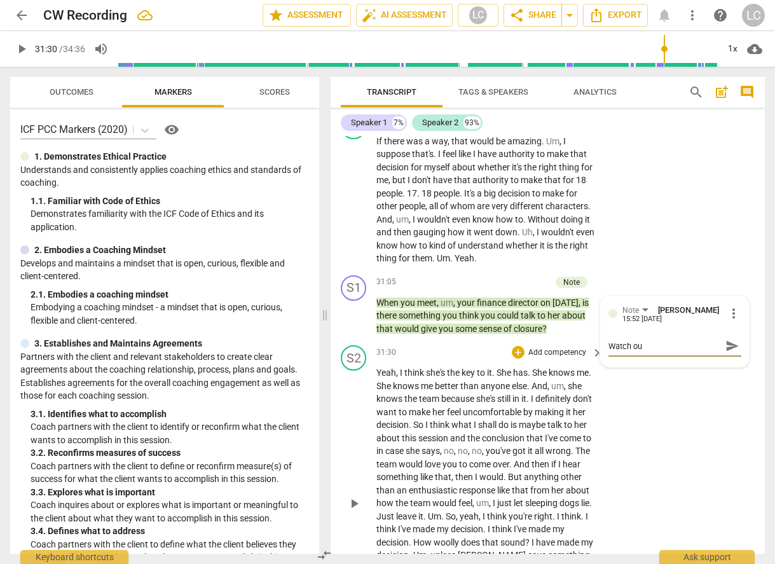
type textarea "Watch out"
type textarea "Watch out f"
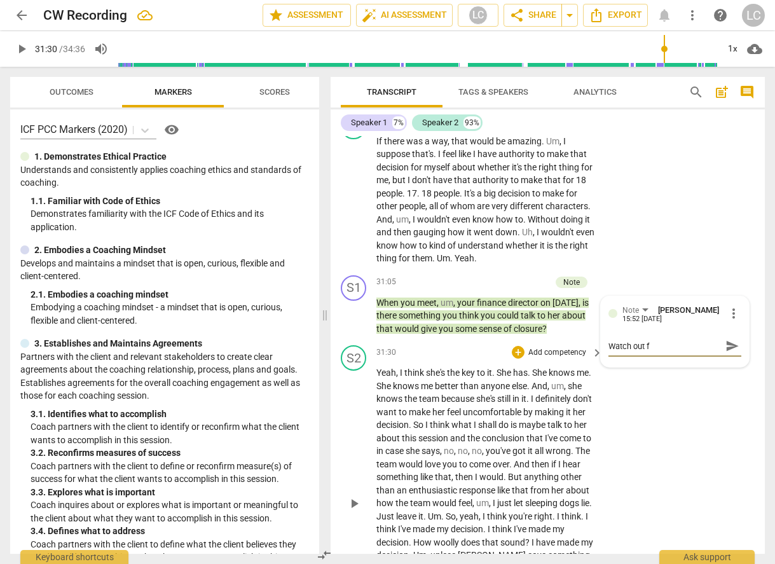
type textarea "Watch out fo"
type textarea "Watch out for"
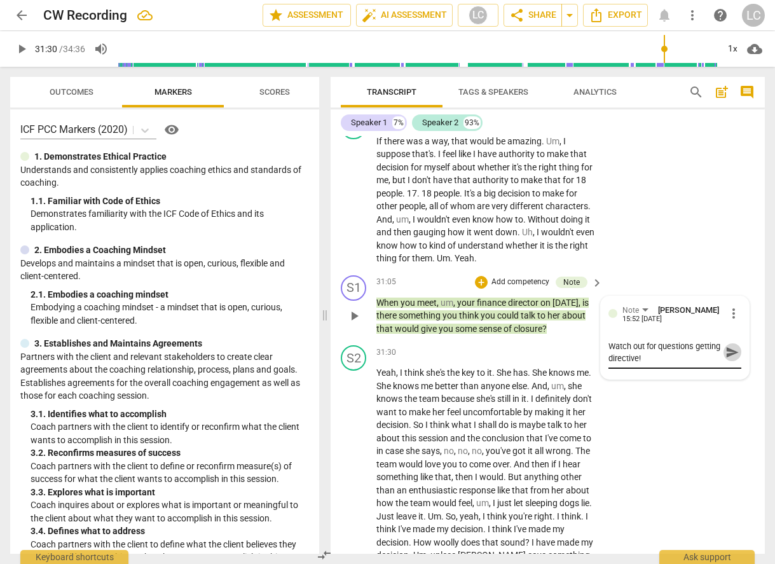
click at [726, 359] on span "send" at bounding box center [733, 352] width 14 height 14
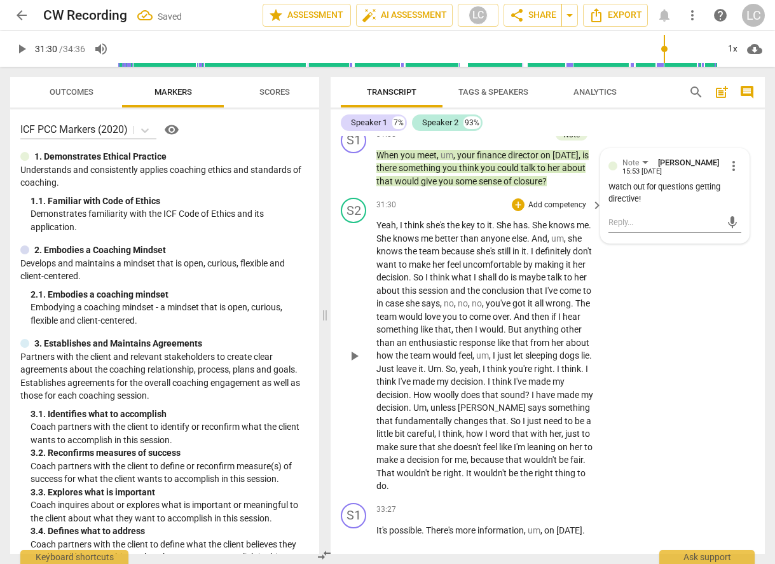
scroll to position [5455, 0]
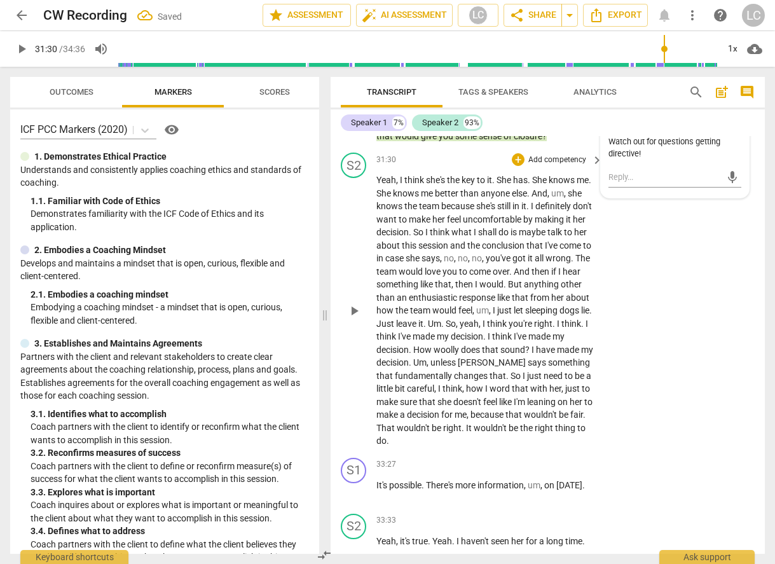
click at [357, 319] on span "play_arrow" at bounding box center [354, 310] width 15 height 15
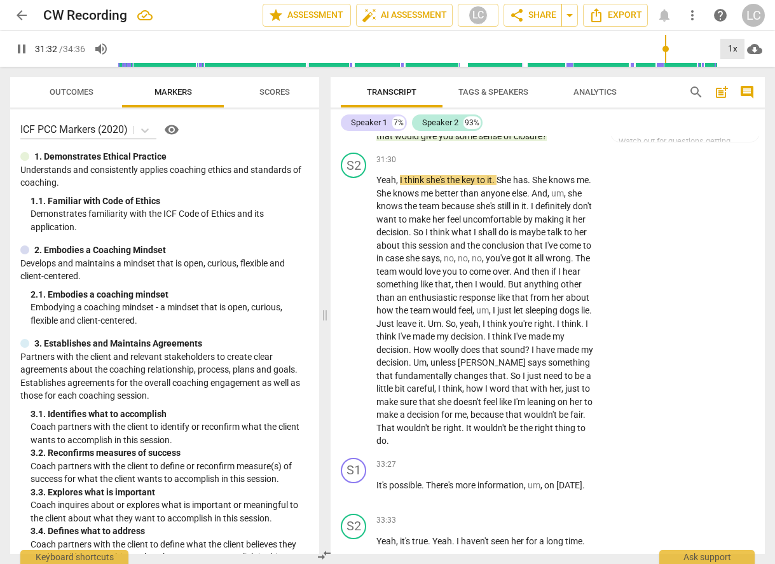
click at [736, 51] on div "1x" at bounding box center [733, 49] width 24 height 20
click at [740, 125] on li "1.5x" at bounding box center [742, 123] width 43 height 24
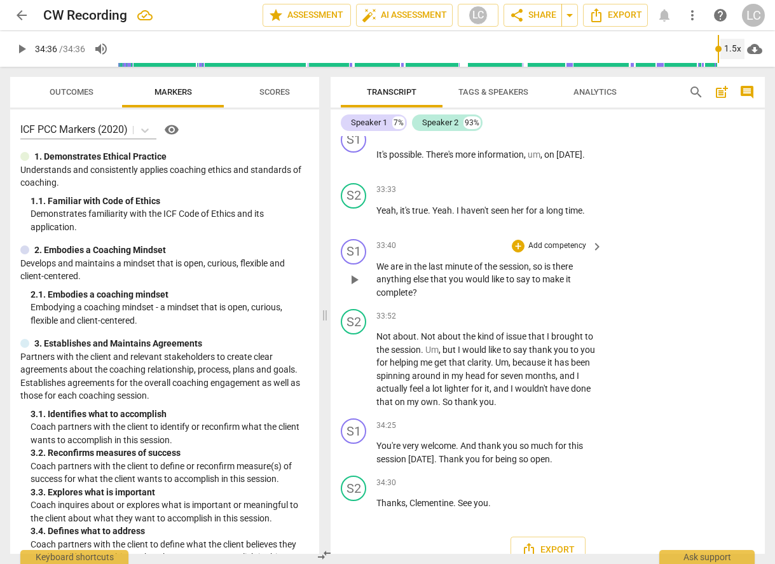
scroll to position [5821, 0]
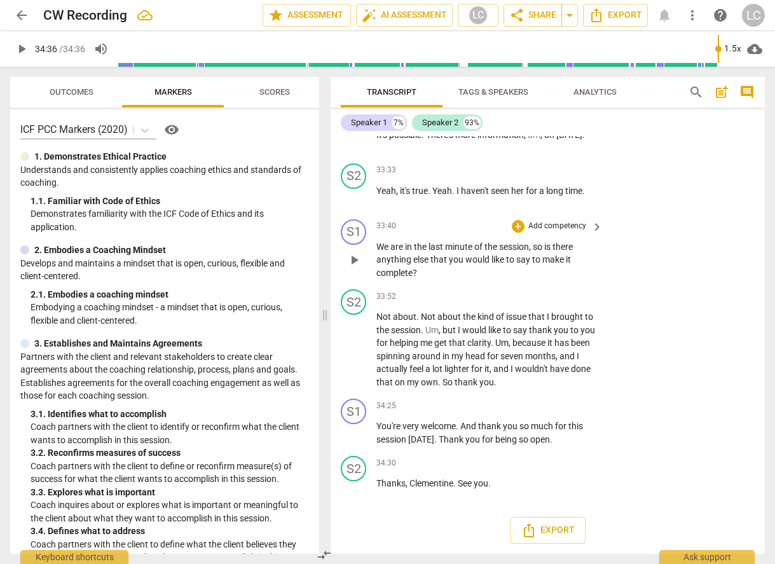
click at [354, 268] on span "play_arrow" at bounding box center [354, 260] width 15 height 15
click at [517, 233] on div "+" at bounding box center [518, 226] width 13 height 13
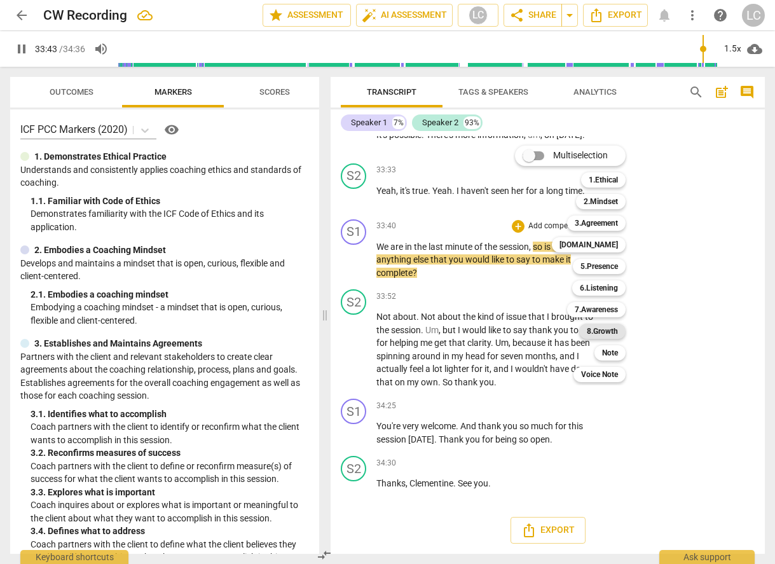
click at [595, 328] on b "8.Growth" at bounding box center [602, 331] width 31 height 15
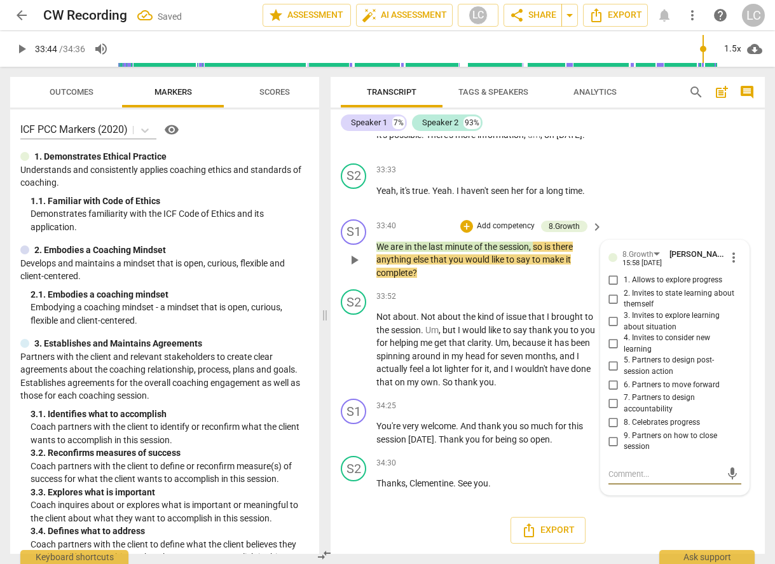
click at [612, 449] on input "9. Partners on how to close session" at bounding box center [614, 441] width 20 height 15
click at [454, 342] on div "33:52 + Add competency keyboard_arrow_right Not about . Not about the kind of i…" at bounding box center [491, 338] width 228 height 99
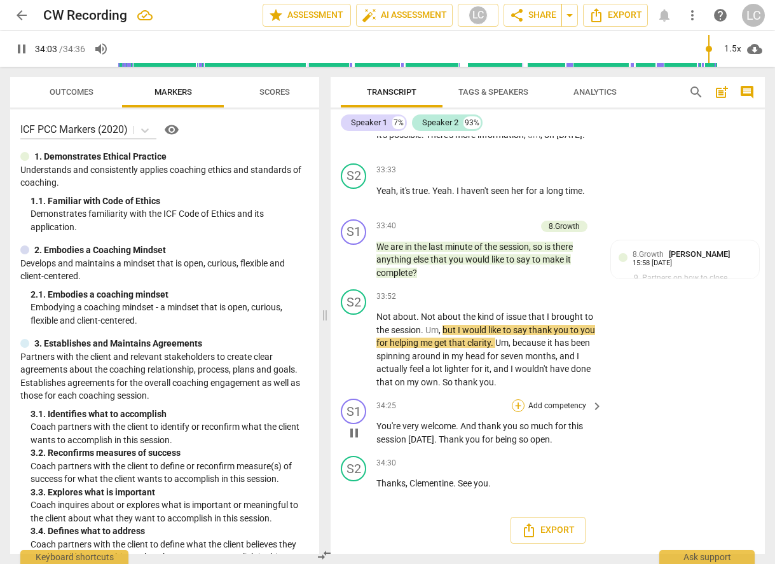
click at [516, 412] on div "+" at bounding box center [518, 405] width 13 height 13
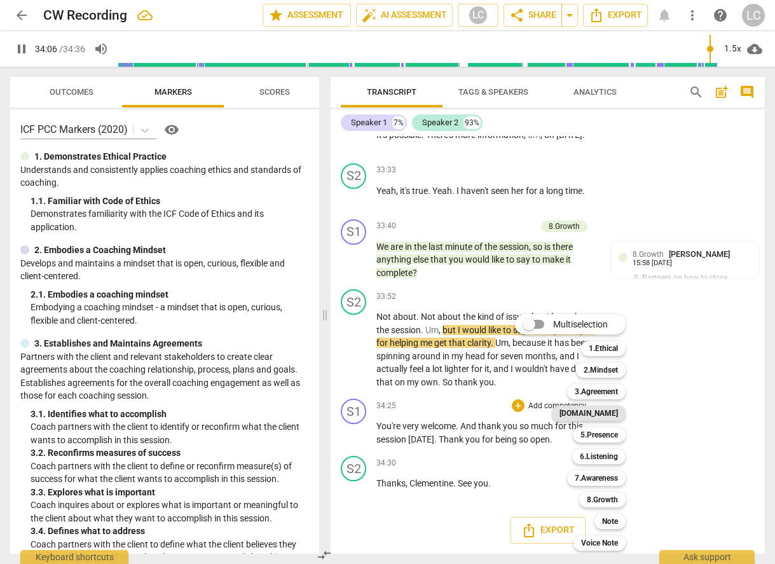
click at [602, 417] on b "[DOMAIN_NAME]" at bounding box center [589, 413] width 59 height 15
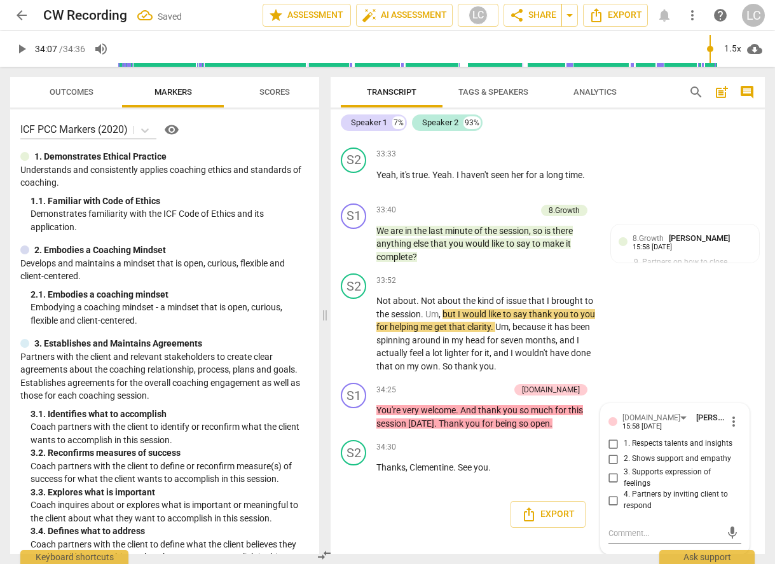
scroll to position [5875, 0]
click at [613, 460] on input "2. Shows support and empathy" at bounding box center [614, 458] width 20 height 15
click at [456, 441] on div "34:30 + Add competency keyboard_arrow_right" at bounding box center [491, 447] width 228 height 14
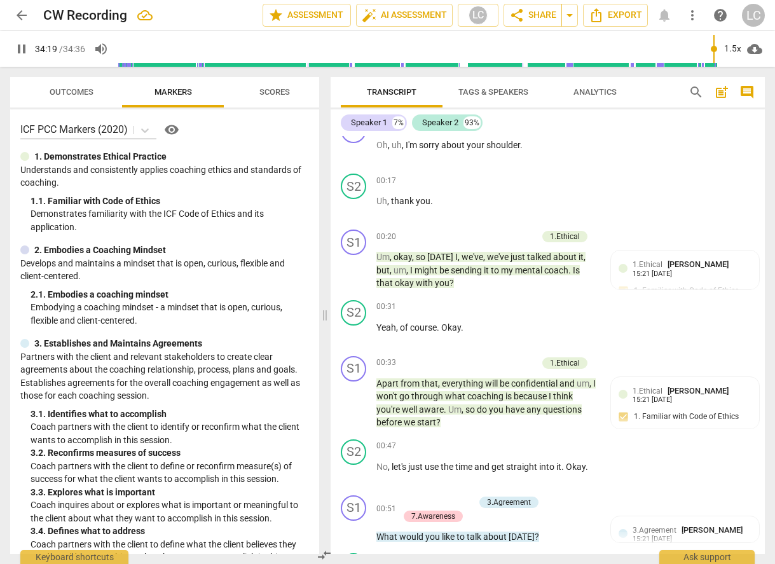
scroll to position [0, 0]
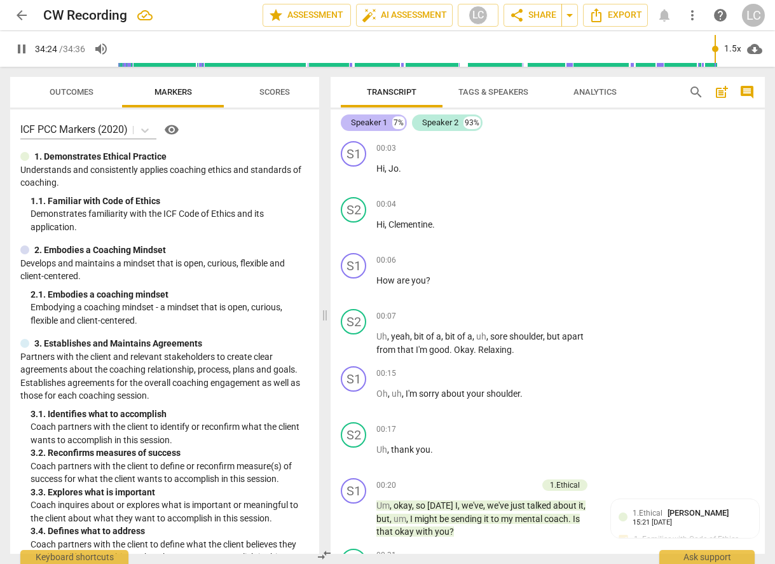
click at [370, 123] on div "Speaker 1" at bounding box center [369, 122] width 36 height 13
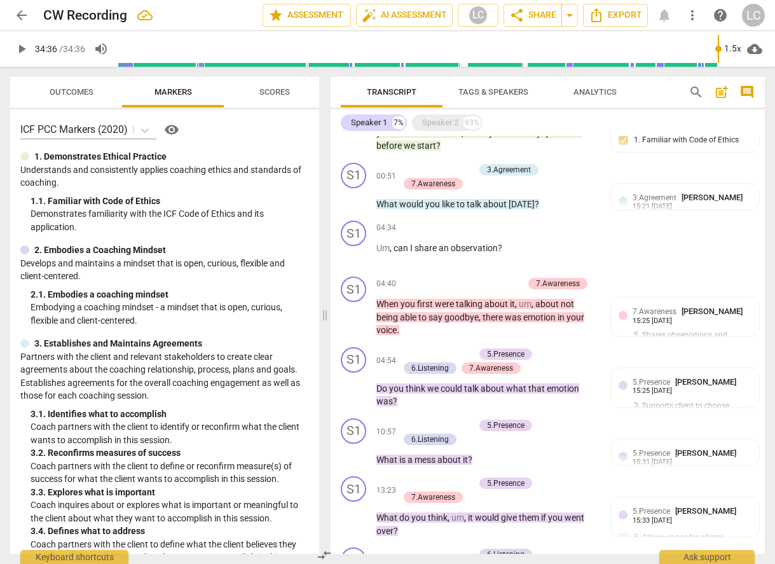
scroll to position [310, 0]
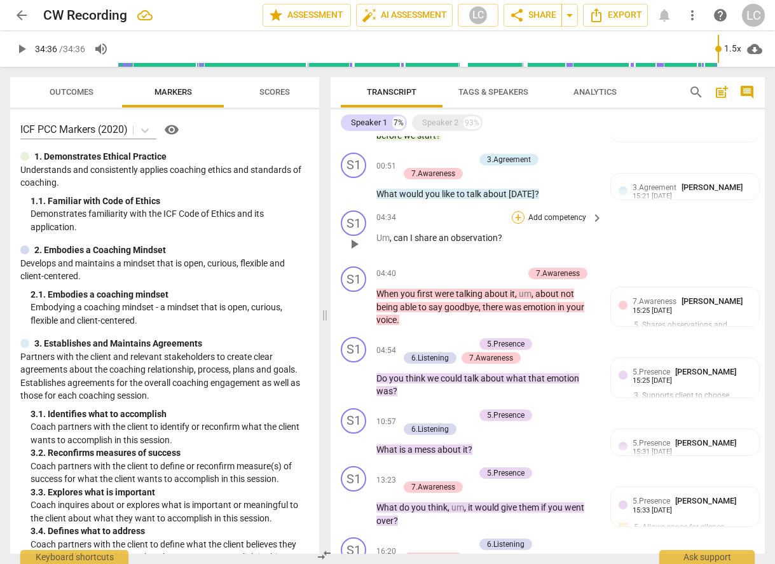
click at [517, 218] on div "+" at bounding box center [518, 217] width 13 height 13
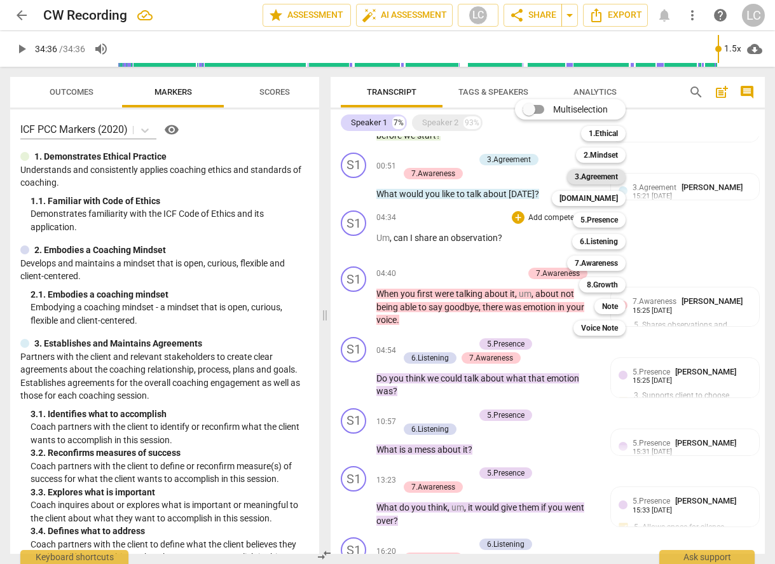
click at [599, 175] on b "3.Agreement" at bounding box center [596, 176] width 43 height 15
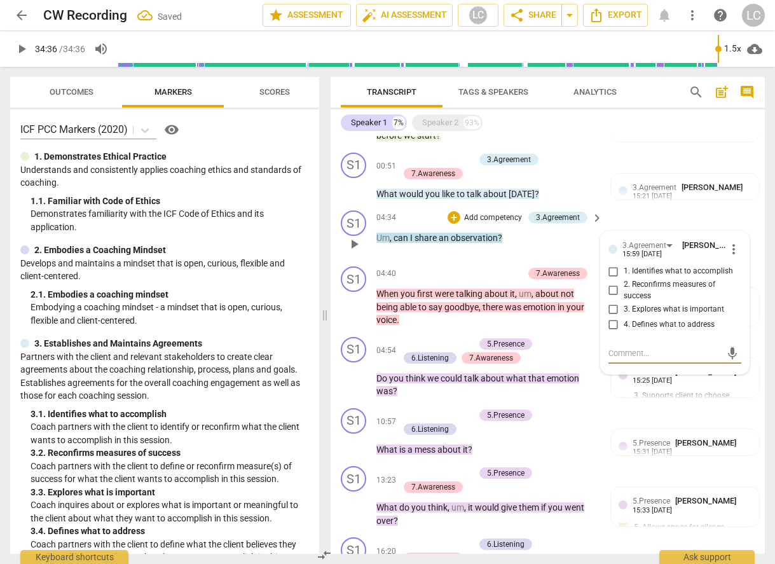
click at [611, 289] on input "2. Reconfirms measures of success" at bounding box center [614, 290] width 20 height 15
click at [613, 272] on input "1. Identifies what to accomplish" at bounding box center [614, 271] width 20 height 15
click at [623, 352] on textarea at bounding box center [665, 353] width 113 height 12
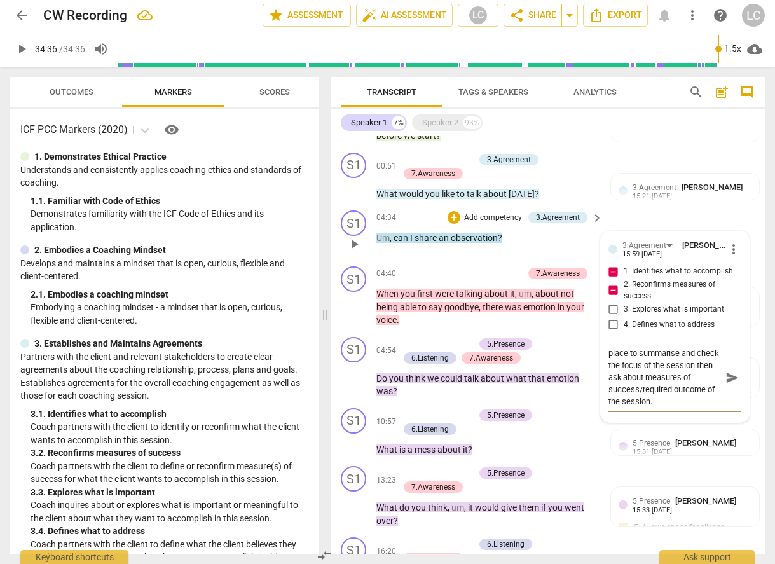
scroll to position [312, 0]
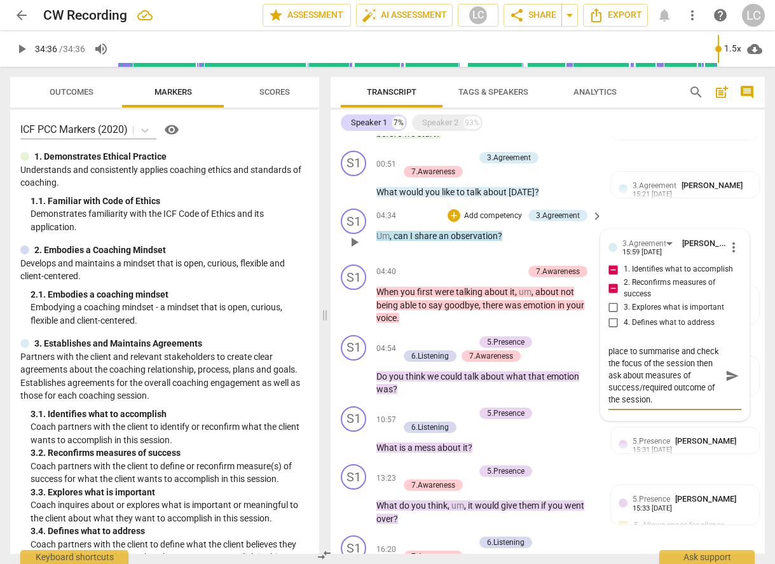
click at [726, 377] on span "send" at bounding box center [733, 376] width 14 height 14
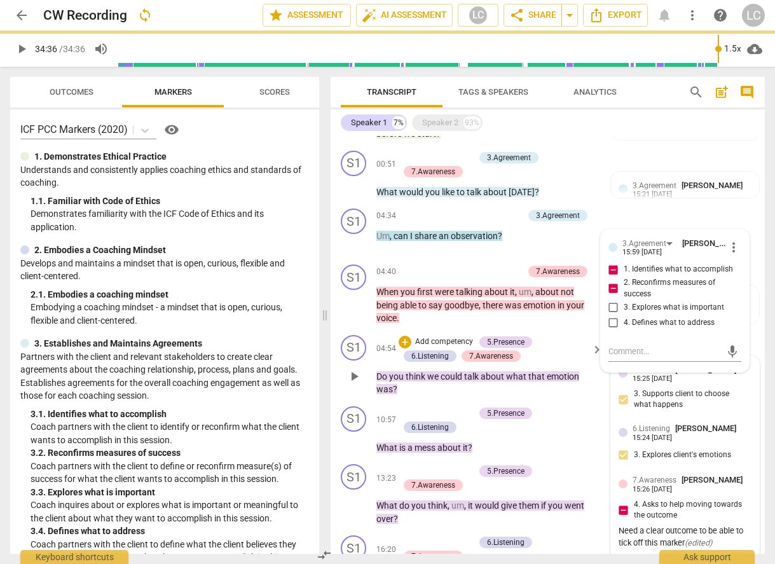
scroll to position [0, 0]
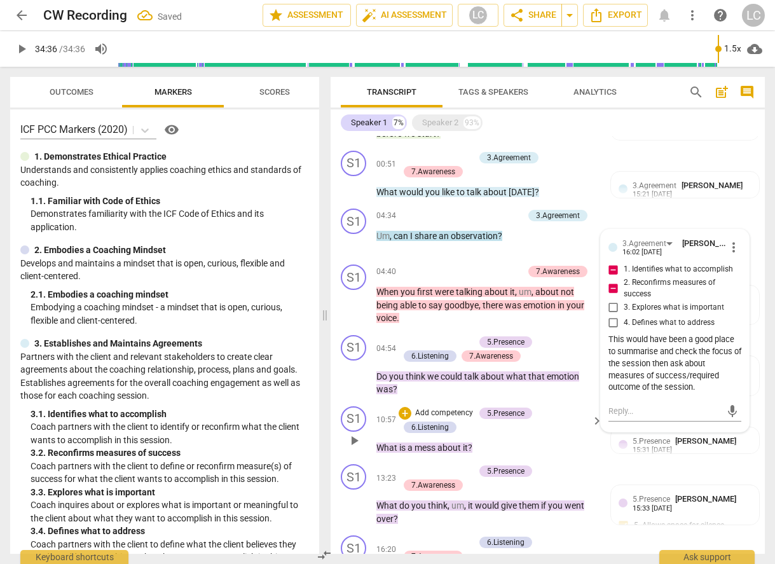
click at [575, 403] on div "S1 play_arrow pause 10:57 + Add competency 5.Presence 6.Listening keyboard_arro…" at bounding box center [548, 430] width 434 height 59
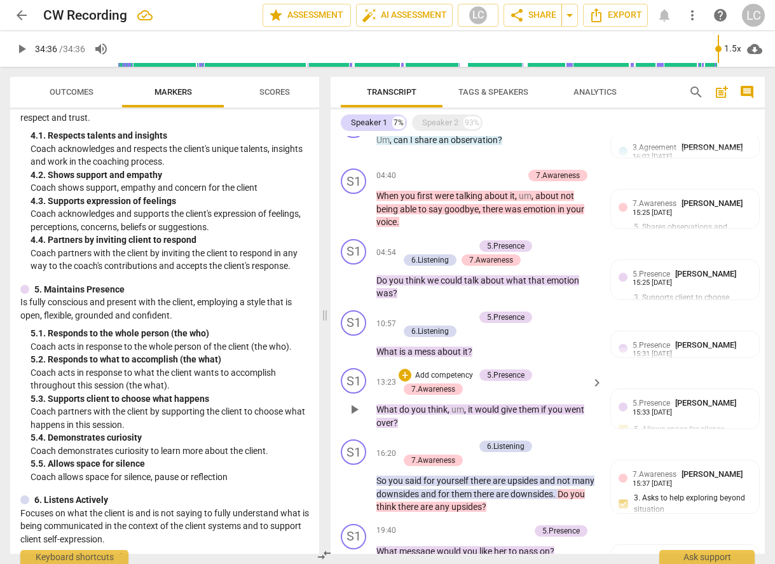
scroll to position [426, 0]
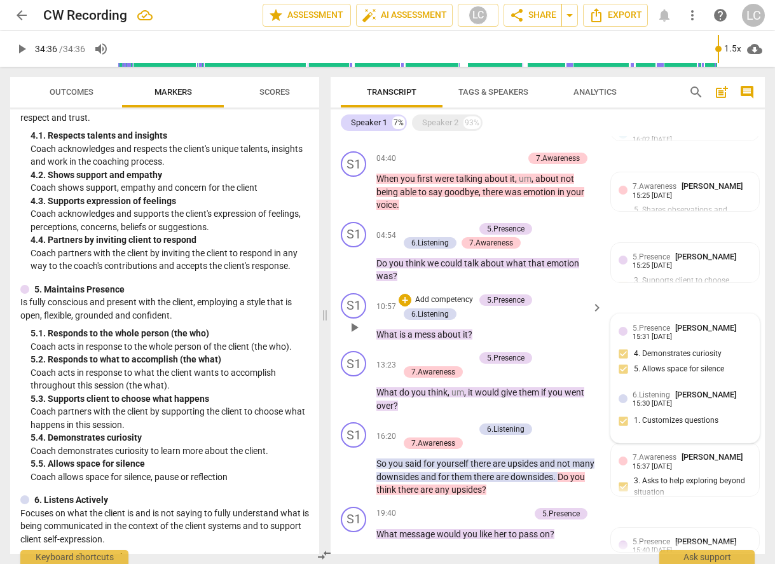
click at [679, 358] on div "5.Presence [PERSON_NAME] 15:31 [DATE] 4. Demonstrates curiosity 5. Allows space…" at bounding box center [685, 353] width 133 height 62
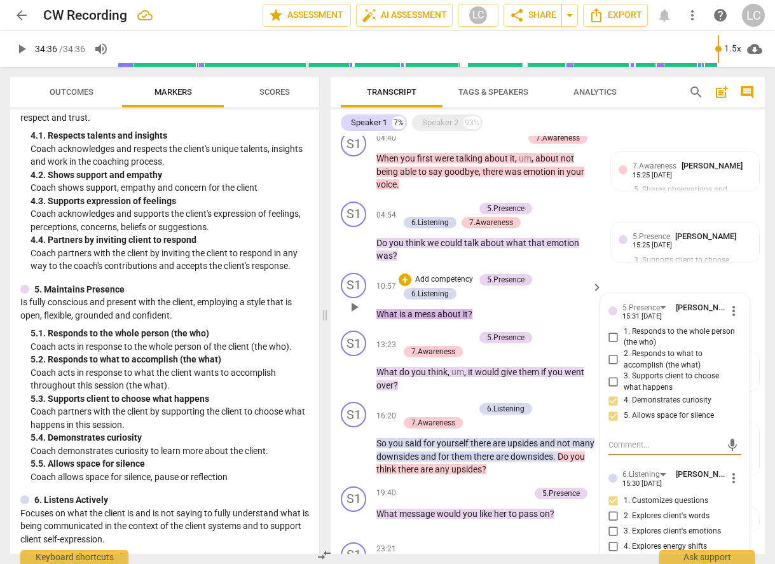
scroll to position [421, 0]
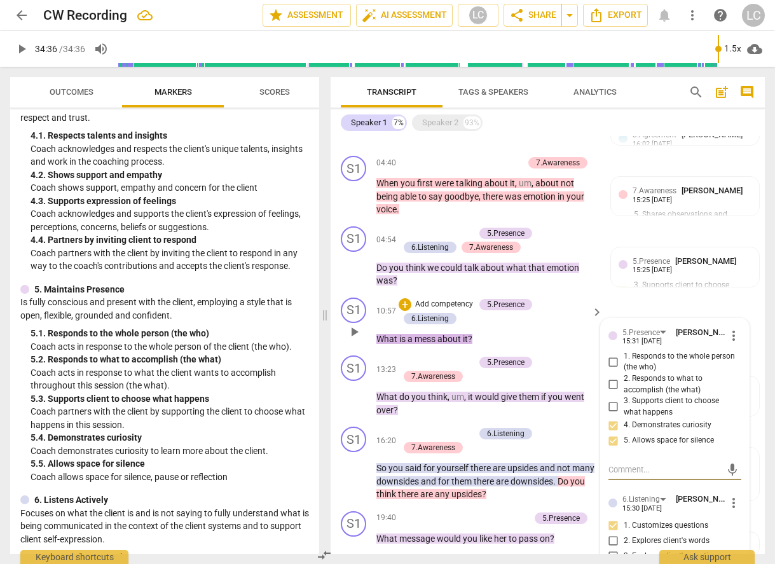
click at [615, 359] on input "1. Responds to the whole person (the who)" at bounding box center [614, 361] width 20 height 15
click at [618, 384] on input "2. Responds to what to accomplish (the what)" at bounding box center [614, 384] width 20 height 15
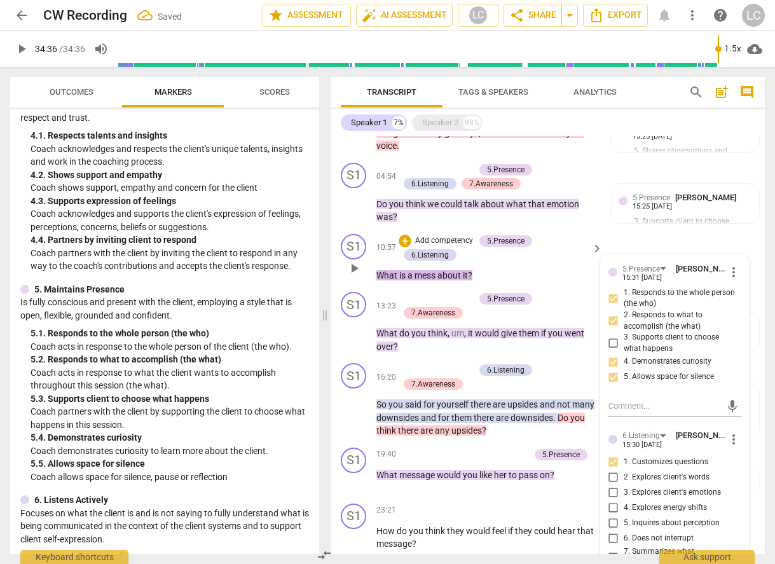
scroll to position [518, 0]
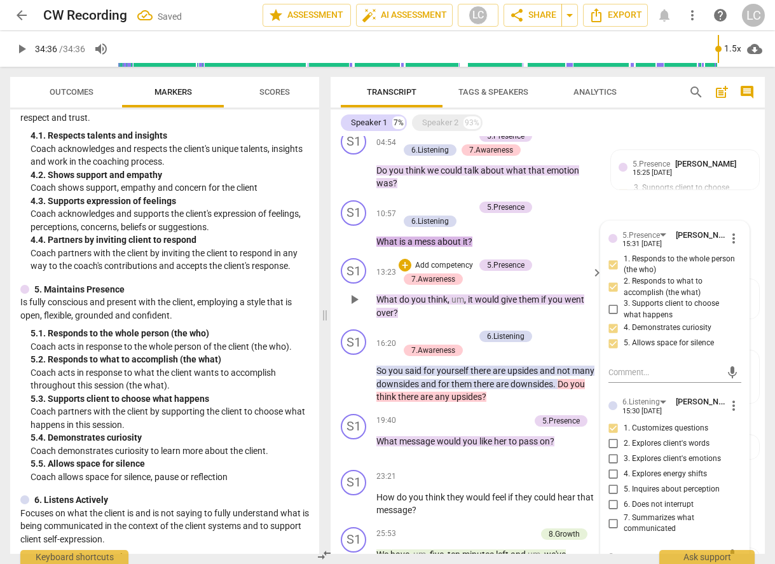
click at [546, 319] on div "S1 play_arrow pause 13:23 + Add competency 5.Presence 7.Awareness keyboard_arro…" at bounding box center [548, 288] width 434 height 71
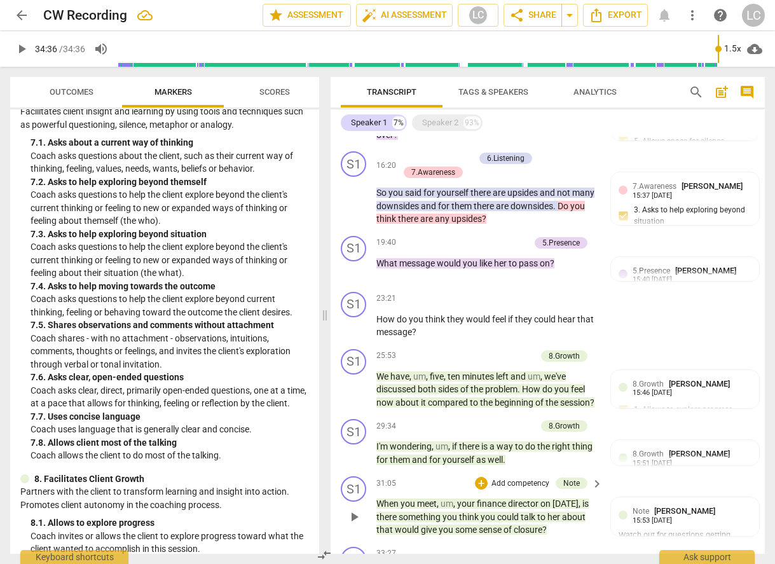
scroll to position [695, 0]
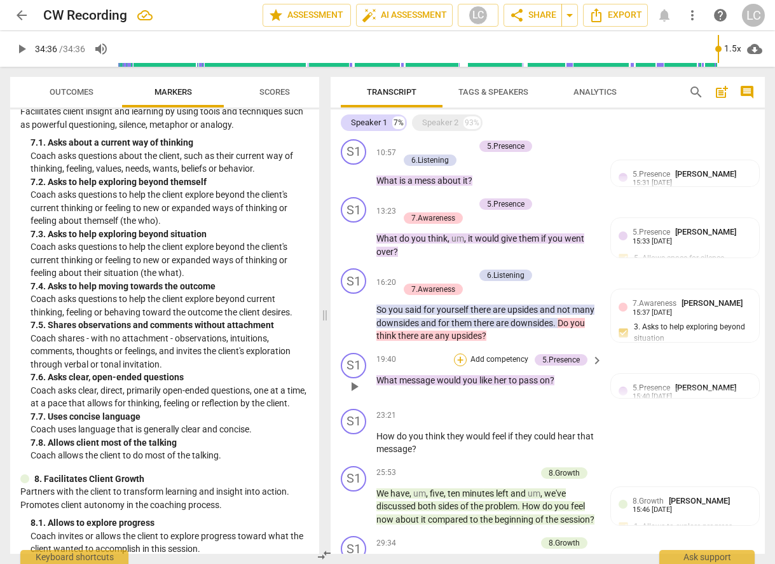
click at [458, 355] on div "+" at bounding box center [460, 360] width 13 height 13
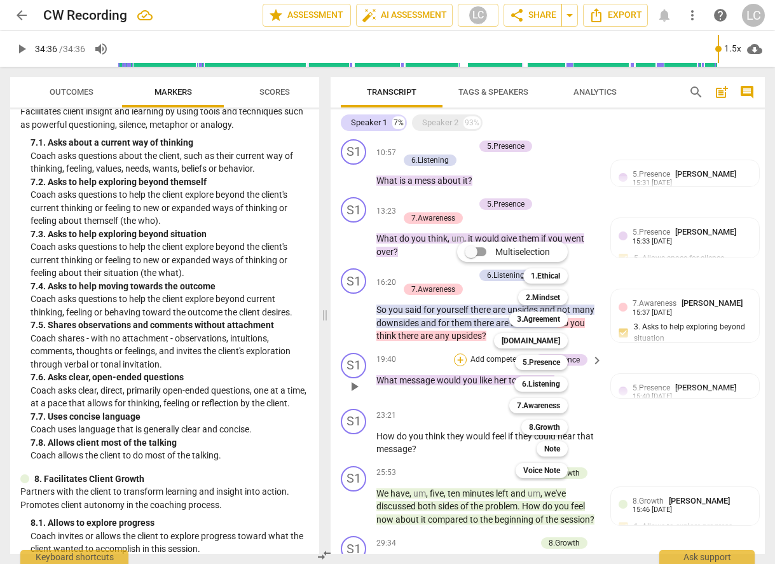
scroll to position [578, 0]
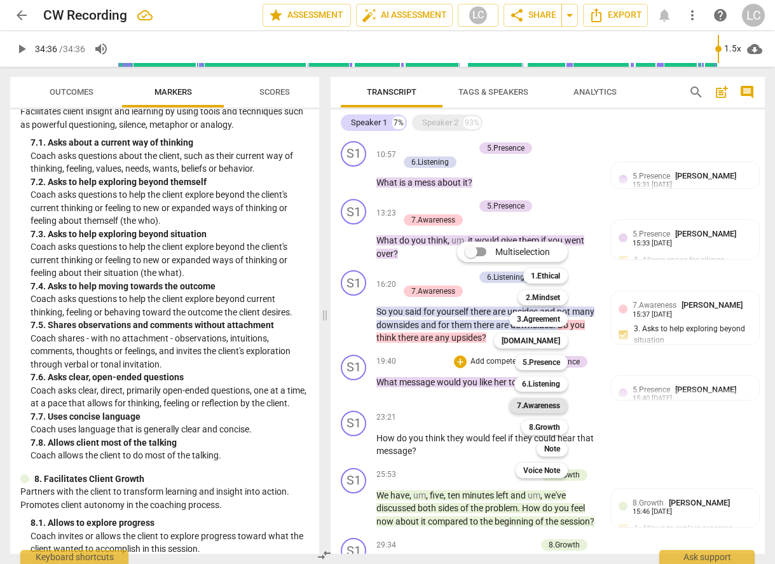
click at [542, 401] on b "7.Awareness" at bounding box center [538, 405] width 43 height 15
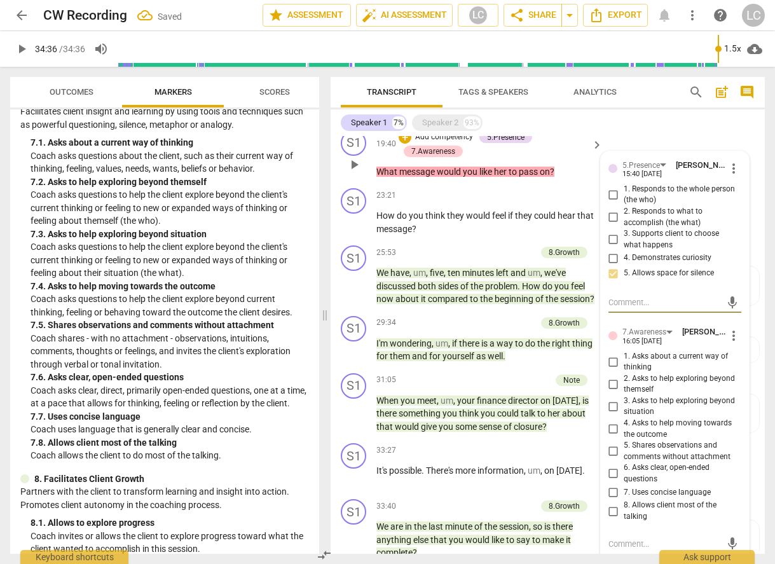
scroll to position [803, 0]
click at [614, 492] on input "7. Uses concise language" at bounding box center [614, 491] width 20 height 15
click at [494, 190] on div "23:21 + Add competency keyboard_arrow_right" at bounding box center [491, 195] width 228 height 14
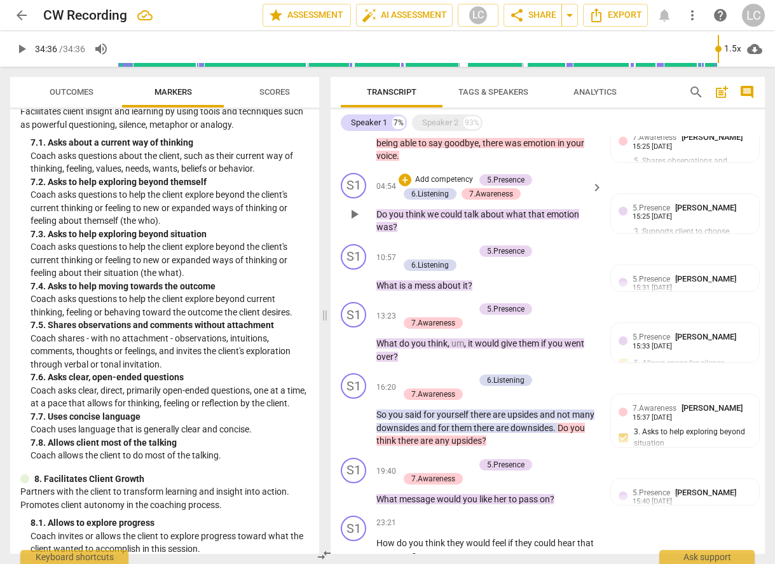
scroll to position [474, 0]
click at [407, 251] on div "+" at bounding box center [405, 252] width 13 height 13
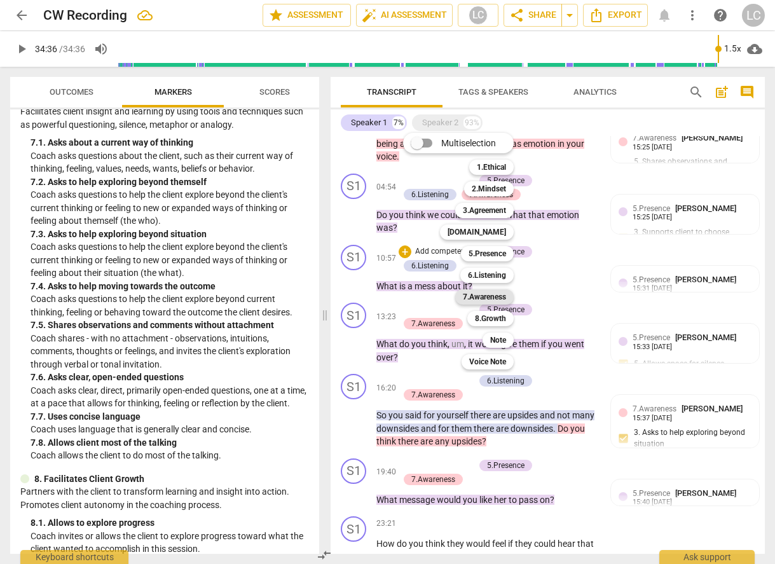
click at [489, 298] on b "7.Awareness" at bounding box center [484, 296] width 43 height 15
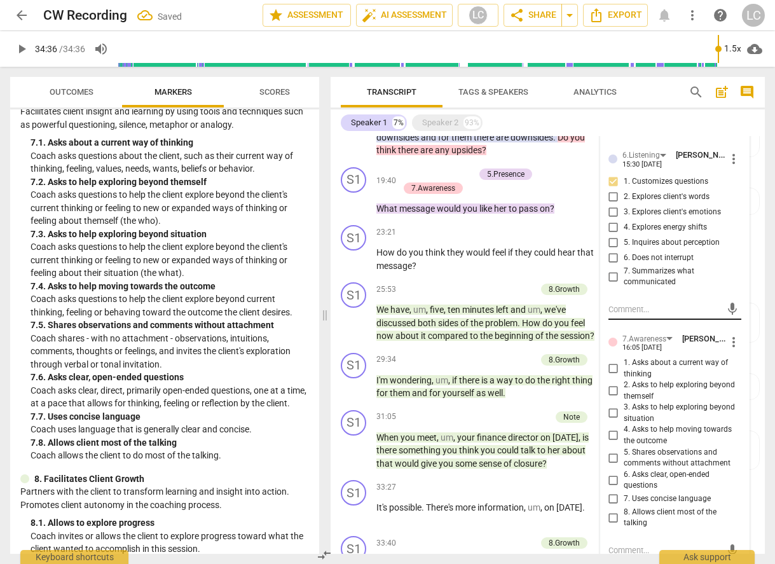
scroll to position [808, 0]
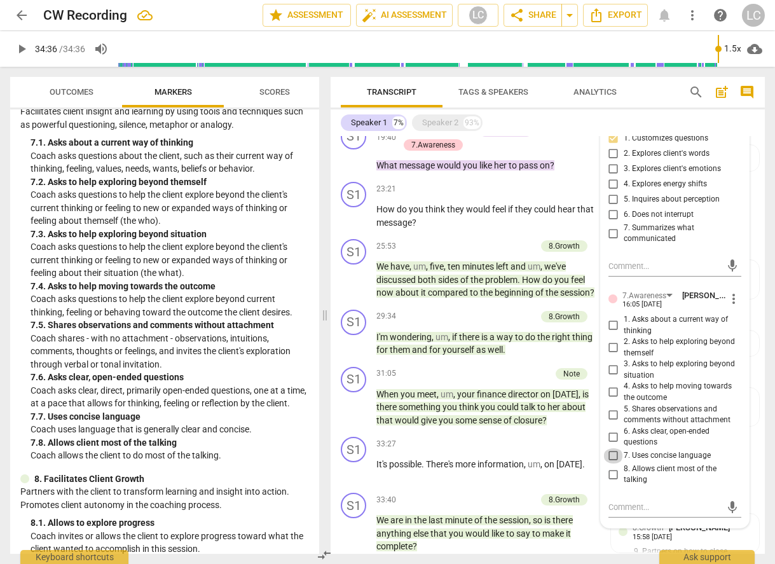
click at [614, 455] on input "7. Uses concise language" at bounding box center [614, 455] width 20 height 15
click at [611, 473] on input "8. Allows client most of the talking" at bounding box center [614, 474] width 20 height 15
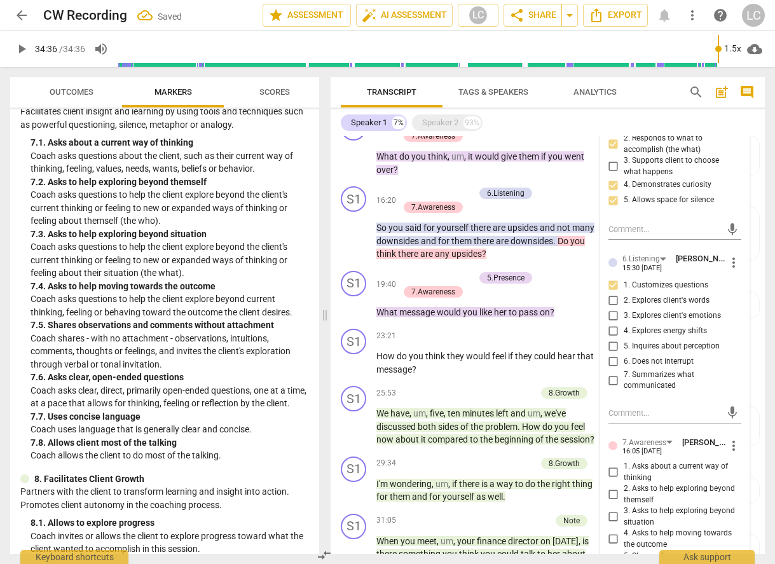
scroll to position [398, 0]
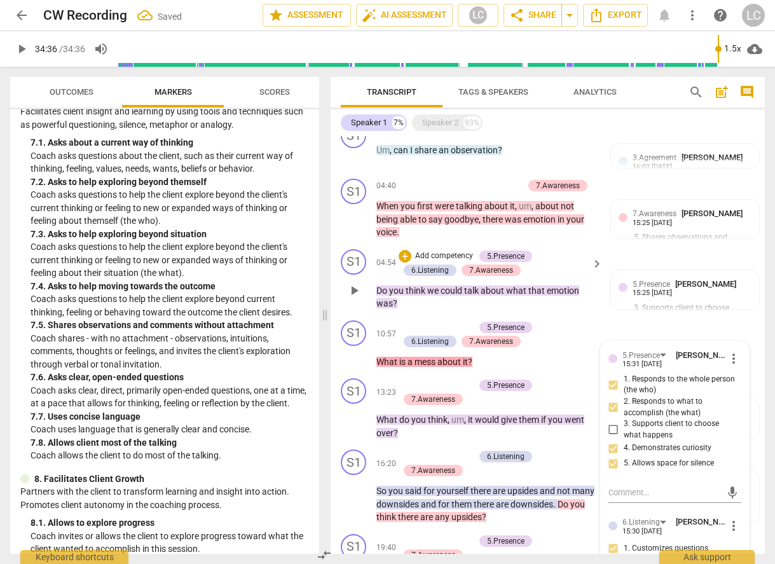
click at [549, 308] on p "Do you think we could talk about what that emotion was ?" at bounding box center [487, 297] width 220 height 26
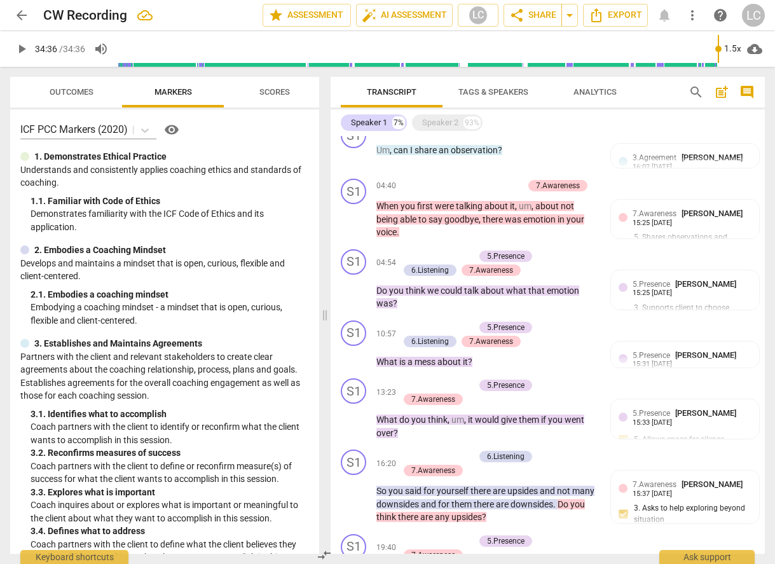
scroll to position [17, 0]
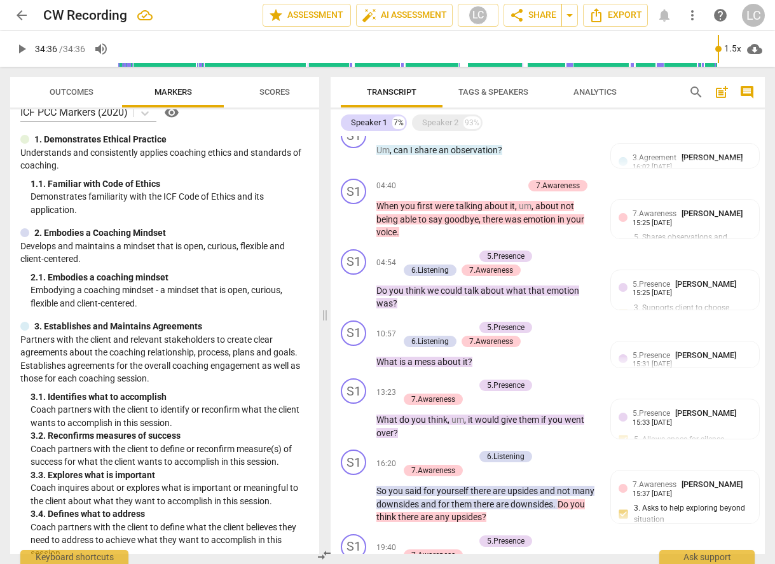
click at [116, 334] on p "Partners with the client and relevant stakeholders to create clear agreements a…" at bounding box center [164, 359] width 289 height 52
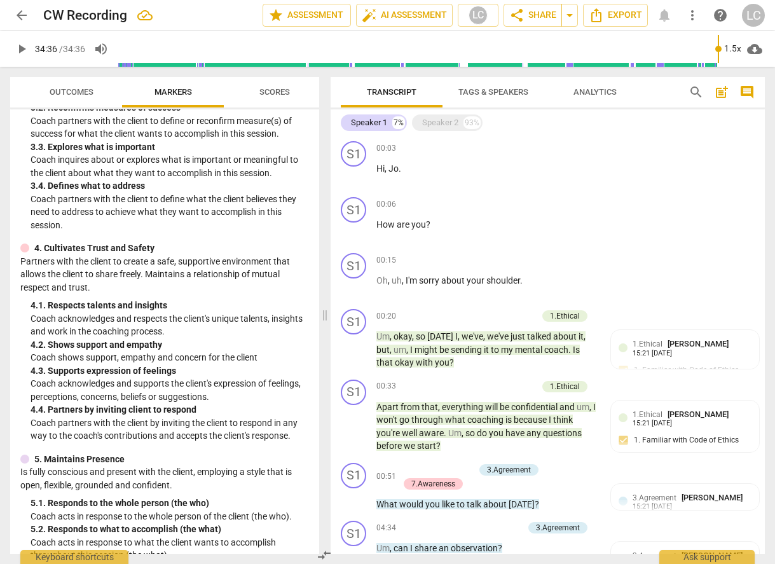
scroll to position [354, 0]
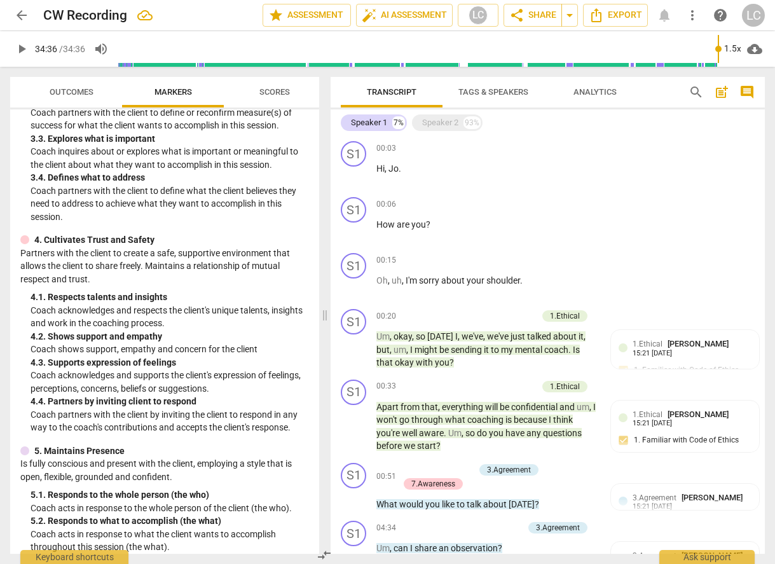
click at [80, 97] on span "Outcomes" at bounding box center [71, 92] width 74 height 17
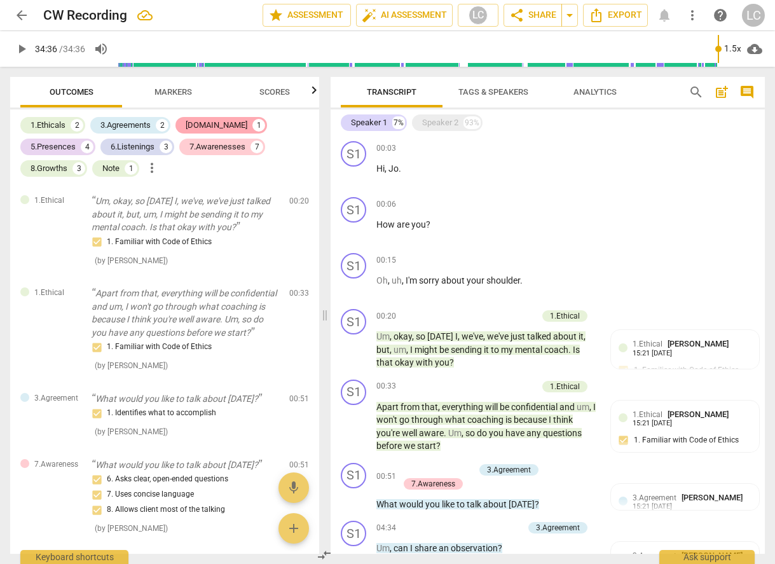
click at [204, 121] on div "[DOMAIN_NAME]" at bounding box center [217, 125] width 62 height 13
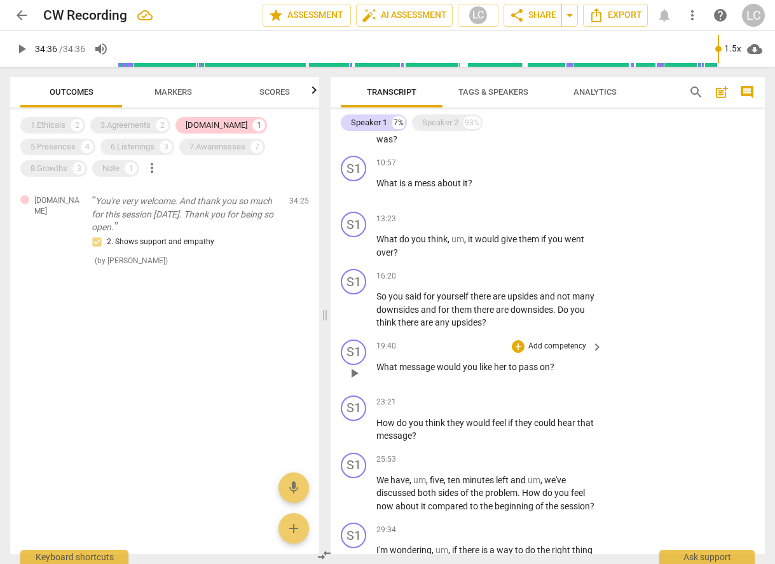
scroll to position [882, 0]
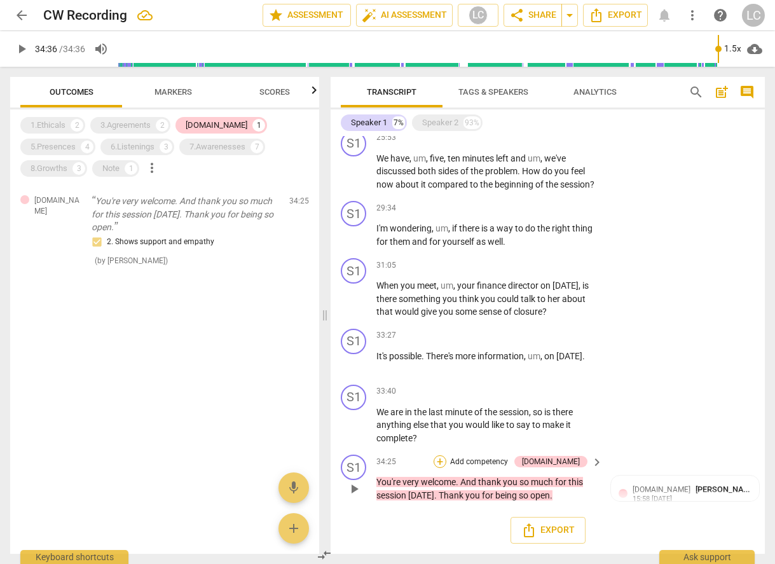
click at [447, 461] on div "+" at bounding box center [440, 461] width 13 height 13
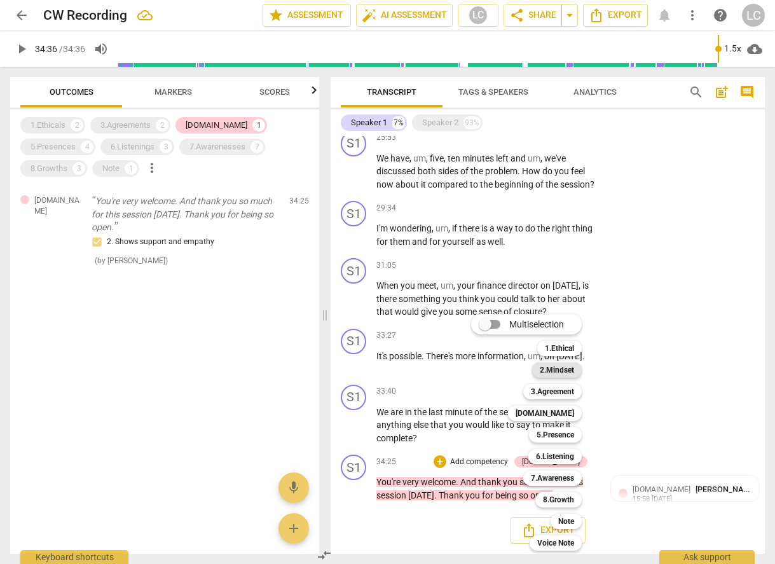
click at [556, 373] on b "2.Mindset" at bounding box center [557, 370] width 34 height 15
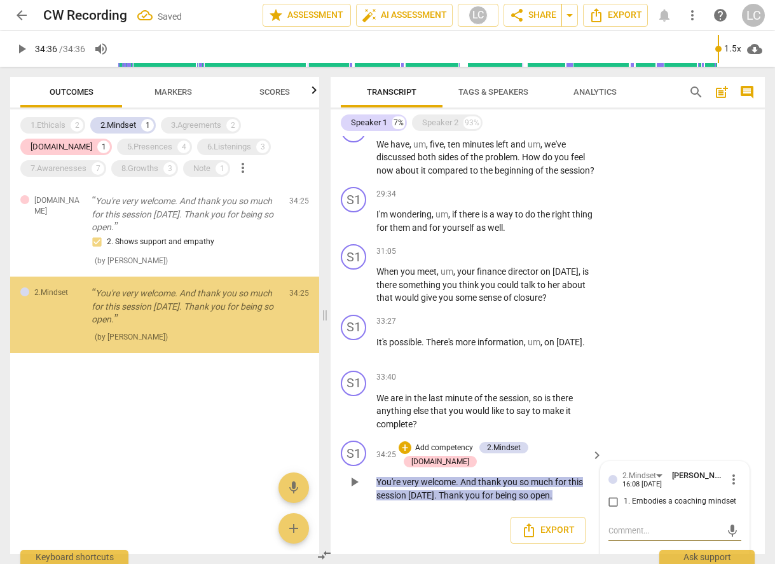
click at [611, 510] on input "1. Embodies a coaching mindset" at bounding box center [614, 501] width 20 height 15
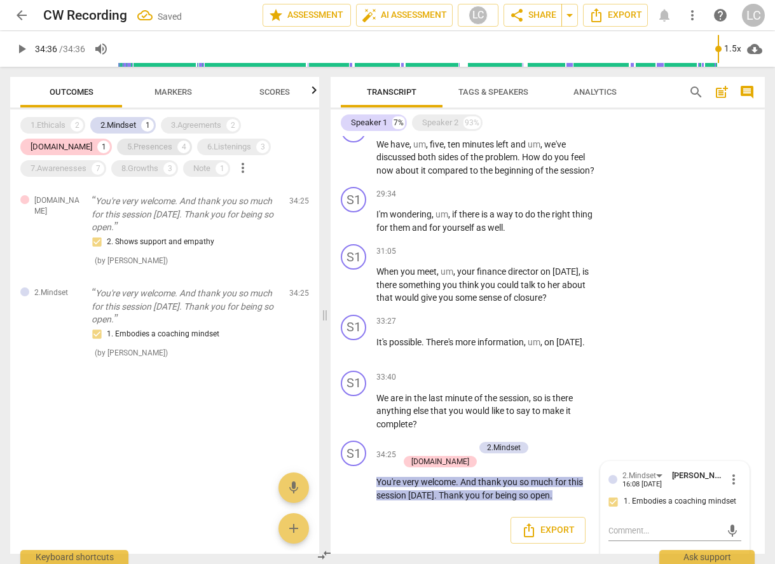
click at [127, 147] on div "5.Presences" at bounding box center [149, 147] width 45 height 13
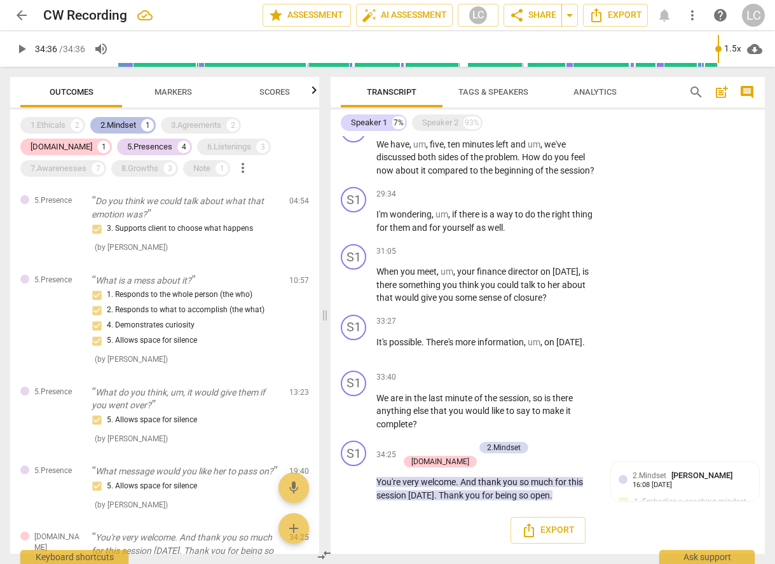
click at [134, 124] on div "2.Mindset" at bounding box center [119, 125] width 36 height 13
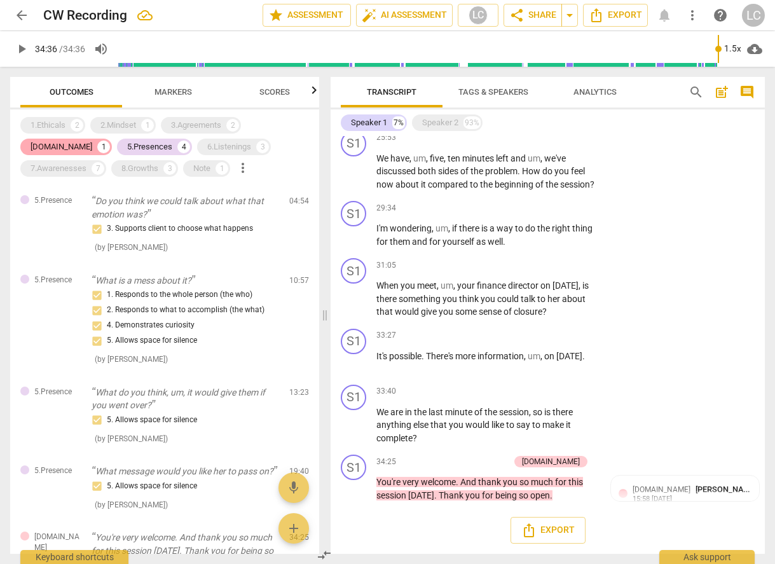
click at [92, 141] on div "[DOMAIN_NAME]" at bounding box center [62, 147] width 62 height 13
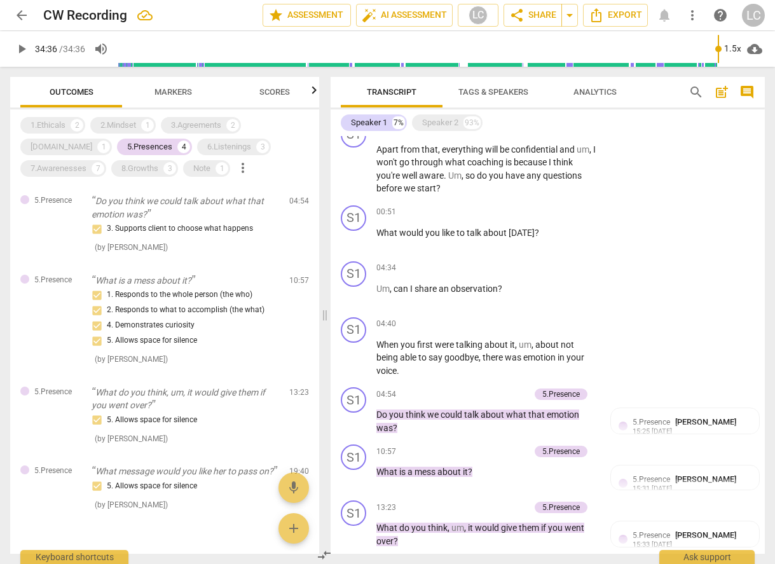
scroll to position [259, 0]
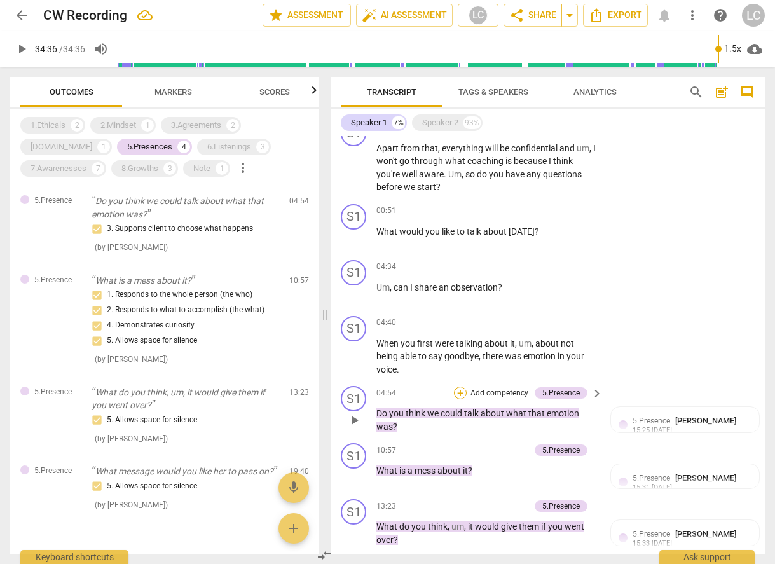
click at [459, 389] on div "+" at bounding box center [460, 393] width 13 height 13
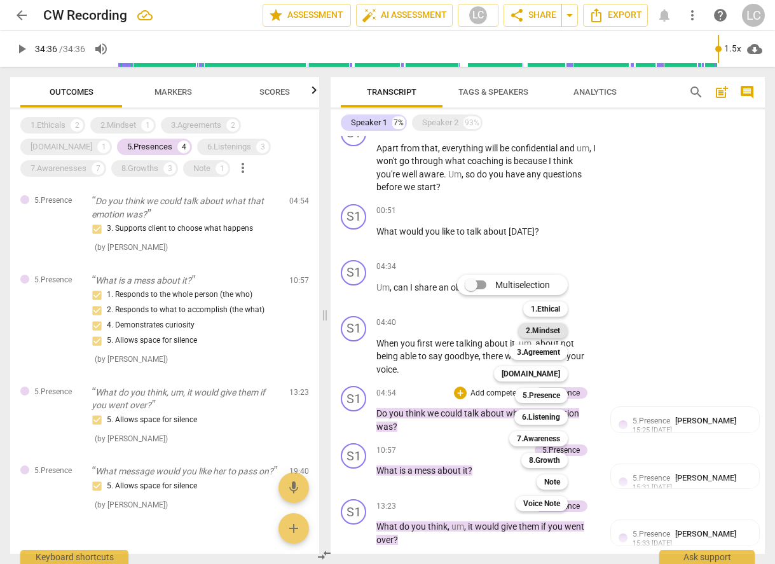
click at [531, 331] on b "2.Mindset" at bounding box center [543, 330] width 34 height 15
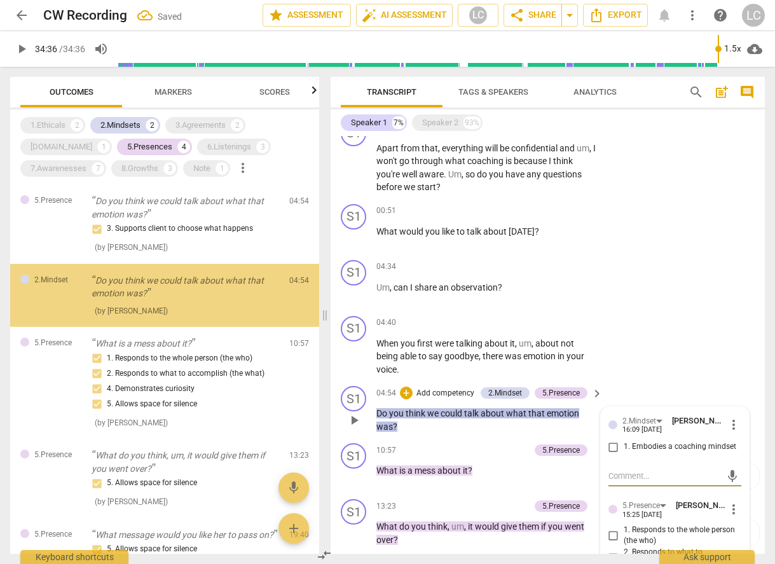
click at [610, 450] on input "1. Embodies a coaching mindset" at bounding box center [614, 447] width 20 height 15
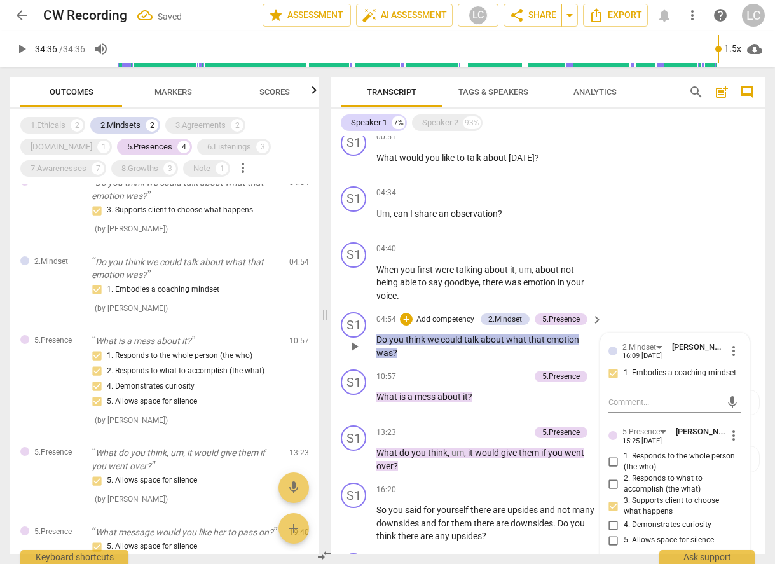
scroll to position [375, 0]
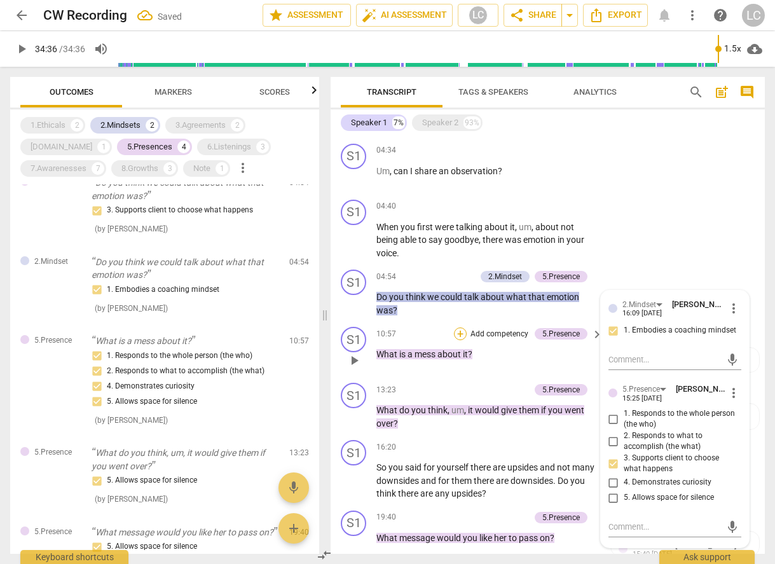
click at [462, 340] on div "+" at bounding box center [460, 334] width 13 height 13
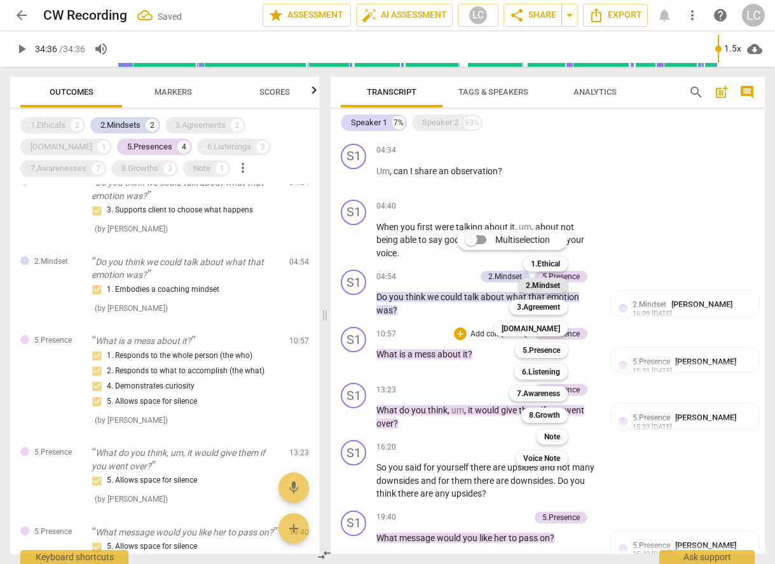
click at [537, 287] on b "2.Mindset" at bounding box center [543, 285] width 34 height 15
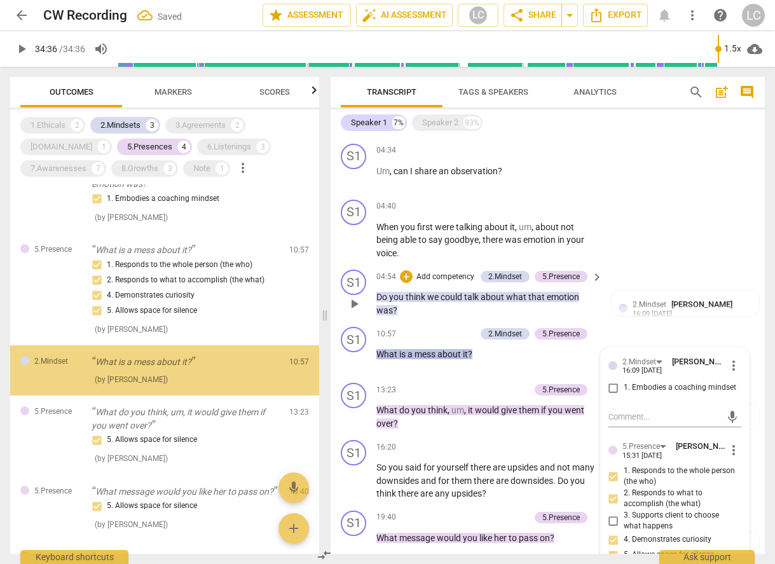
scroll to position [111, 0]
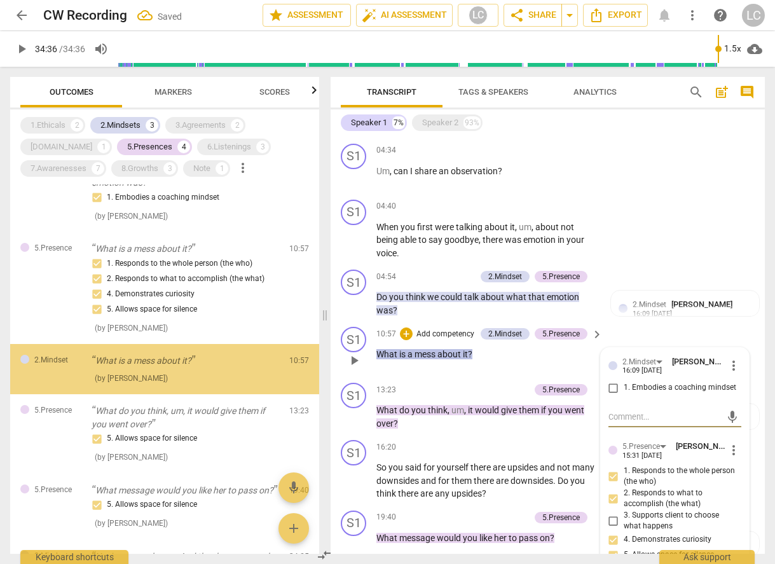
click at [611, 396] on input "1. Embodies a coaching mindset" at bounding box center [614, 387] width 20 height 15
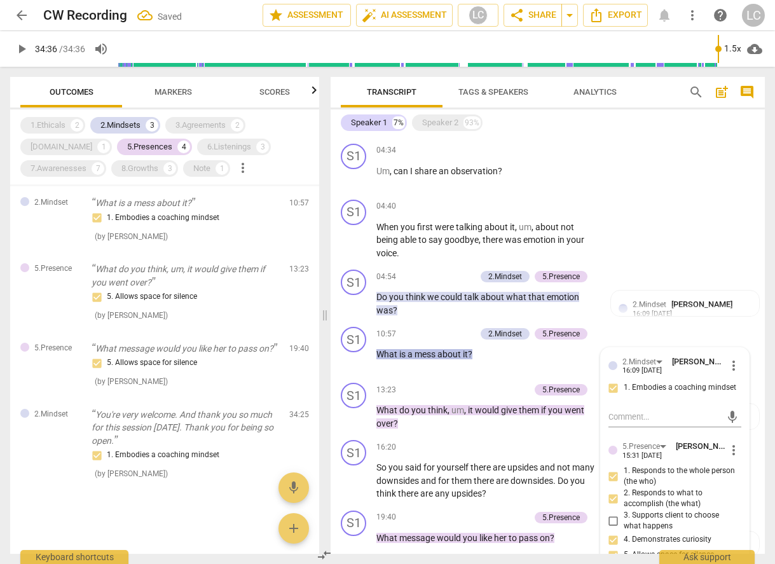
scroll to position [277, 0]
click at [207, 143] on div "6.Listenings" at bounding box center [229, 147] width 44 height 13
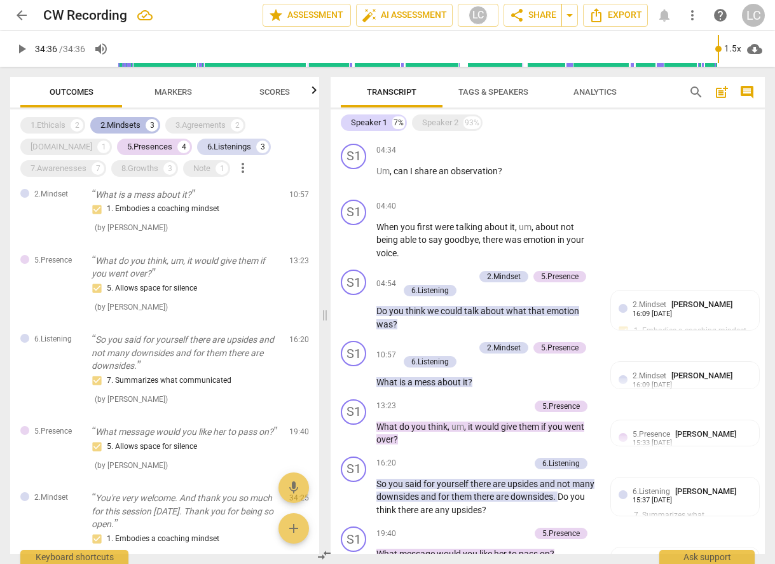
drag, startPoint x: 131, startPoint y: 117, endPoint x: 118, endPoint y: 123, distance: 14.2
click at [131, 117] on div "2.Mindsets 3" at bounding box center [125, 125] width 70 height 17
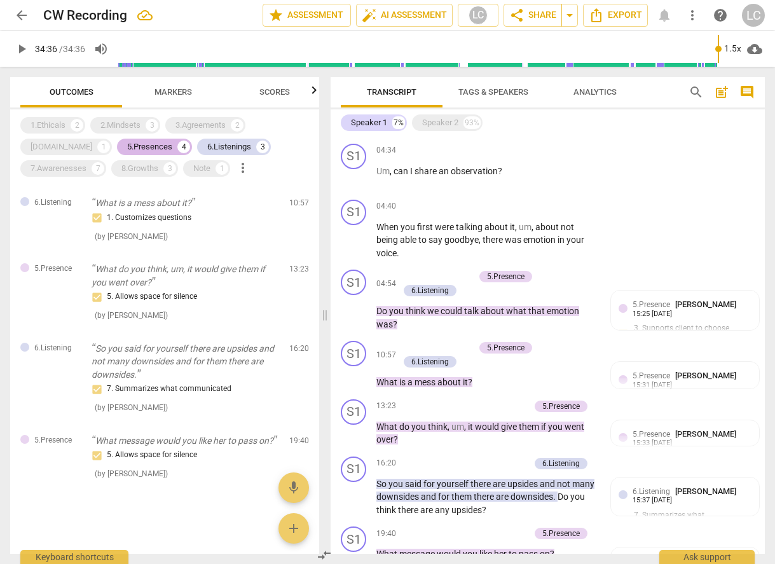
click at [127, 142] on div "5.Presences" at bounding box center [149, 147] width 45 height 13
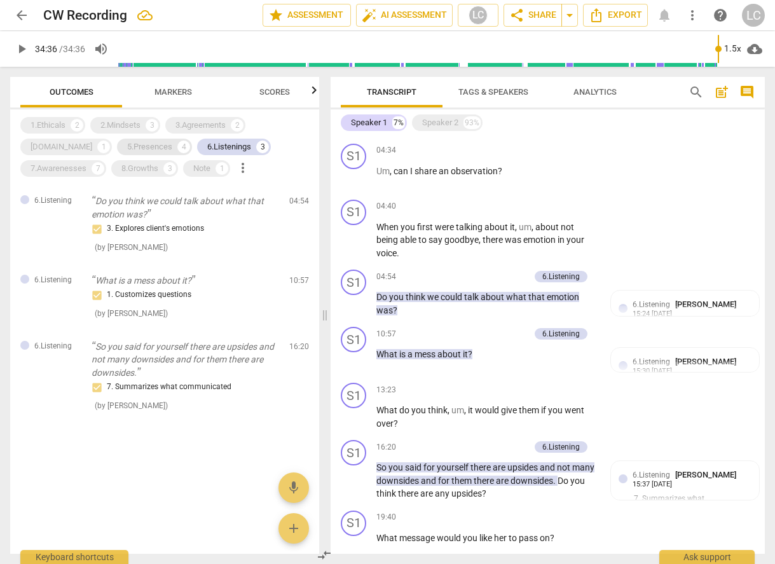
scroll to position [0, 0]
click at [461, 333] on div "+" at bounding box center [460, 334] width 13 height 13
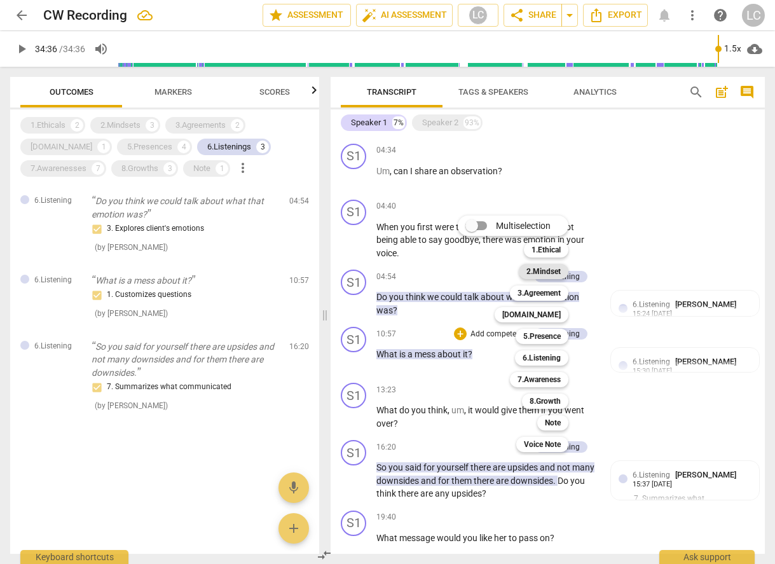
click at [541, 272] on b "2.Mindset" at bounding box center [544, 271] width 34 height 15
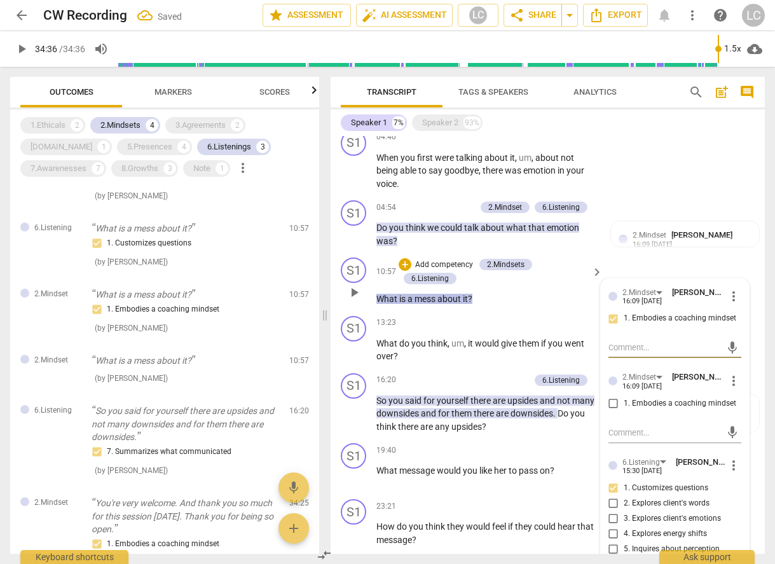
scroll to position [447, 0]
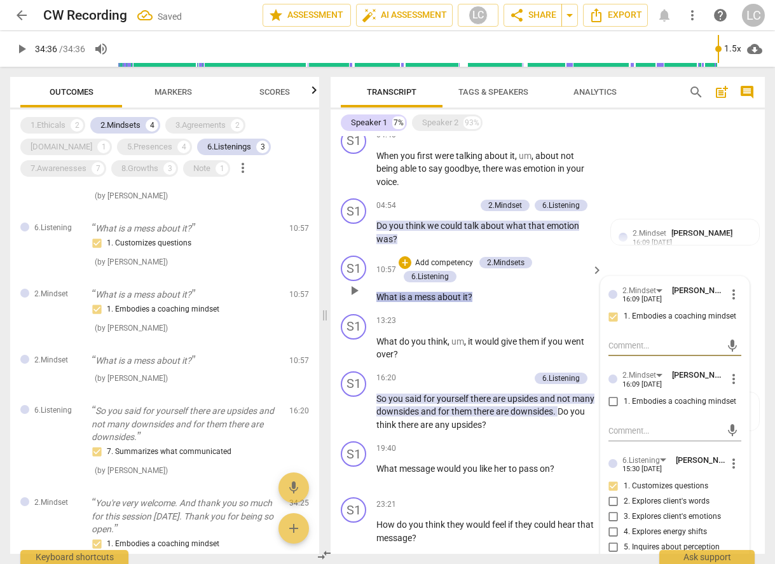
click at [732, 380] on span "more_vert" at bounding box center [733, 378] width 15 height 15
click at [733, 405] on li "Delete" at bounding box center [743, 403] width 44 height 24
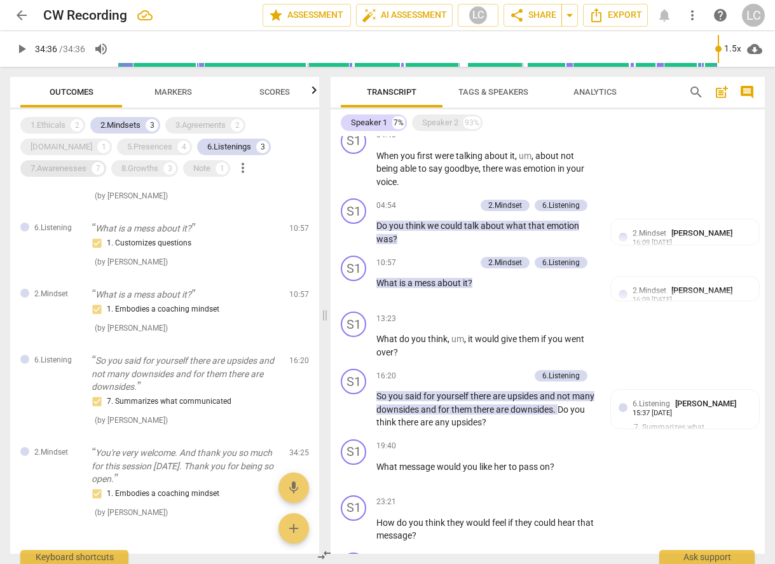
click at [87, 162] on div "7.Awarenesses" at bounding box center [59, 168] width 56 height 13
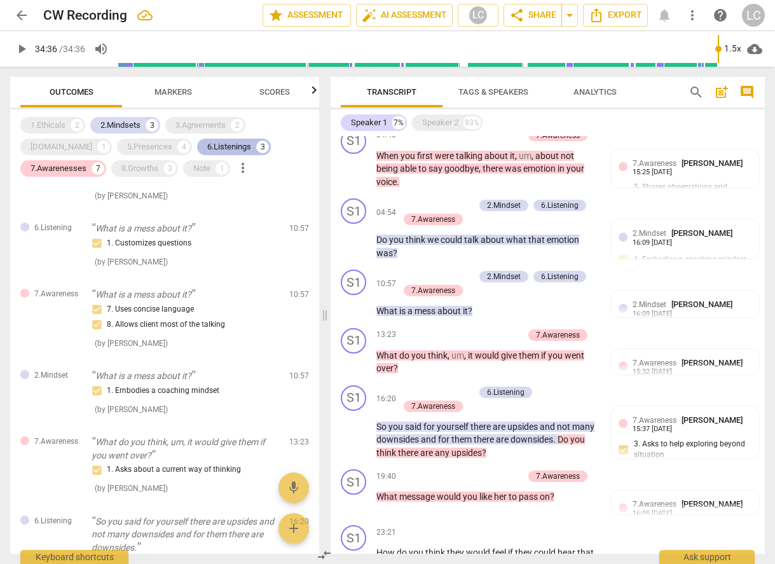
click at [207, 146] on div "6.Listenings" at bounding box center [229, 147] width 44 height 13
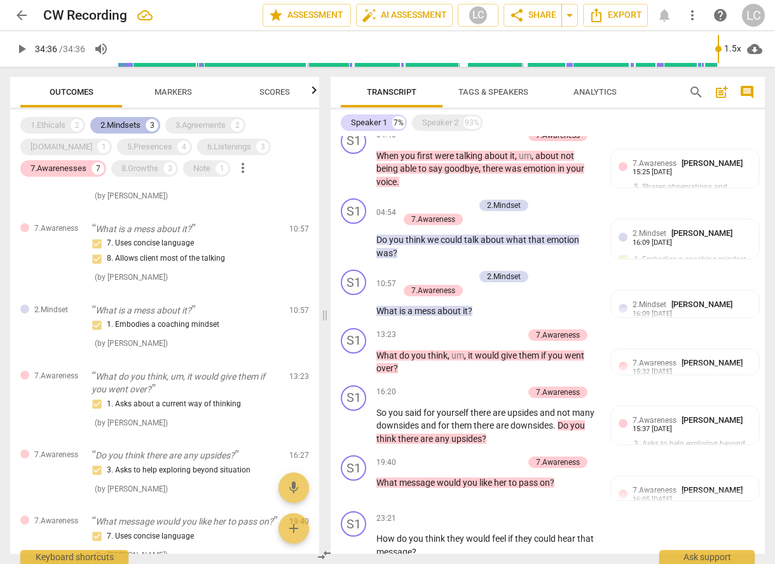
click at [137, 123] on div "2.Mindsets" at bounding box center [121, 125] width 40 height 13
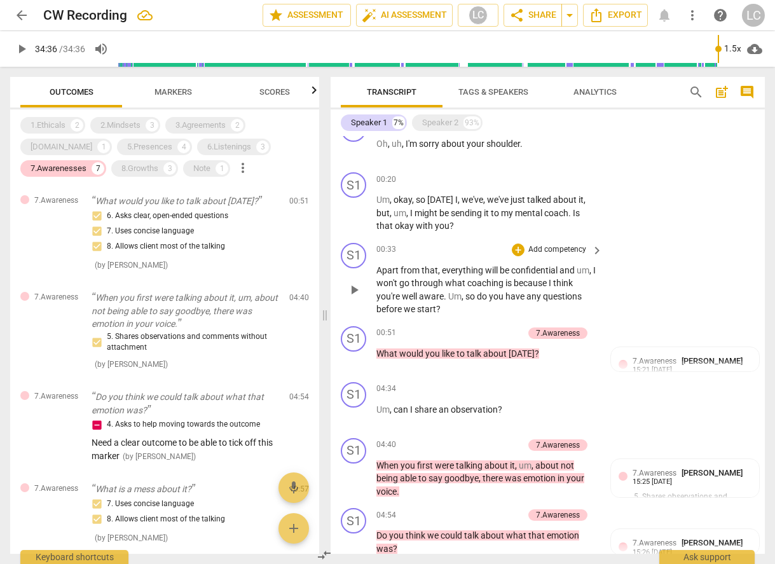
scroll to position [145, 0]
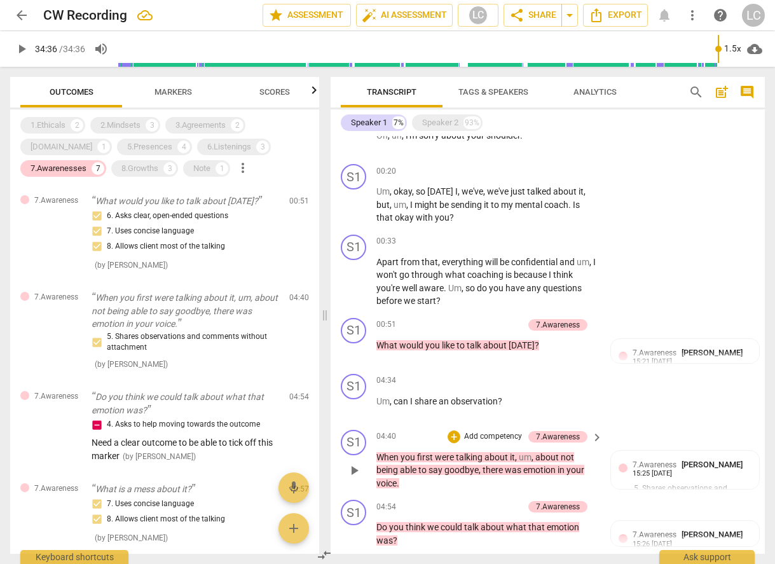
click at [479, 433] on p "Add competency" at bounding box center [493, 436] width 60 height 11
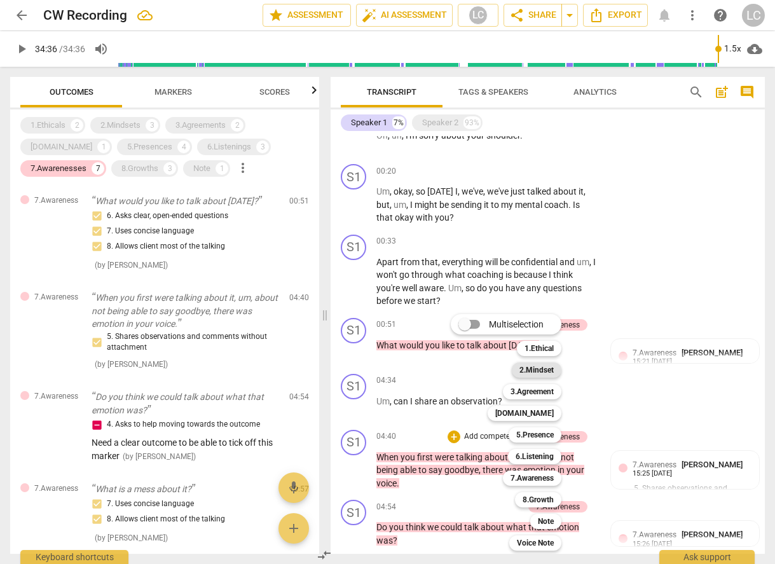
click at [539, 373] on b "2.Mindset" at bounding box center [537, 370] width 34 height 15
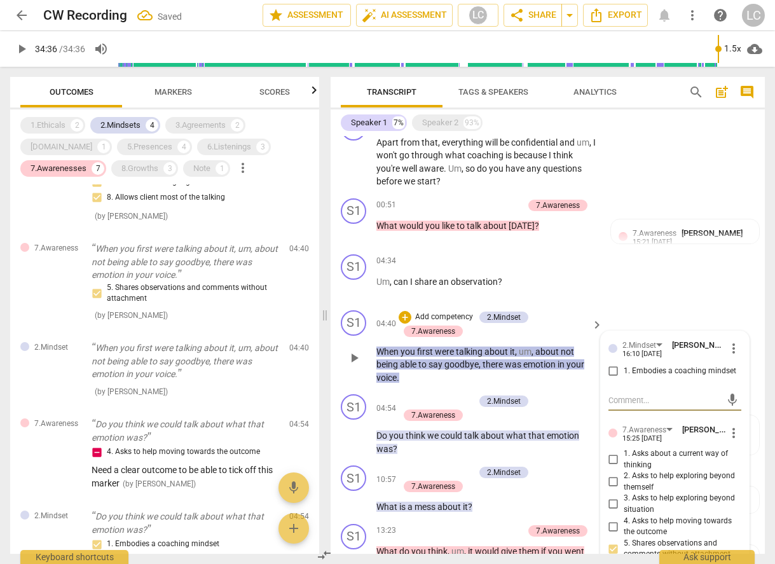
scroll to position [259, 0]
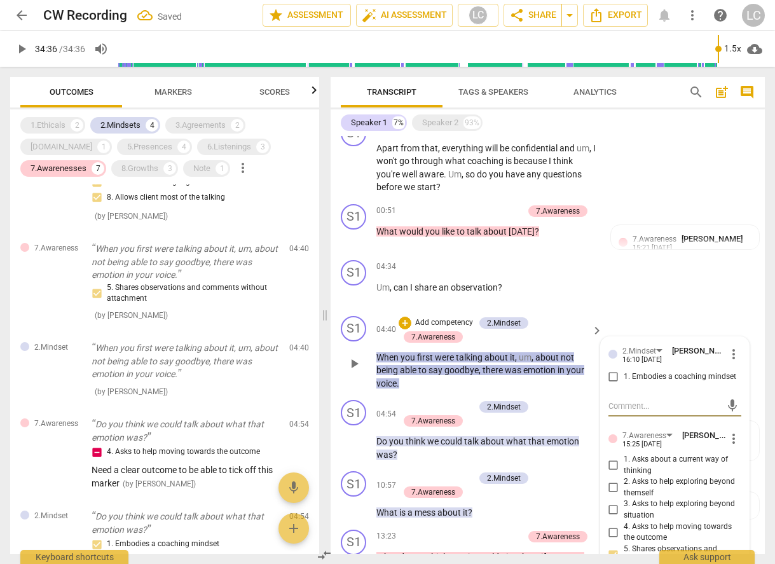
click at [611, 378] on input "1. Embodies a coaching mindset" at bounding box center [614, 377] width 20 height 15
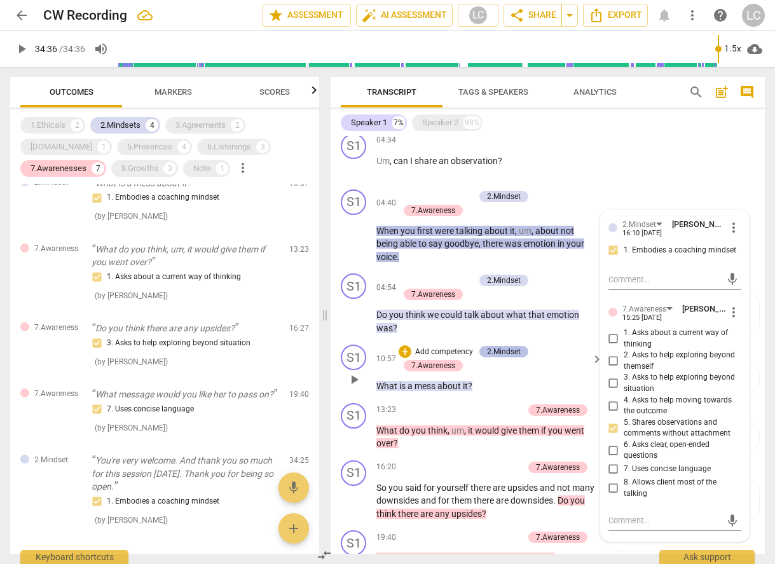
scroll to position [383, 0]
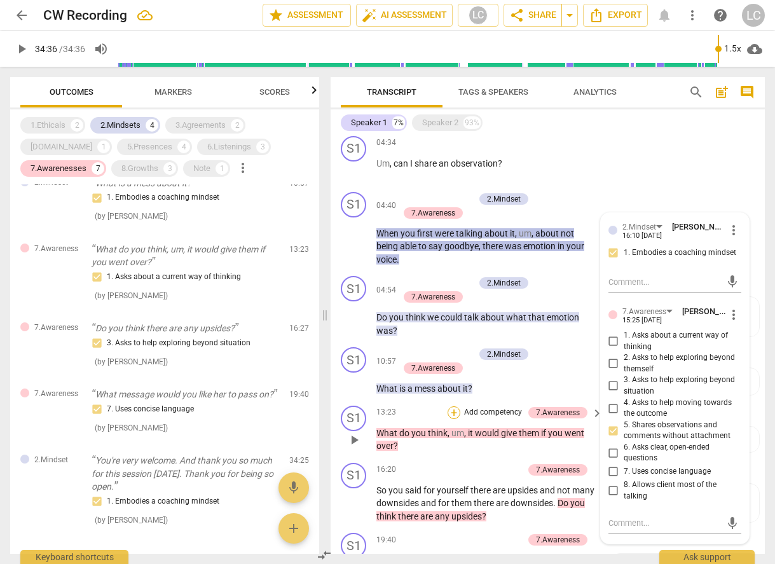
click at [456, 414] on div "+" at bounding box center [454, 412] width 13 height 13
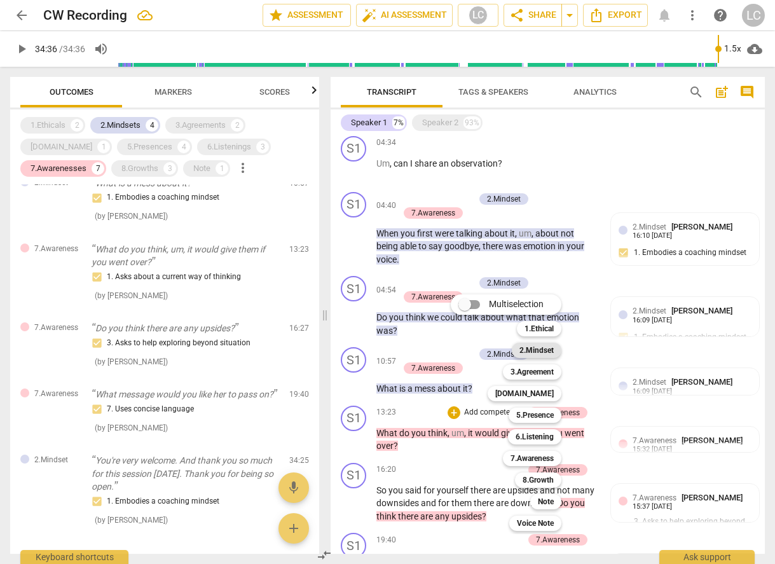
click at [541, 352] on b "2.Mindset" at bounding box center [537, 350] width 34 height 15
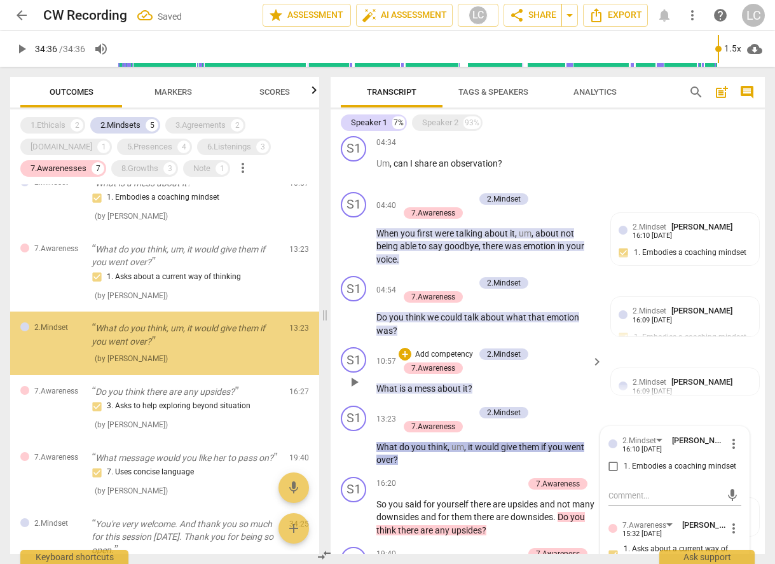
scroll to position [533, 0]
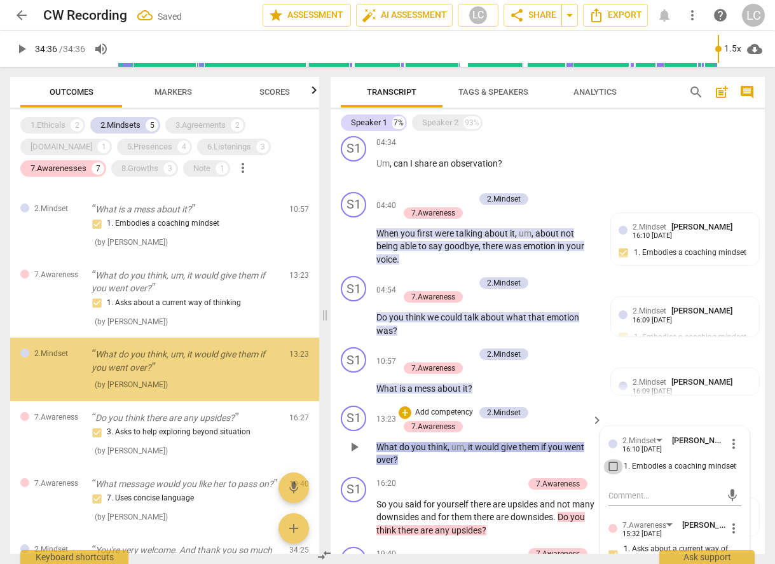
click at [612, 465] on input "1. Embodies a coaching mindset" at bounding box center [614, 466] width 20 height 15
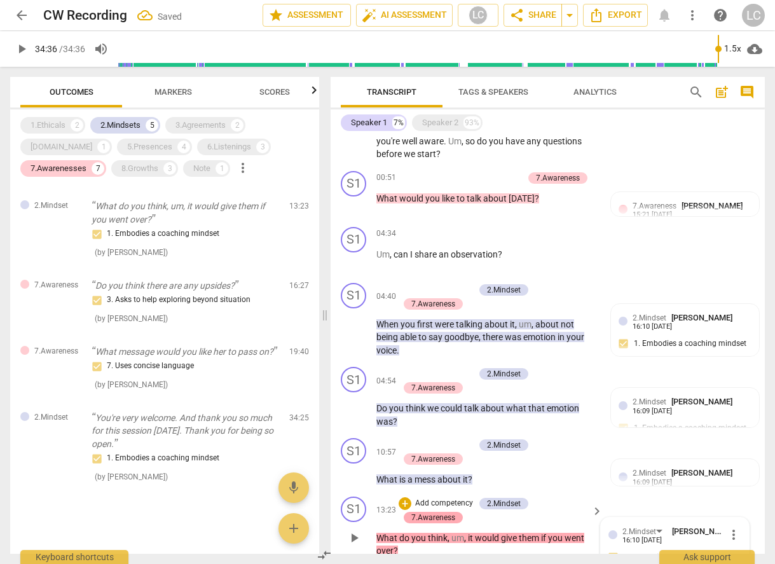
scroll to position [0, 0]
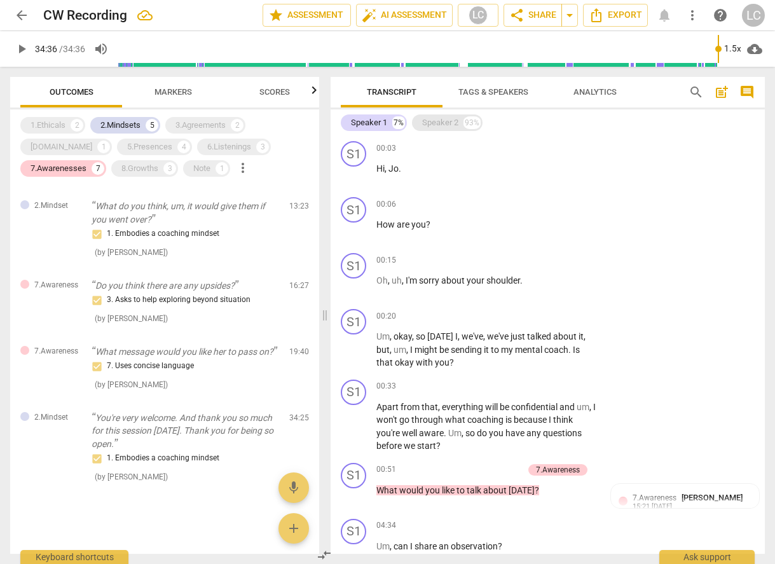
click at [433, 123] on div "Speaker 2" at bounding box center [440, 122] width 36 height 13
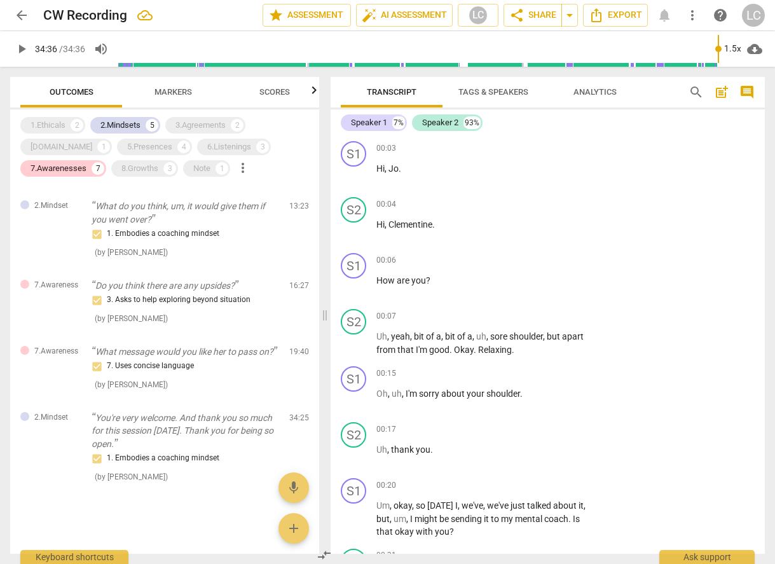
click at [723, 90] on span "post_add" at bounding box center [721, 92] width 15 height 15
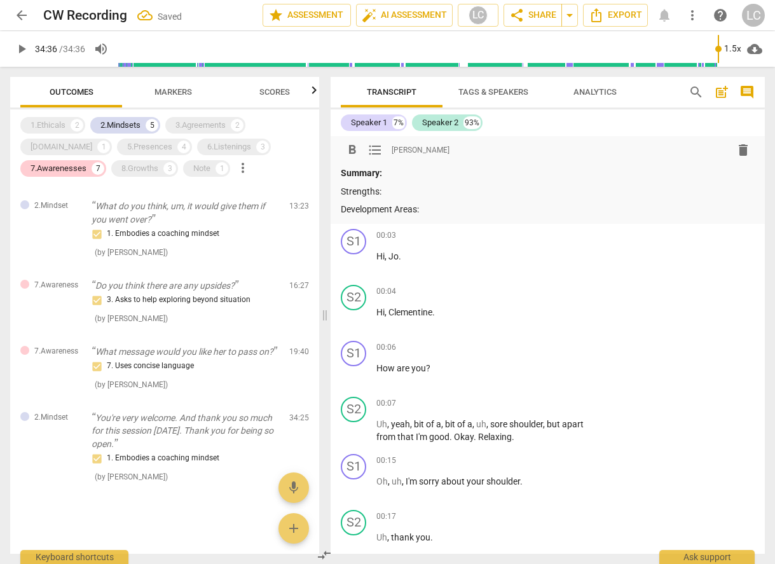
click at [413, 190] on p "Strengths:" at bounding box center [548, 191] width 414 height 13
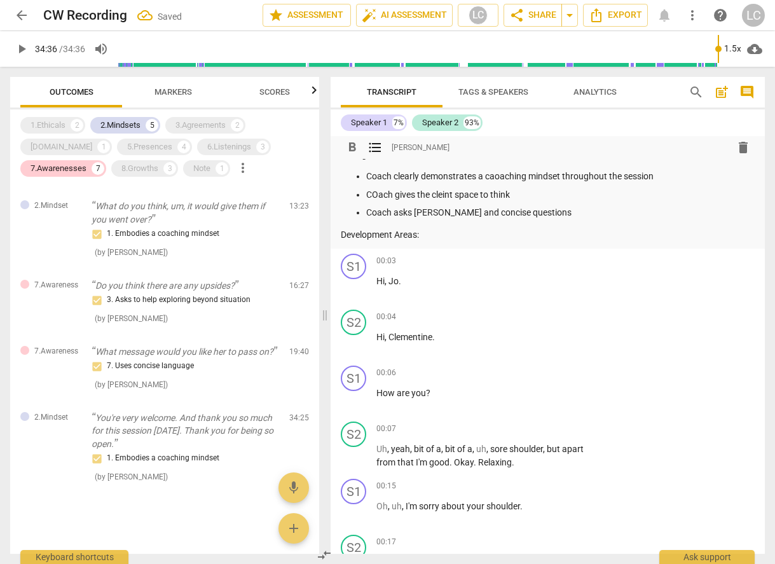
scroll to position [38, 0]
click at [436, 239] on div "format_bold format_list_bulleted [PERSON_NAME] delete Summary: Strengths: Coach…" at bounding box center [548, 173] width 434 height 149
click at [434, 235] on p "Development Areas:" at bounding box center [548, 233] width 414 height 13
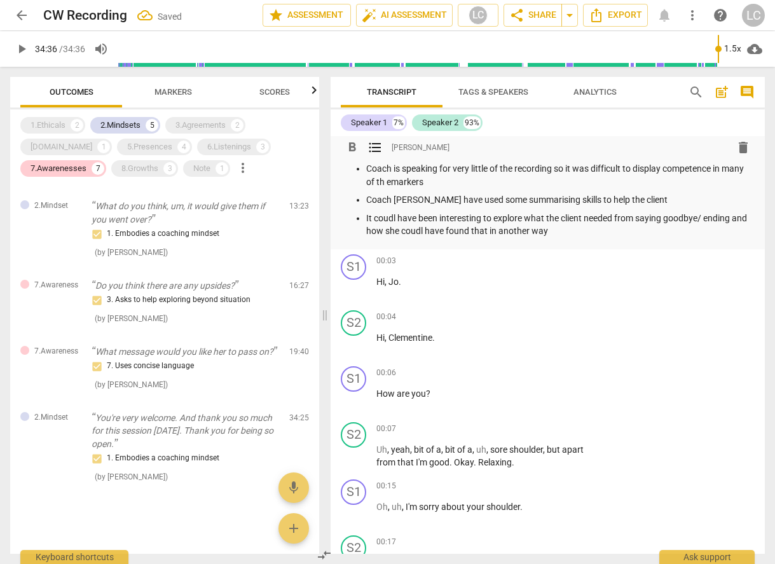
scroll to position [153, 0]
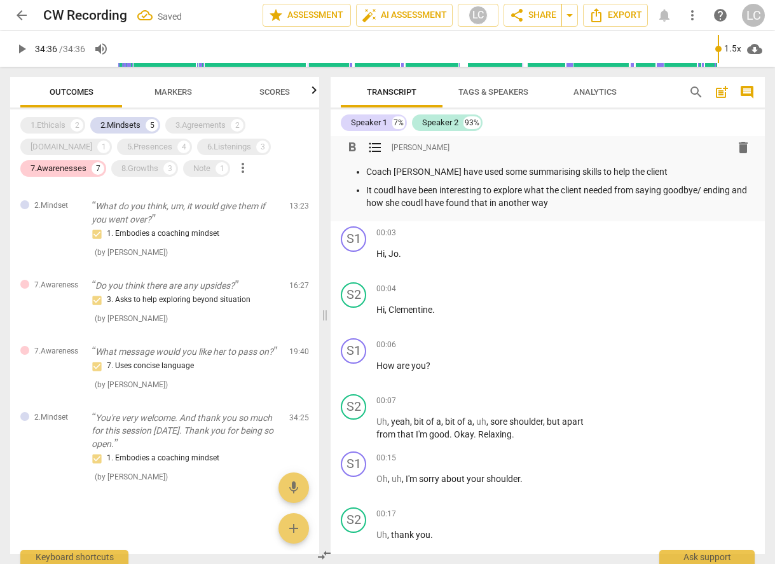
click at [415, 172] on p "Coach [PERSON_NAME] have used some summarising skills to help the client" at bounding box center [560, 171] width 389 height 13
click at [396, 190] on p "It coudl have been interesting to explore what the client needed from saying go…" at bounding box center [560, 197] width 389 height 26
drag, startPoint x: 440, startPoint y: 204, endPoint x: 253, endPoint y: 167, distance: 191.2
click at [440, 204] on p "It could have been interesting to explore what the client needed from saying go…" at bounding box center [560, 197] width 389 height 26
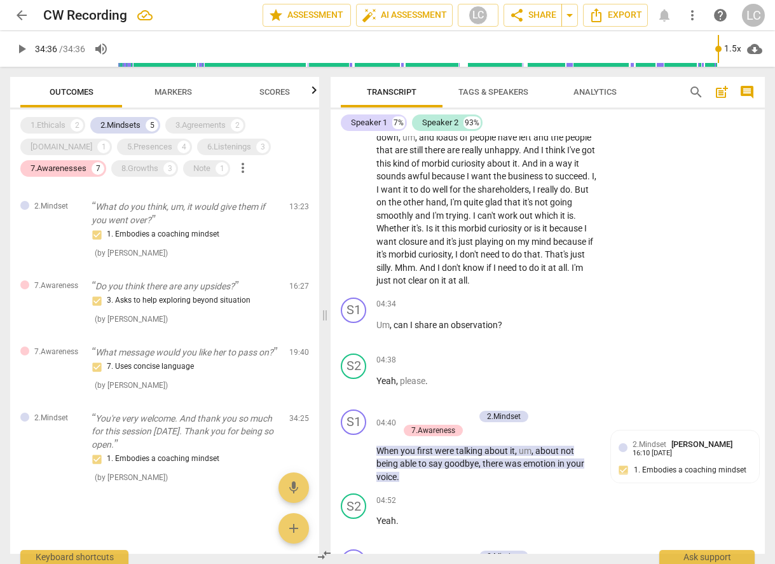
scroll to position [1336, 0]
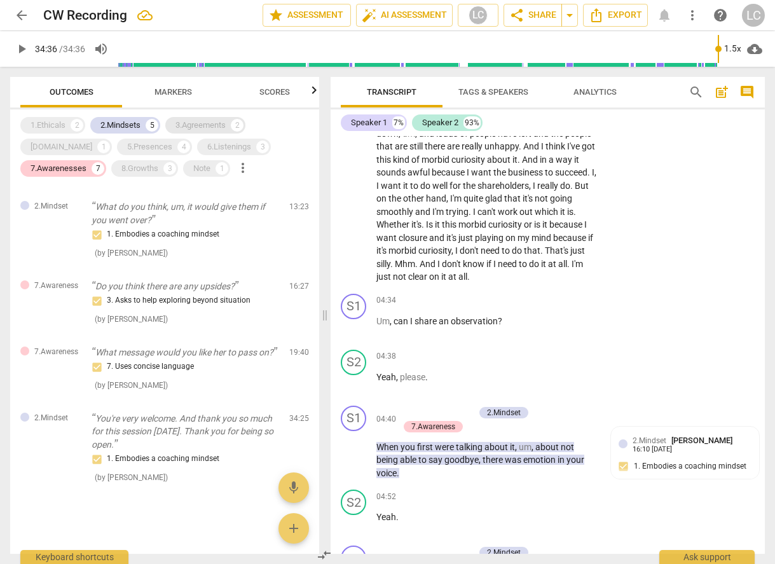
click at [212, 120] on div "3.Agreements" at bounding box center [201, 125] width 50 height 13
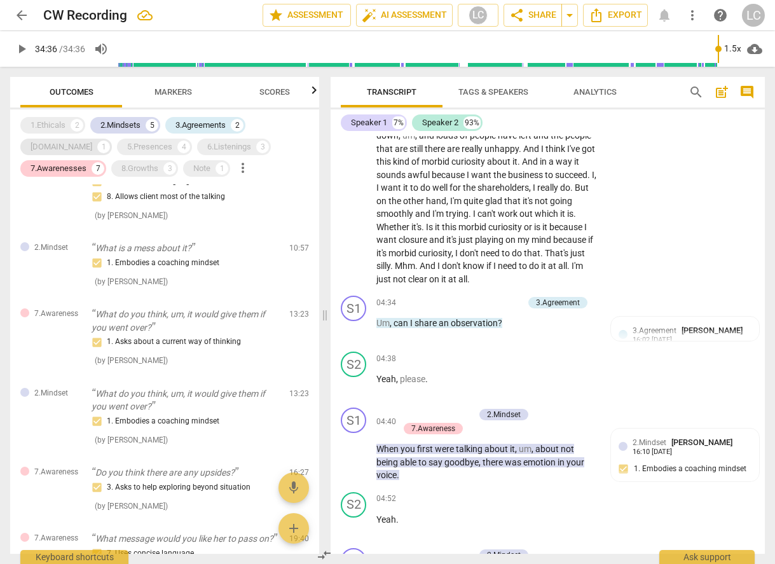
scroll to position [1338, 0]
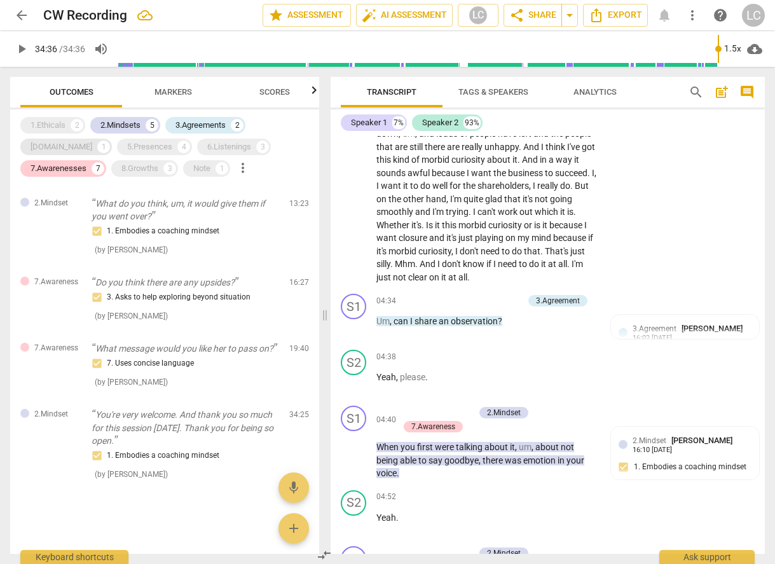
click at [92, 141] on div "[DOMAIN_NAME]" at bounding box center [62, 147] width 62 height 13
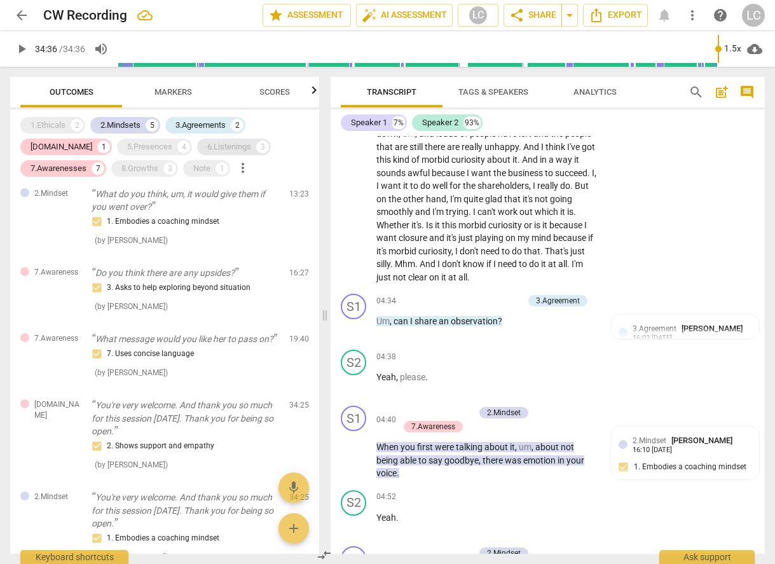
click at [207, 146] on div "6.Listenings" at bounding box center [229, 147] width 44 height 13
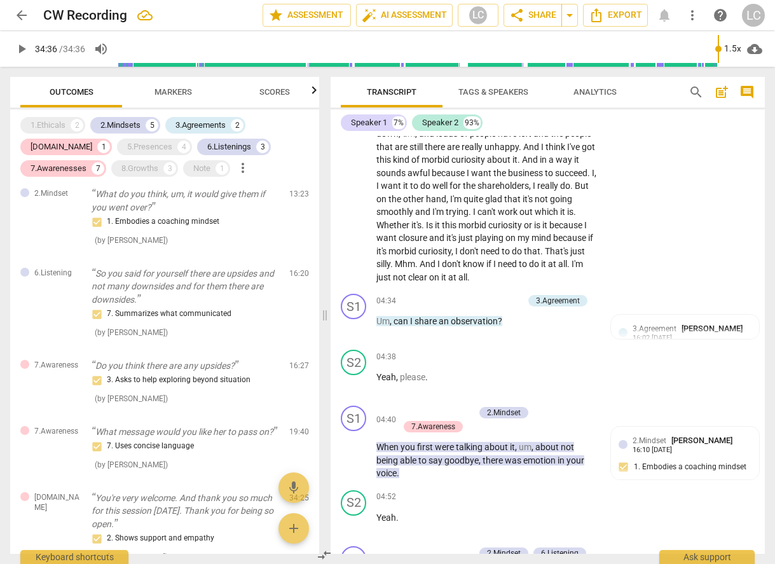
drag, startPoint x: 62, startPoint y: 123, endPoint x: 64, endPoint y: 134, distance: 10.5
click at [62, 125] on div "1.Ethicals" at bounding box center [48, 125] width 35 height 13
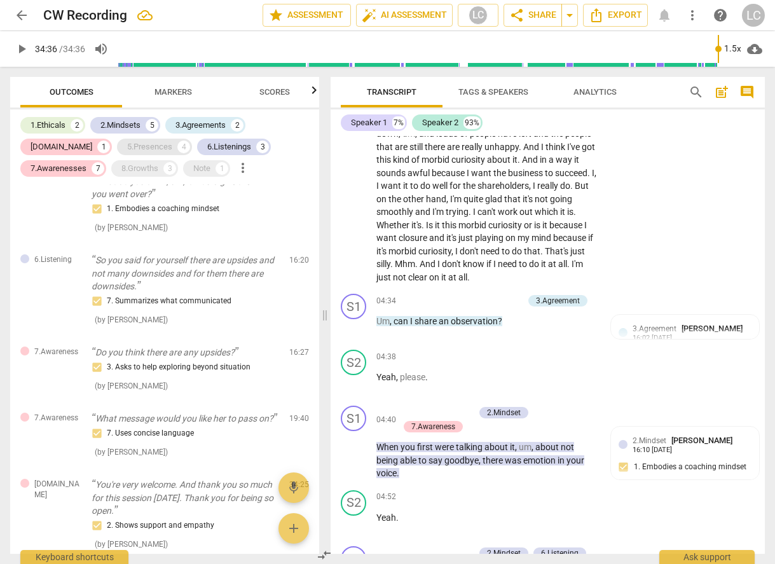
drag, startPoint x: 69, startPoint y: 146, endPoint x: 69, endPoint y: 155, distance: 8.9
click at [127, 148] on div "5.Presences" at bounding box center [149, 147] width 45 height 13
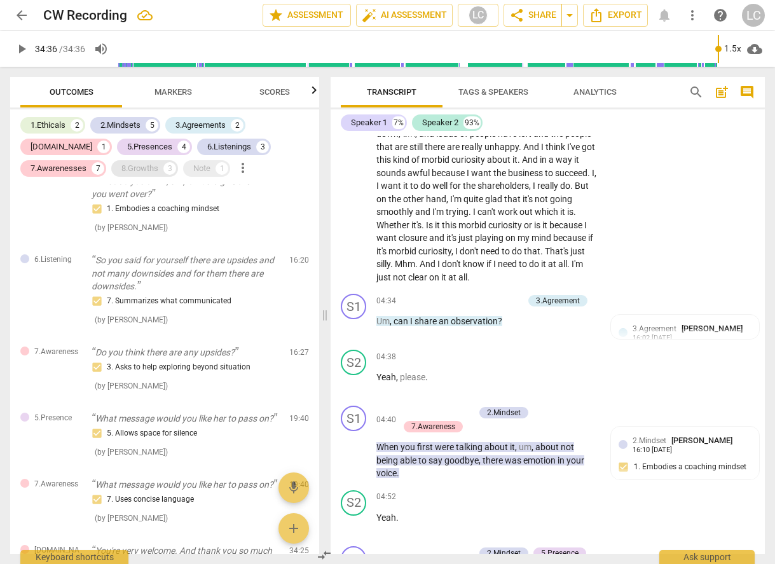
drag, startPoint x: 67, startPoint y: 167, endPoint x: 85, endPoint y: 171, distance: 18.2
click at [111, 168] on div "8.Growths 3" at bounding box center [144, 168] width 67 height 17
click at [216, 170] on div "1" at bounding box center [222, 168] width 13 height 13
click at [176, 99] on span "Markers" at bounding box center [173, 92] width 68 height 17
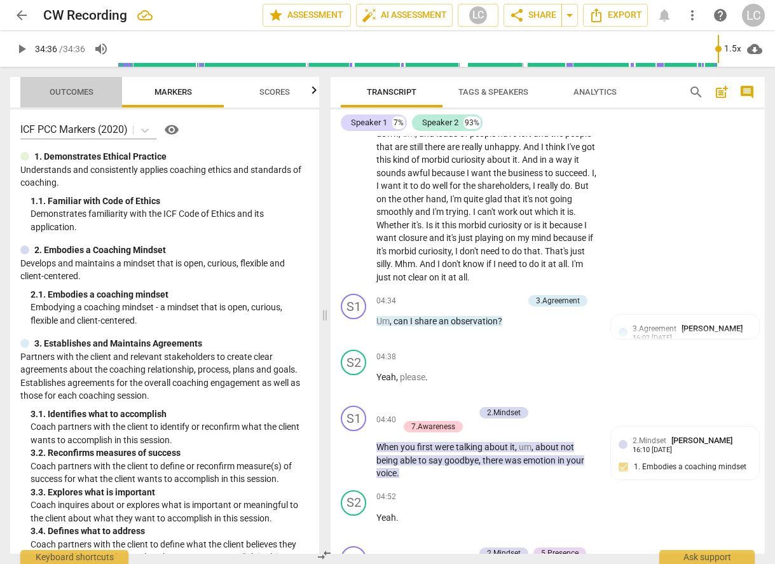
click at [92, 97] on span "Outcomes" at bounding box center [71, 92] width 74 height 17
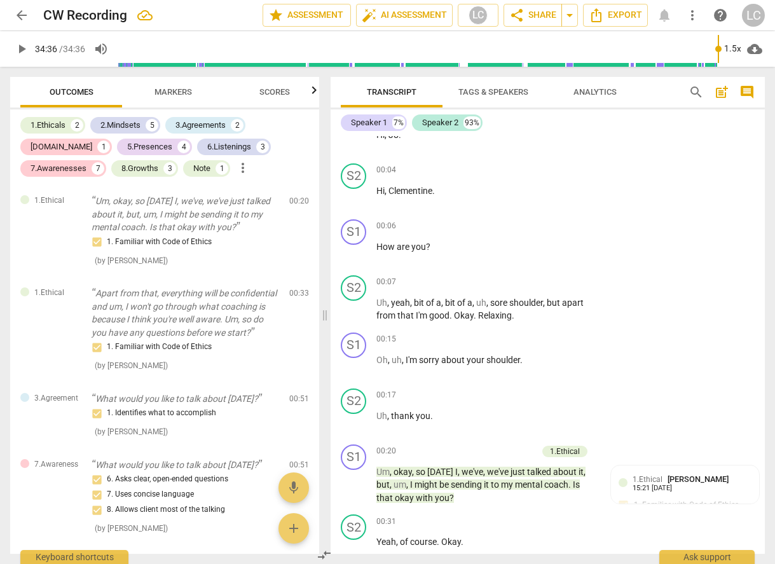
scroll to position [0, 0]
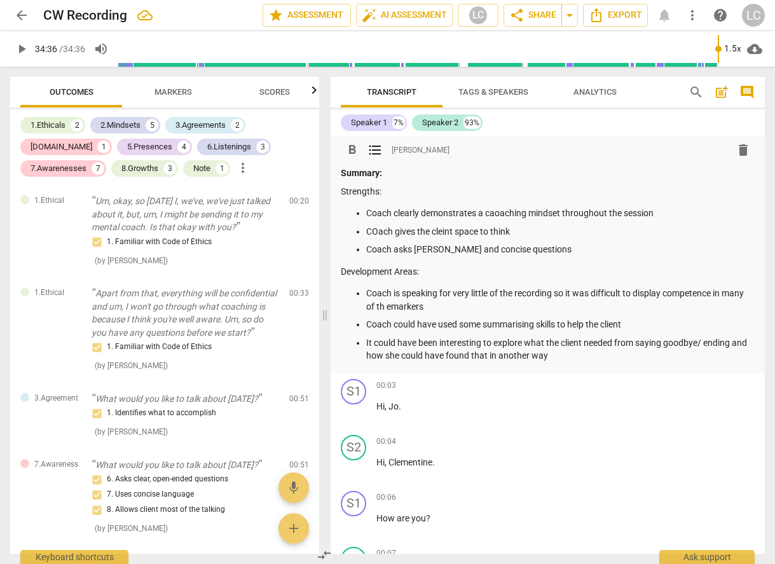
click at [412, 309] on p "Coach is speaking for very little of the recording so it was difficult to displ…" at bounding box center [560, 300] width 389 height 26
click at [378, 233] on p "COach gives the cleint space to think" at bounding box center [560, 231] width 389 height 13
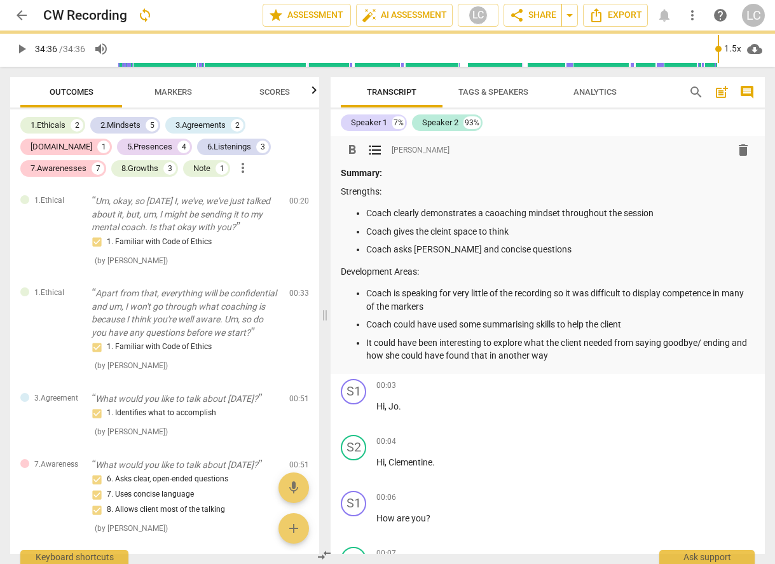
click at [445, 233] on p "Coach gives the cleint space to think" at bounding box center [560, 231] width 389 height 13
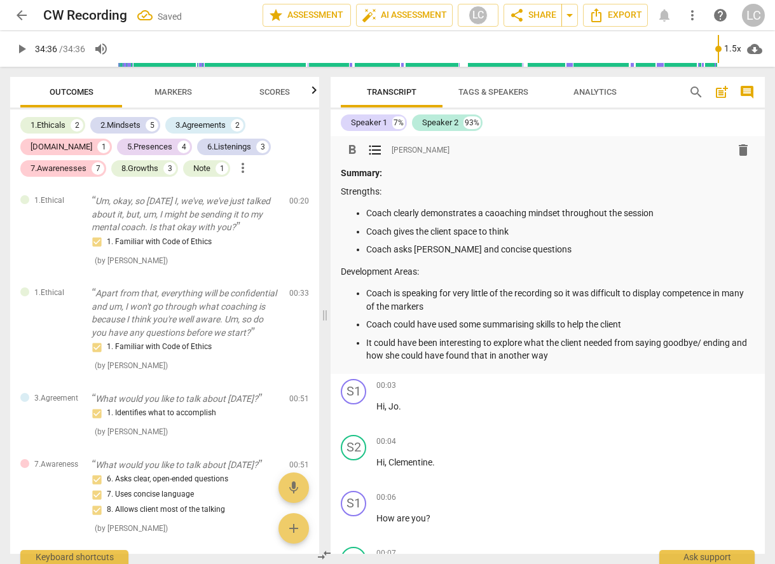
click at [501, 214] on p "Coach clearly demonstrates a caoaching mindset throughout the session" at bounding box center [560, 213] width 389 height 13
click at [497, 213] on p "Coach clearly demonstrates a caoaching mindset throughout the session" at bounding box center [560, 211] width 389 height 13
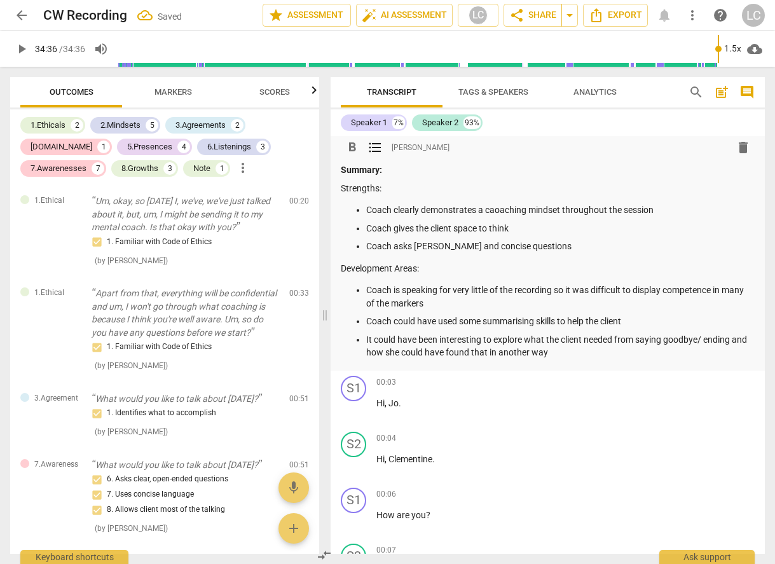
scroll to position [2, 0]
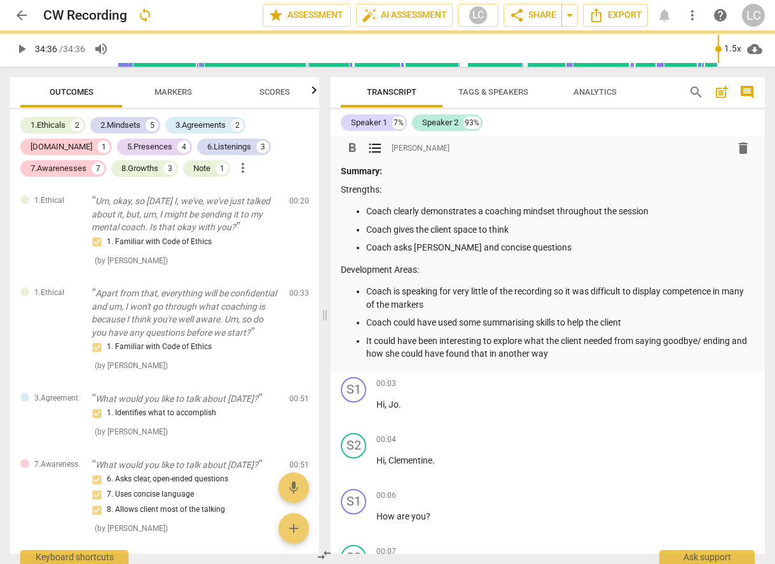
click at [551, 242] on p "Coach asks [PERSON_NAME] and concise questions" at bounding box center [560, 247] width 389 height 13
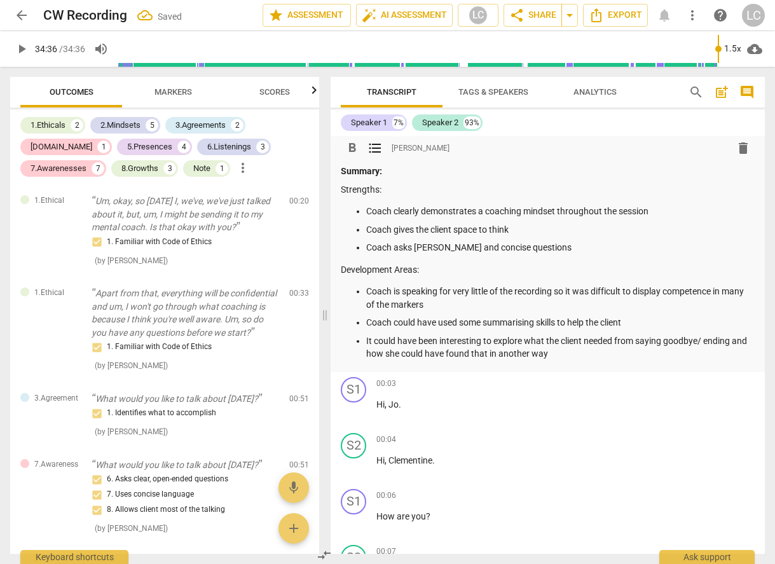
click at [540, 229] on p "Coach gives the client space to think" at bounding box center [560, 229] width 389 height 13
click at [608, 18] on span "Export" at bounding box center [615, 15] width 53 height 15
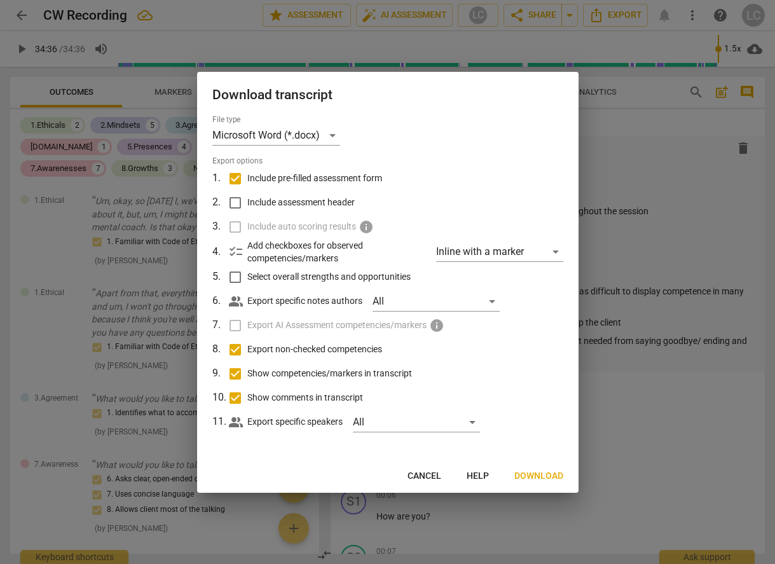
click at [546, 476] on span "Download" at bounding box center [539, 476] width 49 height 13
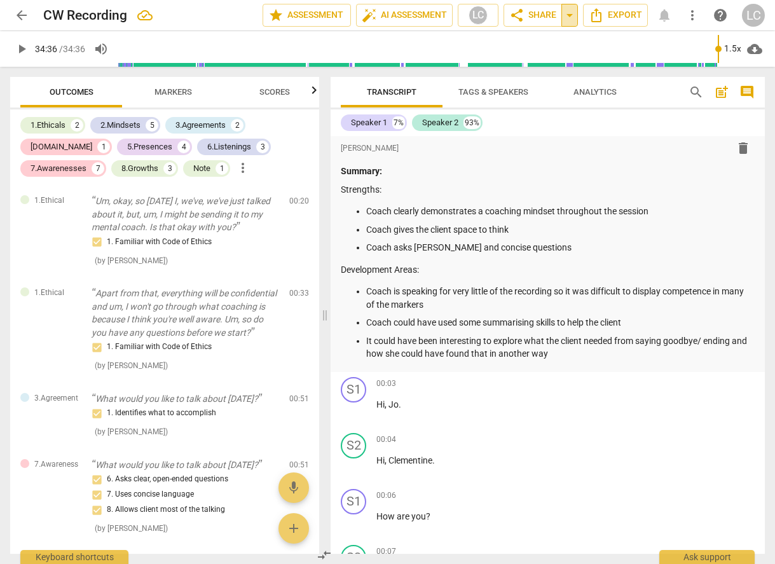
click at [574, 19] on span "arrow_drop_down" at bounding box center [569, 15] width 15 height 15
click at [18, 10] on span "arrow_back" at bounding box center [21, 15] width 15 height 15
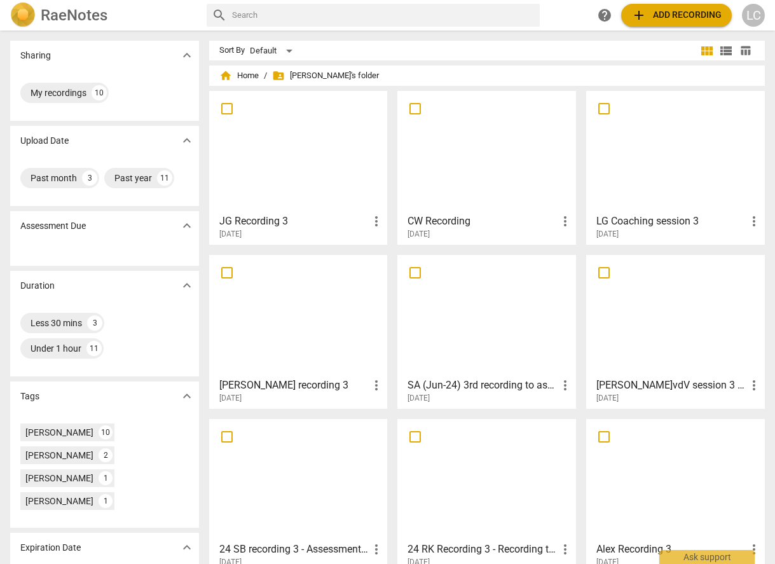
click at [260, 74] on div "home Home / folder_shared [PERSON_NAME]'s folder" at bounding box center [487, 76] width 536 height 20
click at [254, 74] on span "home Home" at bounding box center [238, 75] width 39 height 13
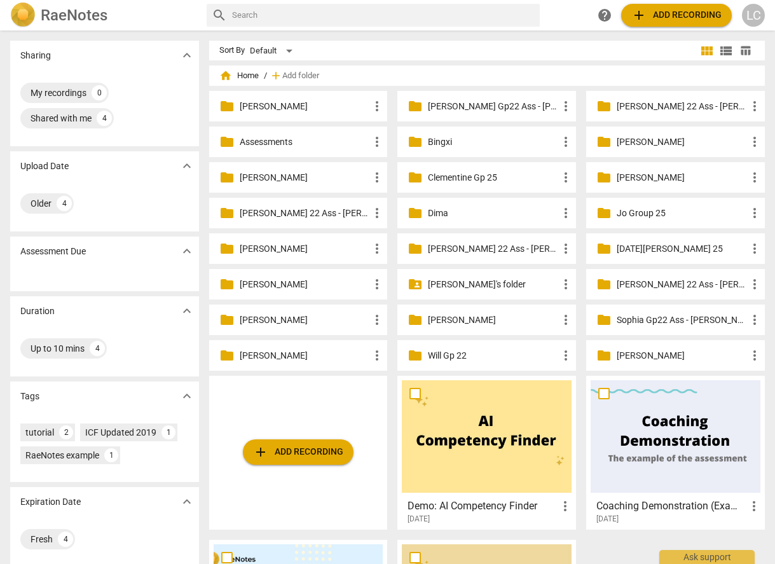
click at [625, 145] on p "[PERSON_NAME]" at bounding box center [682, 141] width 130 height 13
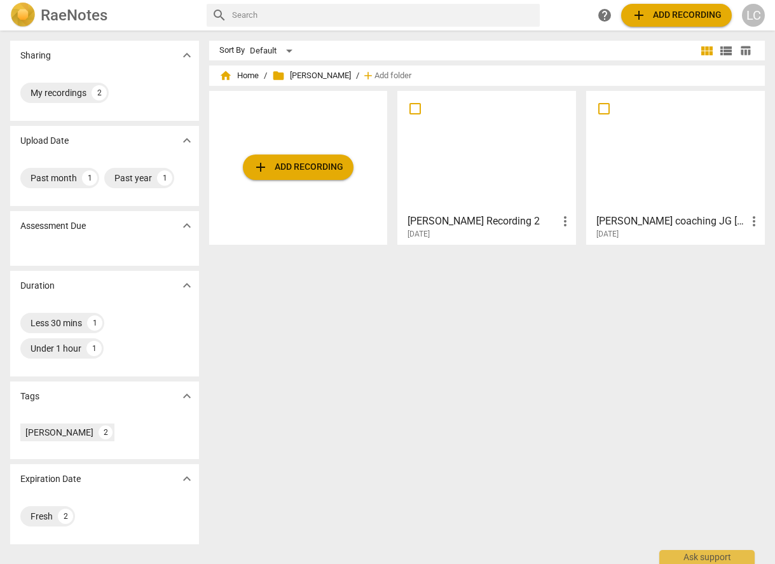
click at [517, 157] on div at bounding box center [487, 151] width 170 height 113
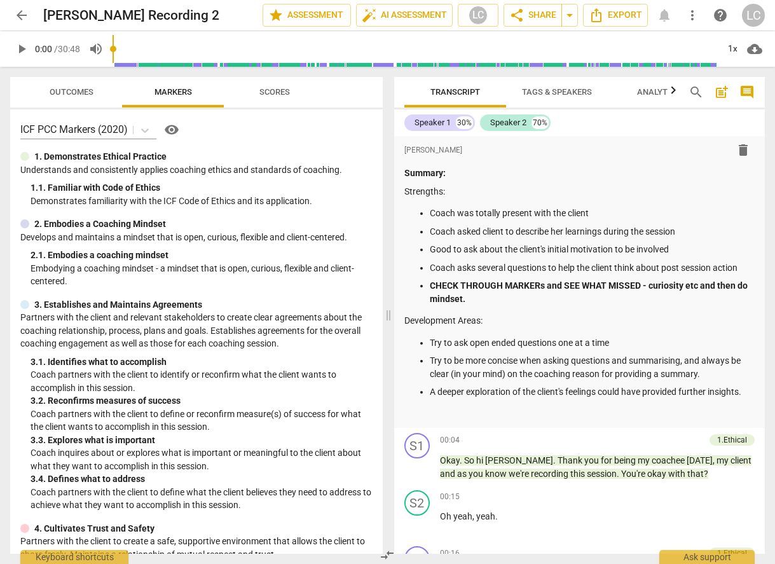
click at [24, 17] on span "arrow_back" at bounding box center [21, 15] width 15 height 15
